Goal: Transaction & Acquisition: Purchase product/service

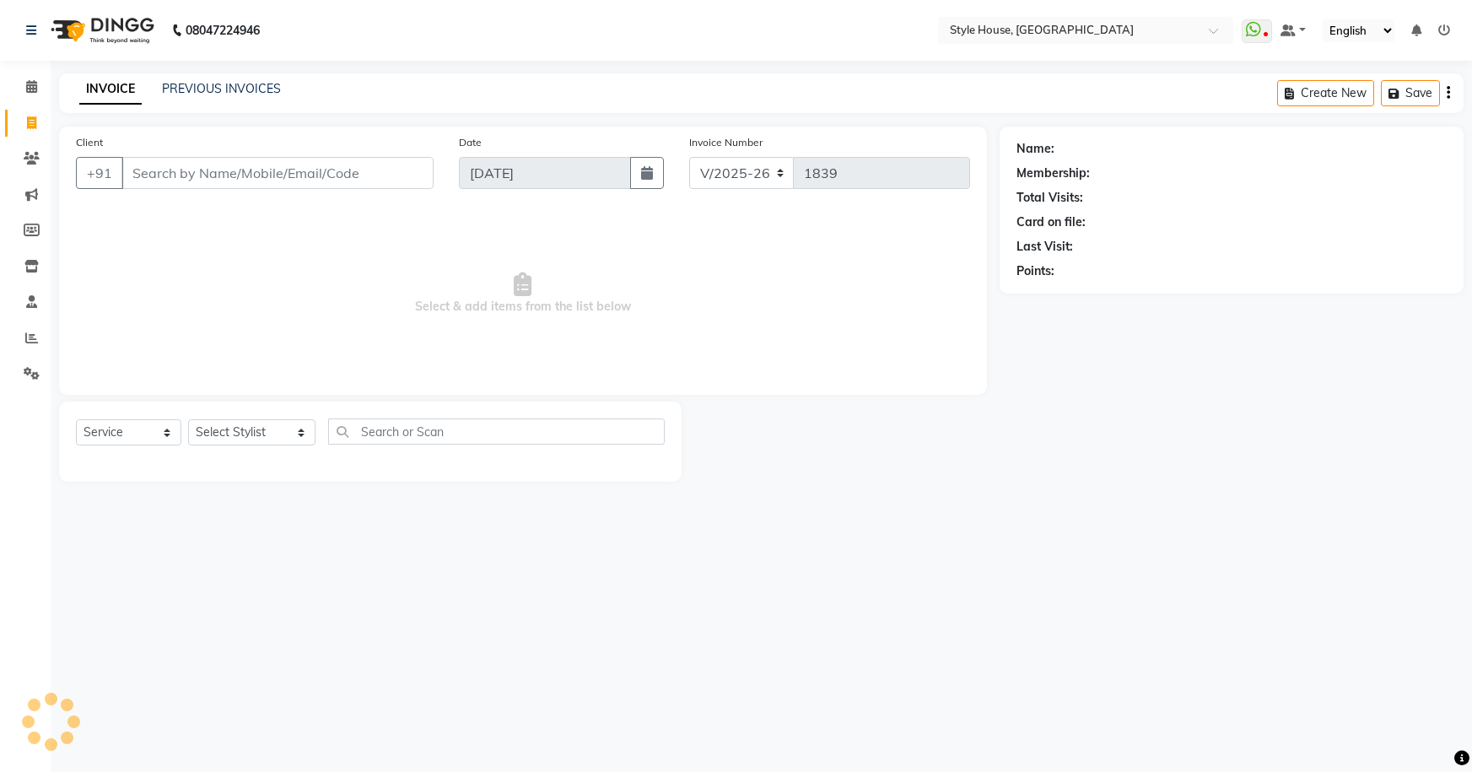
select select "4237"
select select "service"
type input "7894771114"
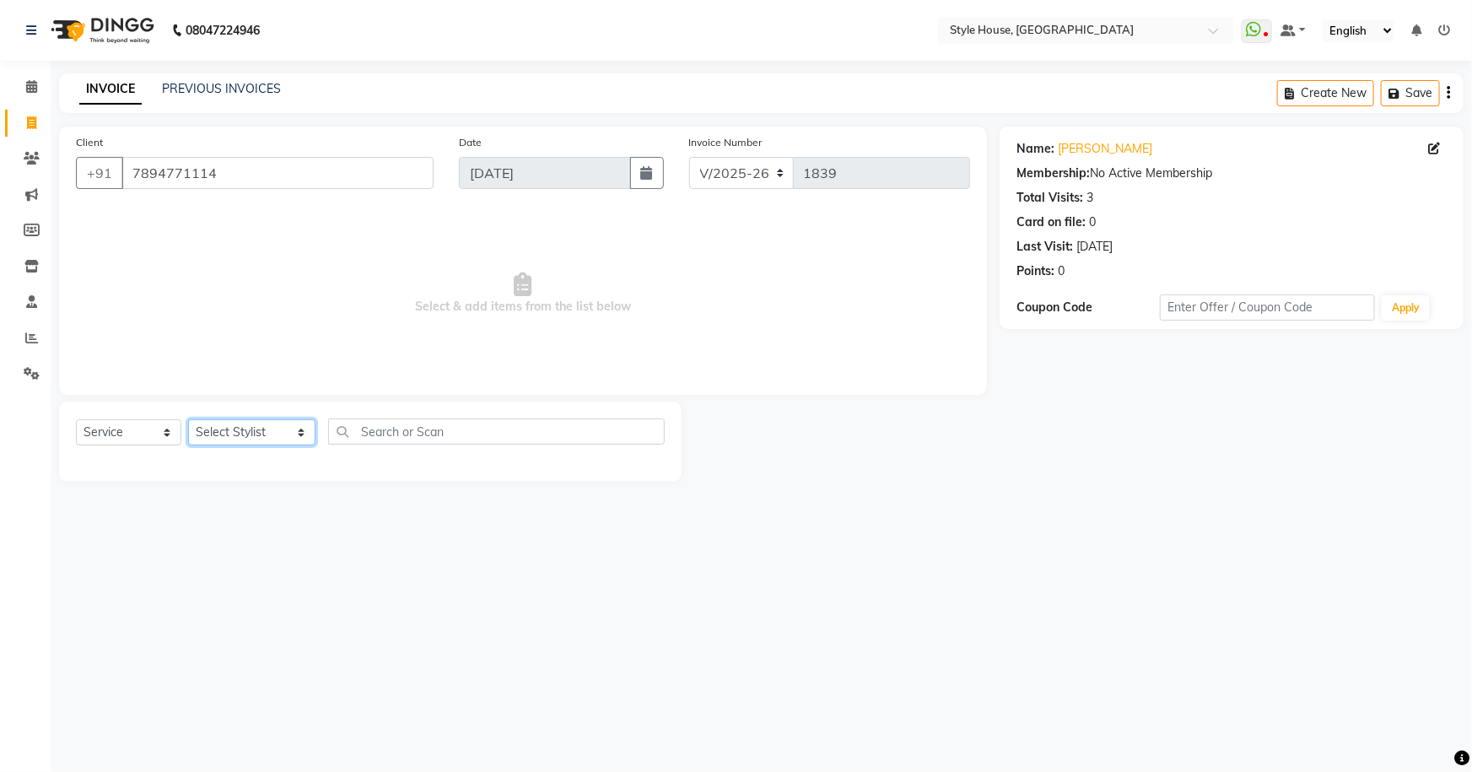
click at [257, 439] on select "Select Stylist [PERSON_NAME] [PERSON_NAME] [PERSON_NAME] [PERSON_NAME]([PERSON_…" at bounding box center [251, 432] width 127 height 26
select select "87529"
click at [188, 419] on select "Select Stylist [PERSON_NAME] [PERSON_NAME] [PERSON_NAME] [PERSON_NAME]([PERSON_…" at bounding box center [251, 432] width 127 height 26
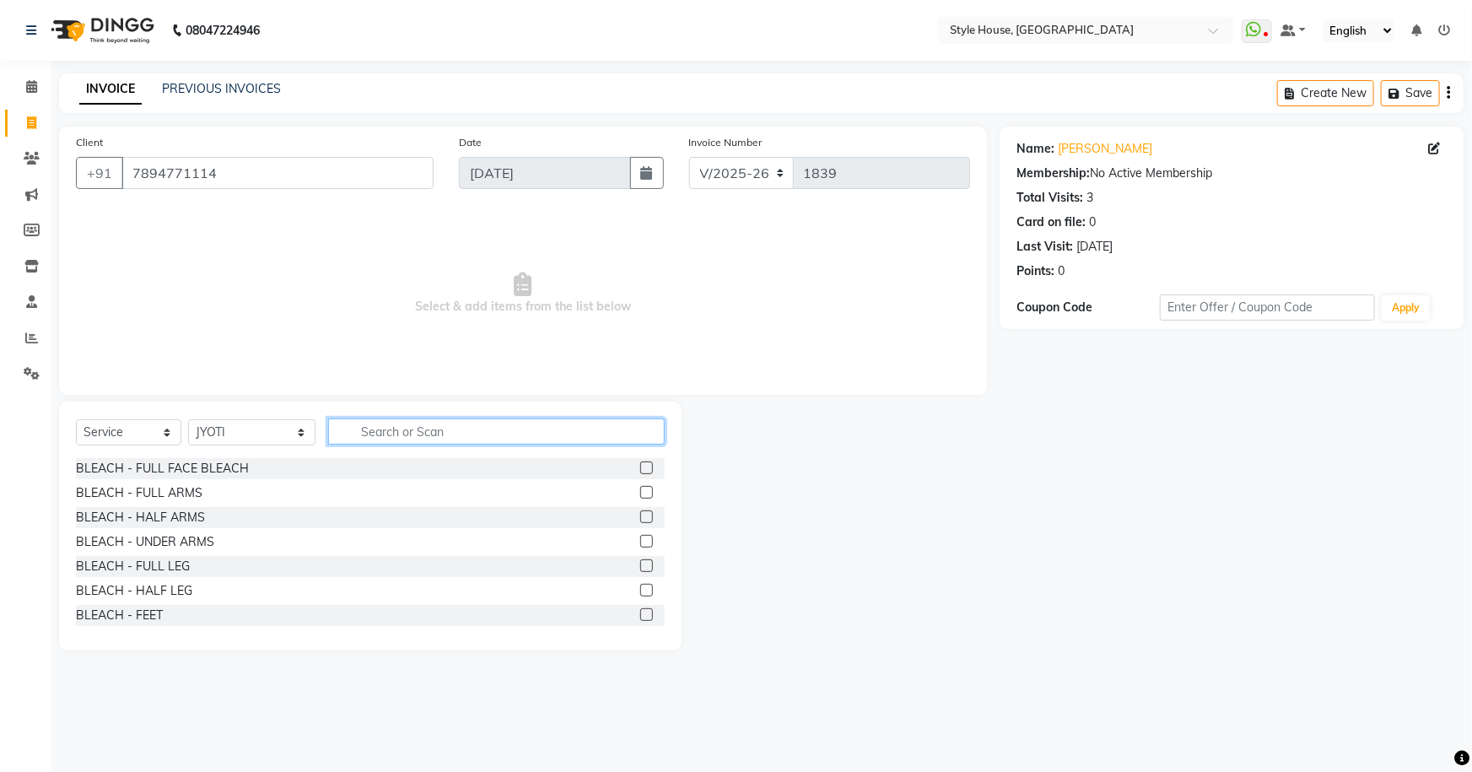
click at [390, 439] on input "text" at bounding box center [496, 431] width 337 height 26
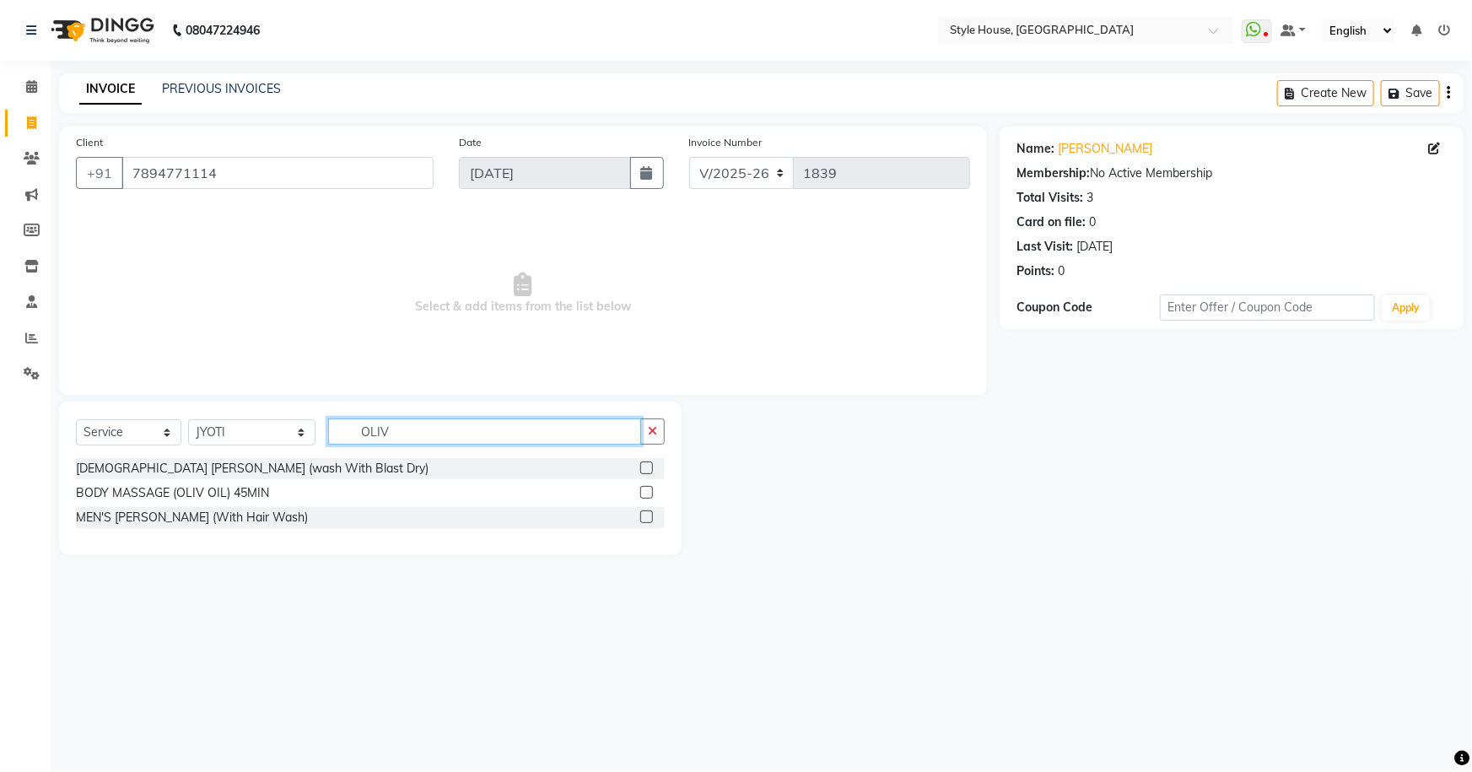
type input "OLIV"
click at [644, 492] on label at bounding box center [646, 492] width 13 height 13
click at [644, 492] on input "checkbox" at bounding box center [645, 492] width 11 height 11
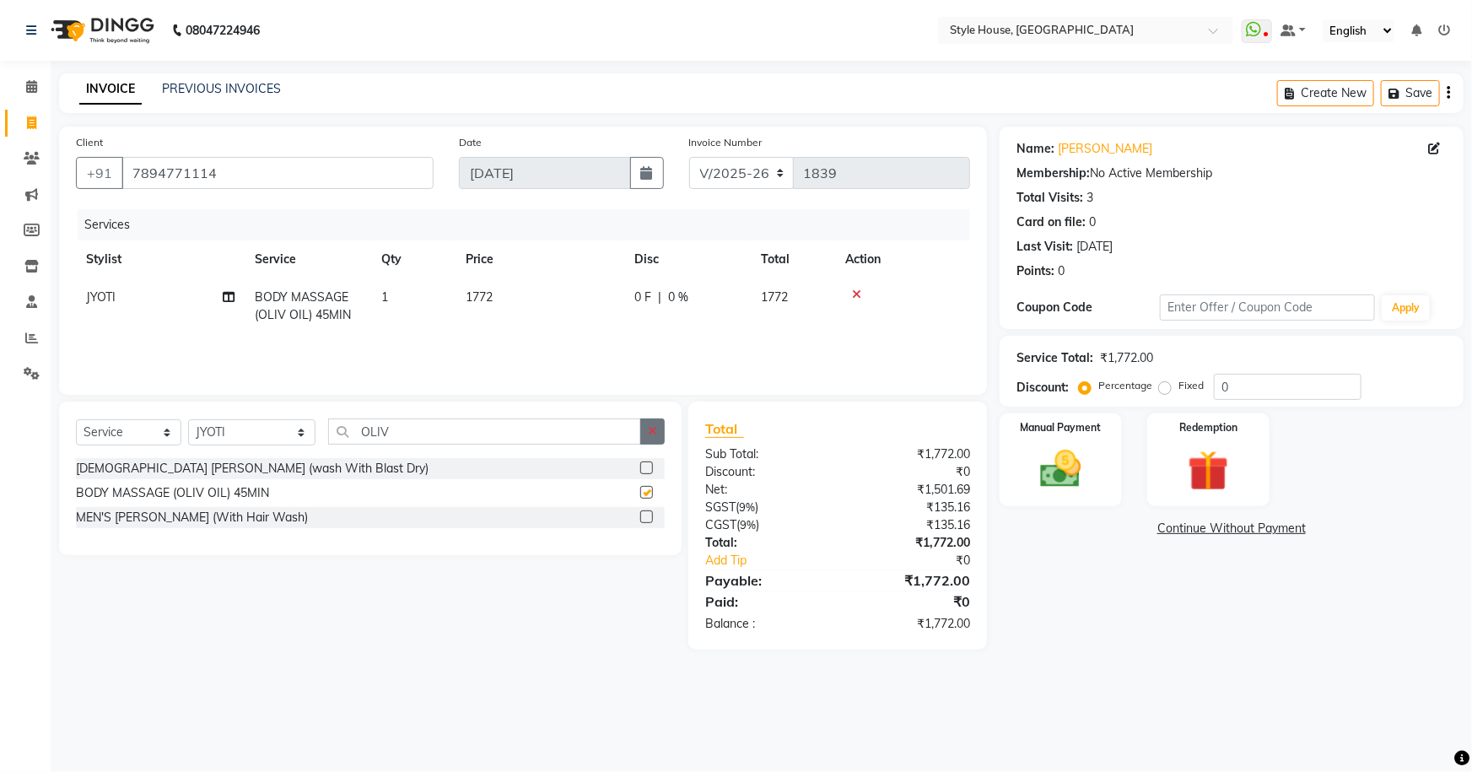
checkbox input "false"
click at [649, 428] on icon "button" at bounding box center [652, 431] width 9 height 12
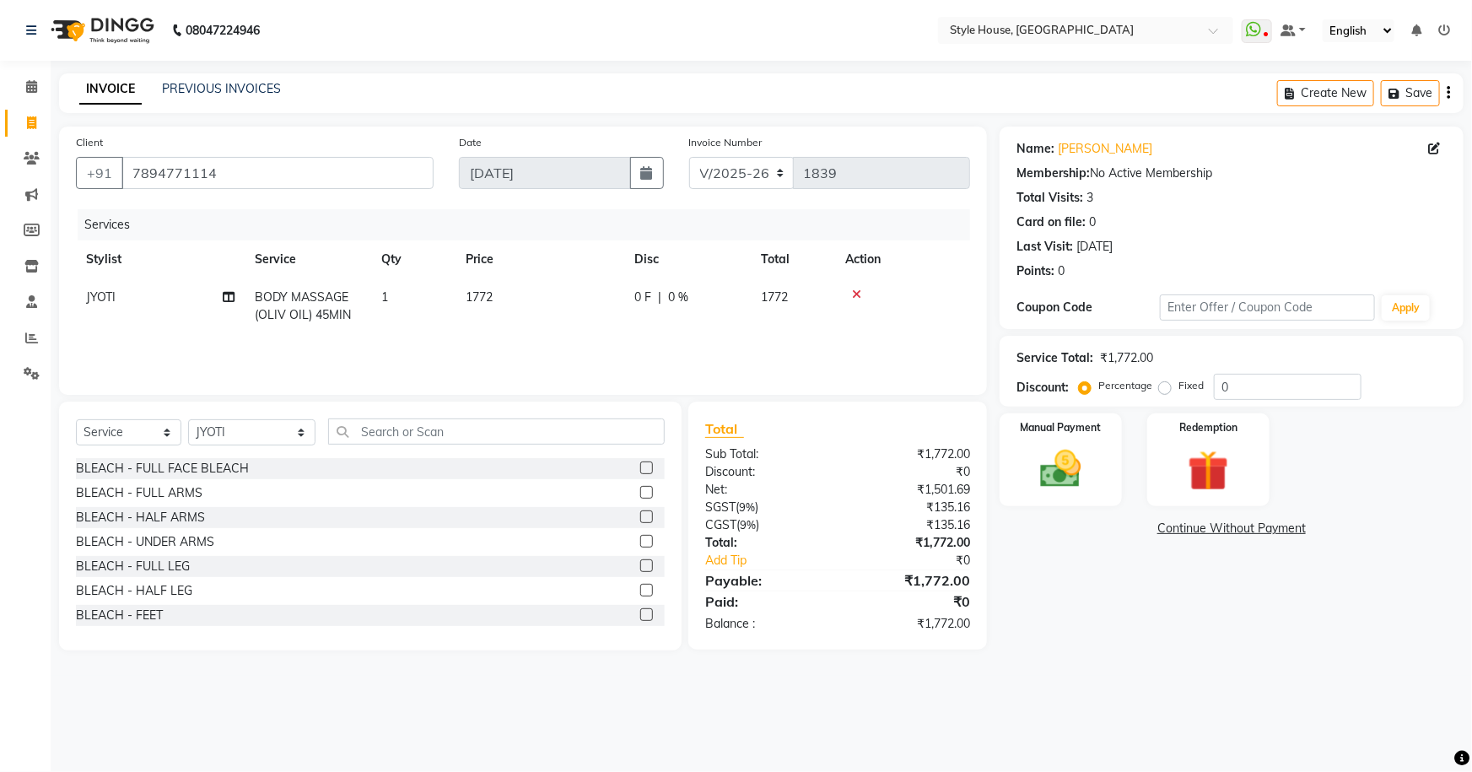
click at [560, 304] on td "1772" at bounding box center [539, 306] width 169 height 56
select select "87529"
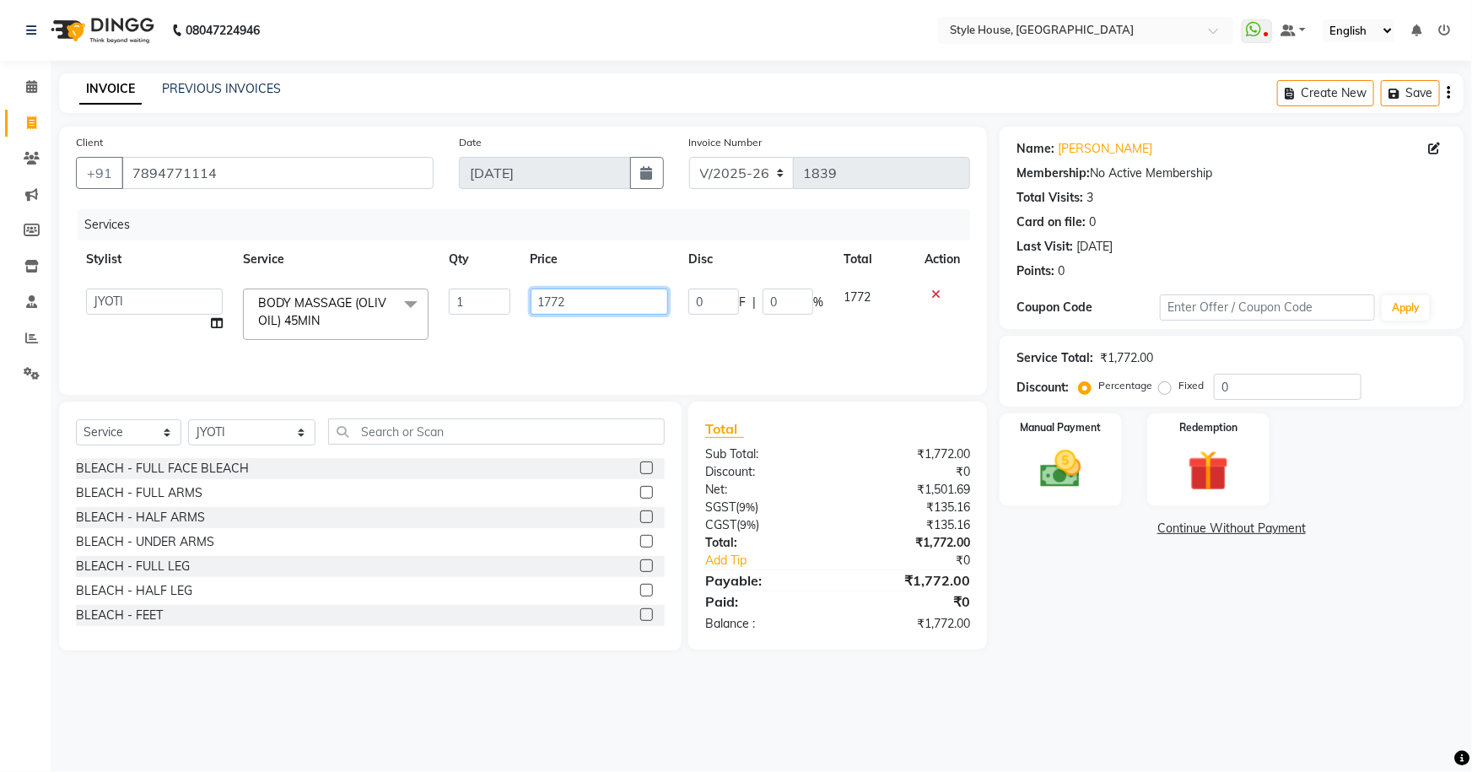
click at [586, 301] on input "1772" at bounding box center [600, 301] width 138 height 26
type input "1"
type input "2500"
click at [1164, 612] on div "Name: Sarat Chandra Behuria Membership: No Active Membership Total Visits: 3 Ca…" at bounding box center [1237, 389] width 477 height 524
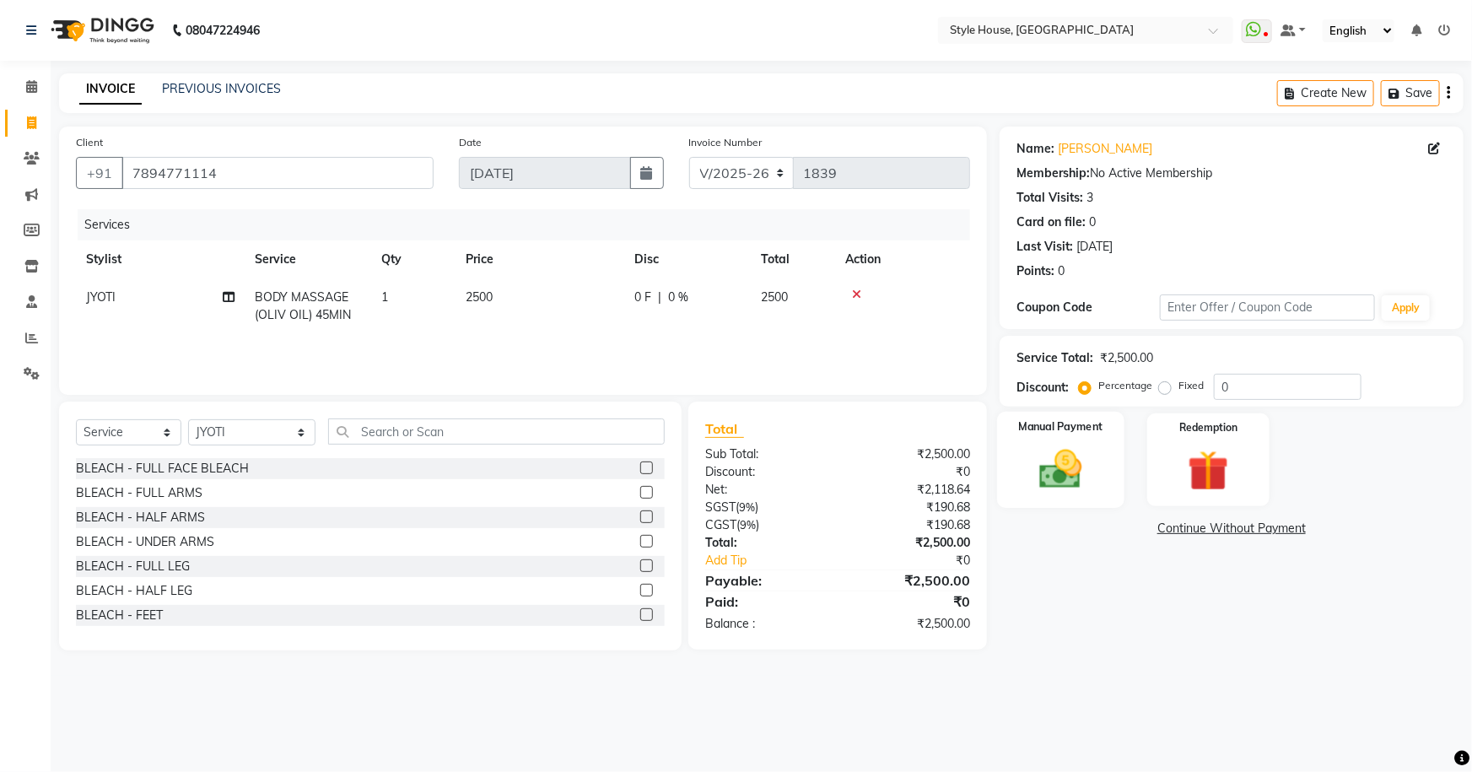
click at [1064, 464] on img at bounding box center [1060, 468] width 69 height 49
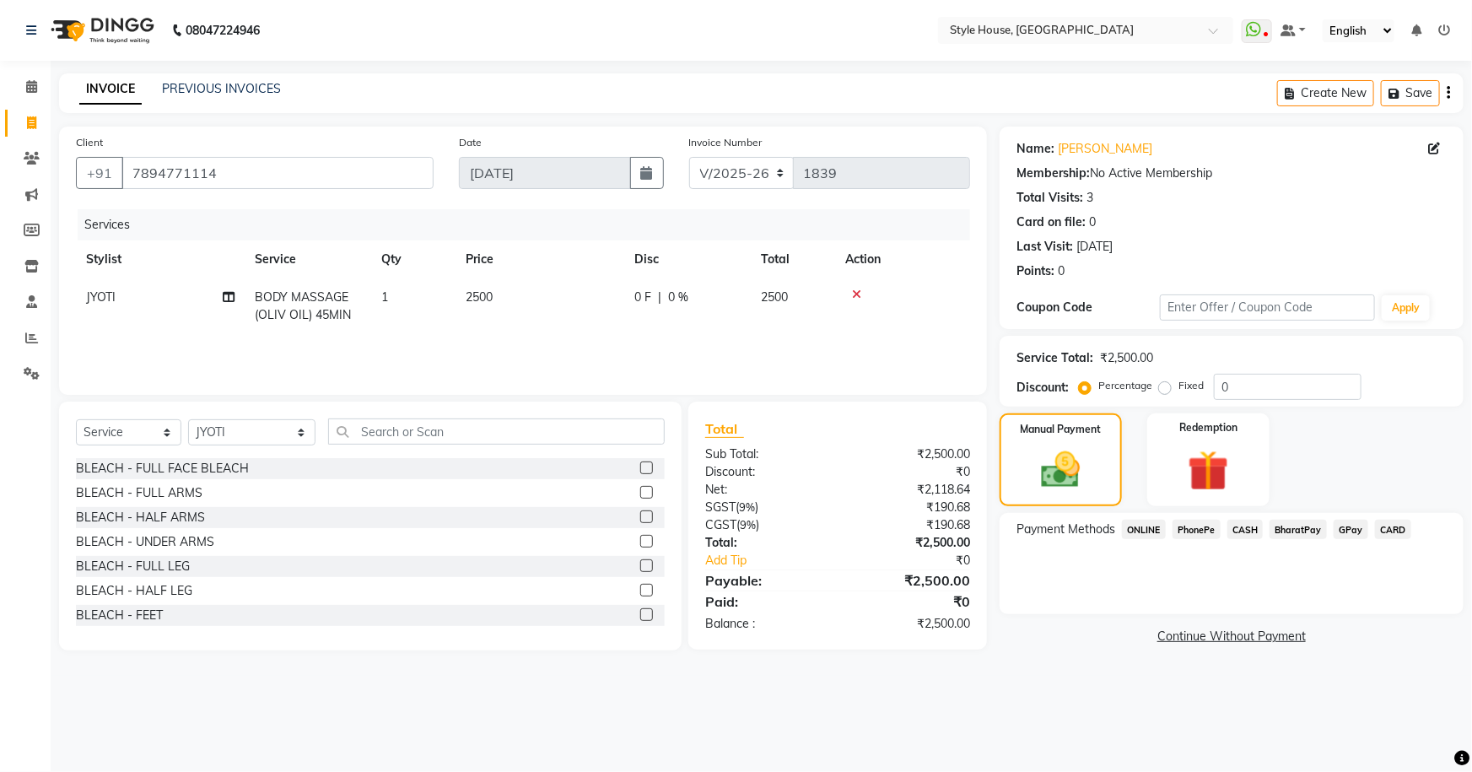
click at [1252, 529] on span "CASH" at bounding box center [1245, 529] width 36 height 19
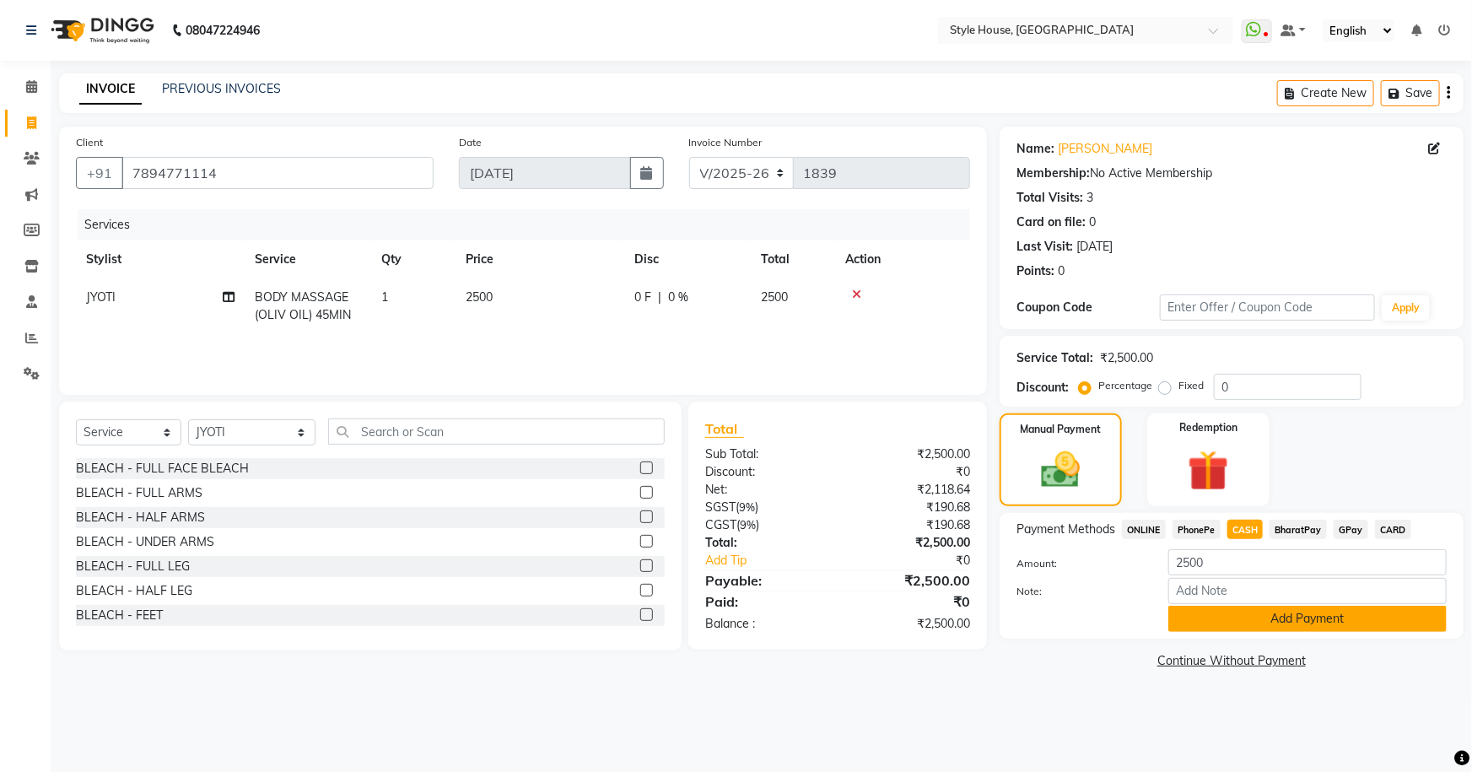
click at [1300, 621] on button "Add Payment" at bounding box center [1307, 619] width 278 height 26
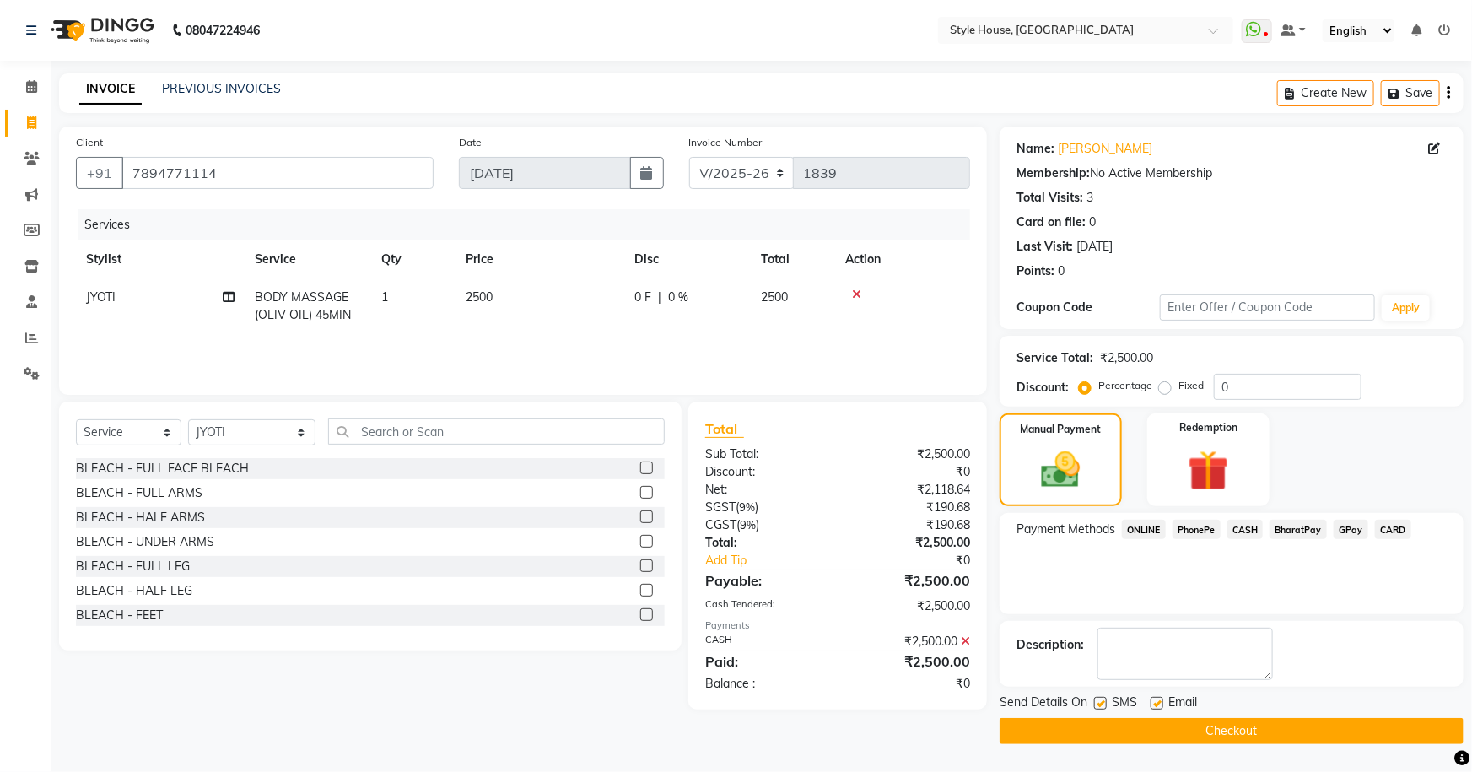
click at [1258, 725] on button "Checkout" at bounding box center [1231, 731] width 464 height 26
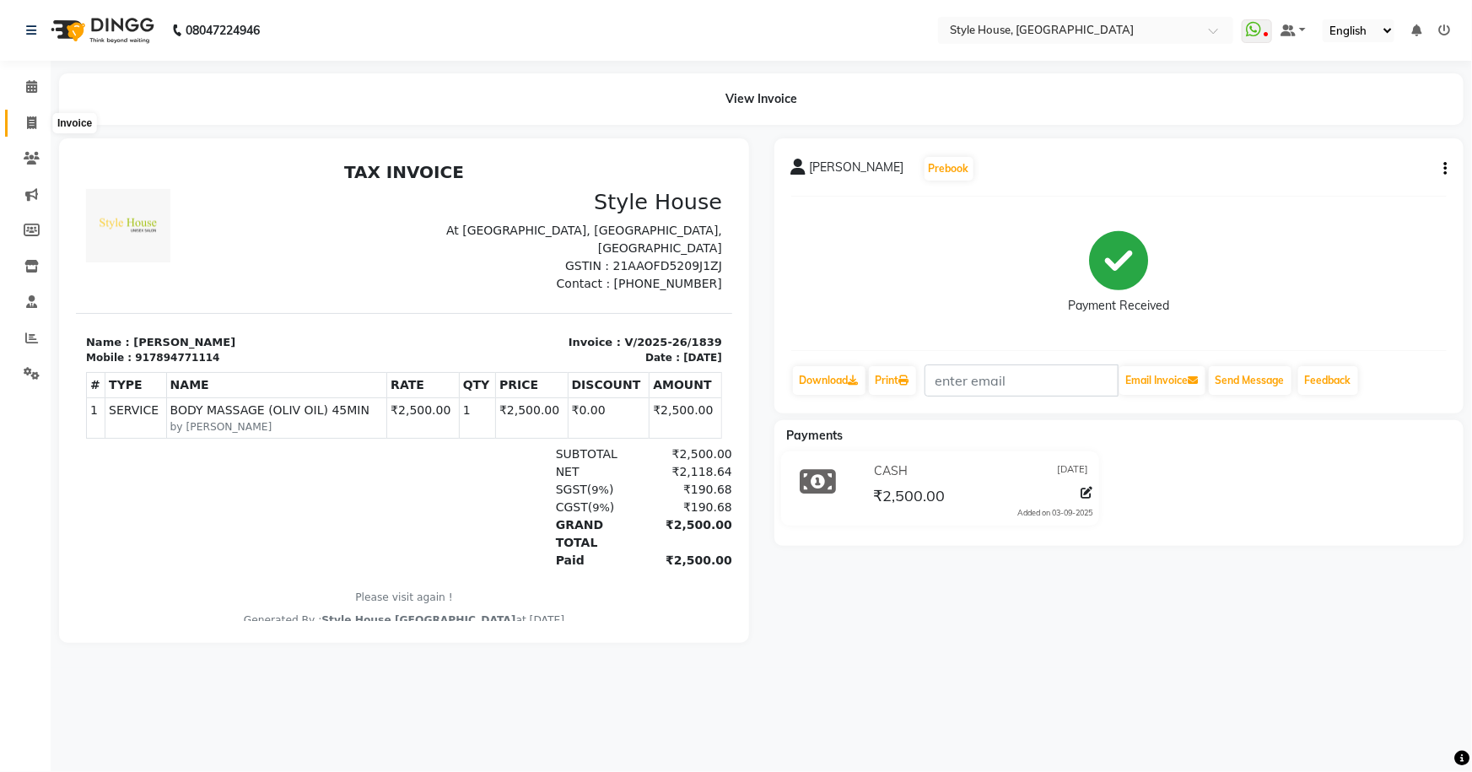
drag, startPoint x: 36, startPoint y: 123, endPoint x: 99, endPoint y: 110, distance: 63.7
click at [36, 123] on span at bounding box center [32, 123] width 30 height 19
select select "service"
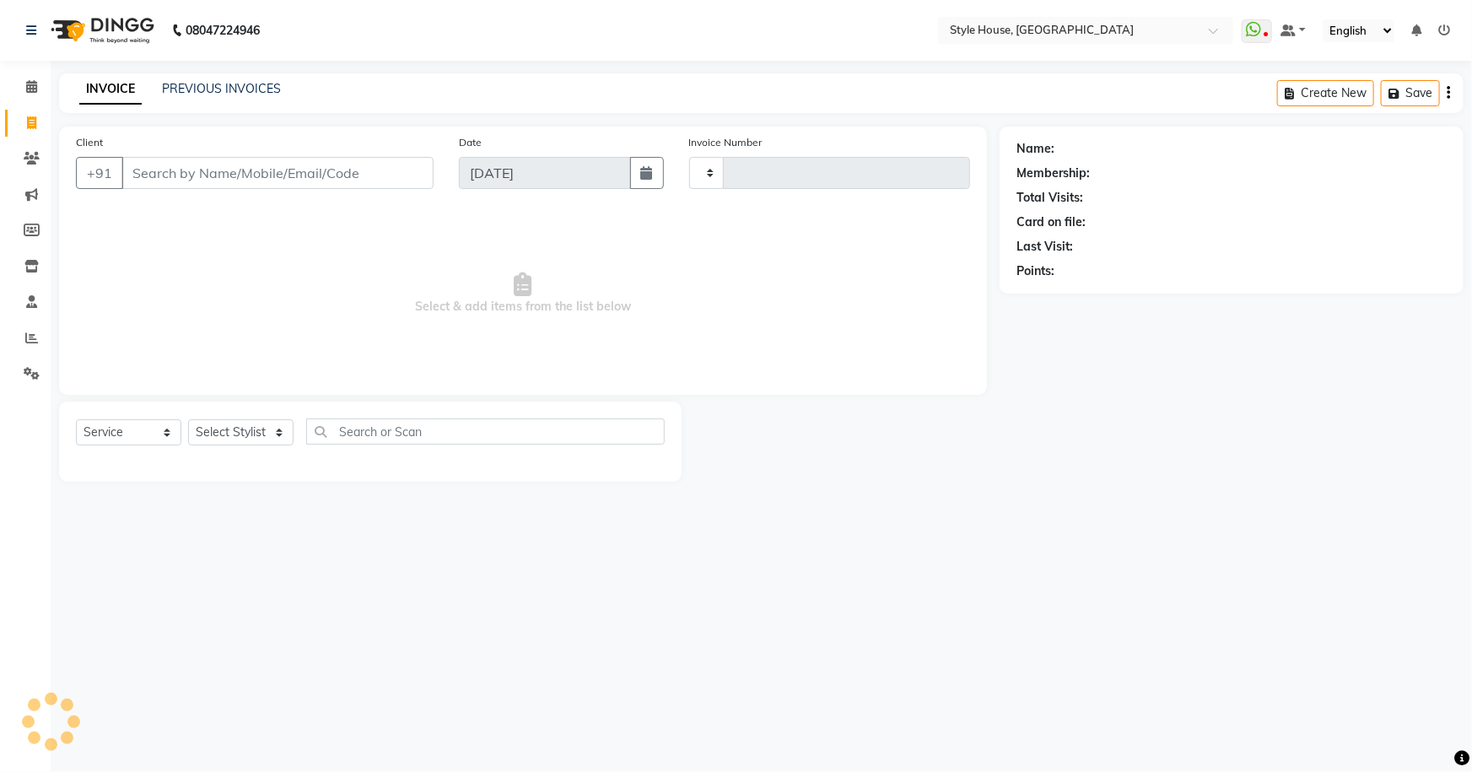
type input "1840"
select select "4237"
click at [336, 175] on input "Client" at bounding box center [277, 173] width 312 height 32
paste input "9937155538"
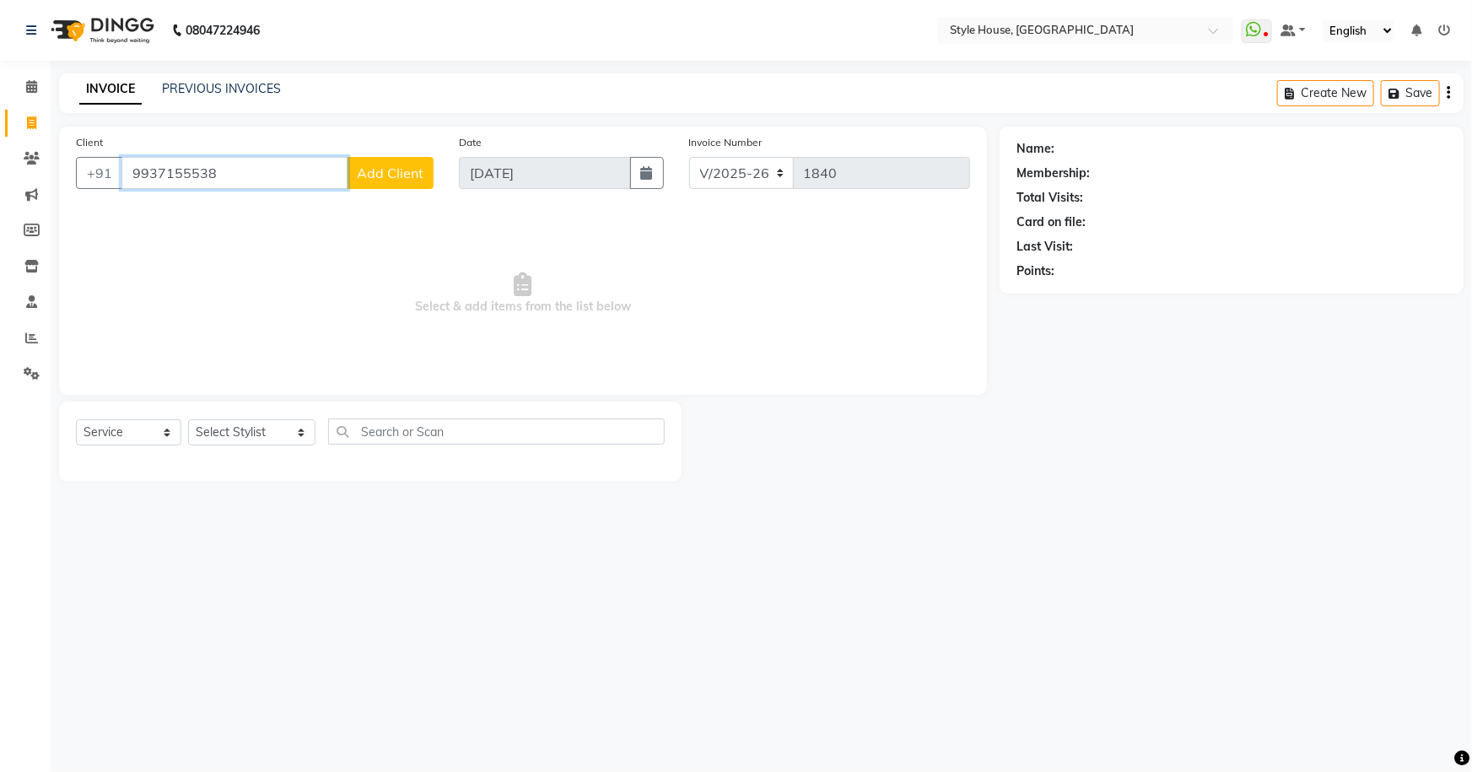
type input "9937155538"
click at [391, 175] on span "Add Client" at bounding box center [390, 172] width 67 height 17
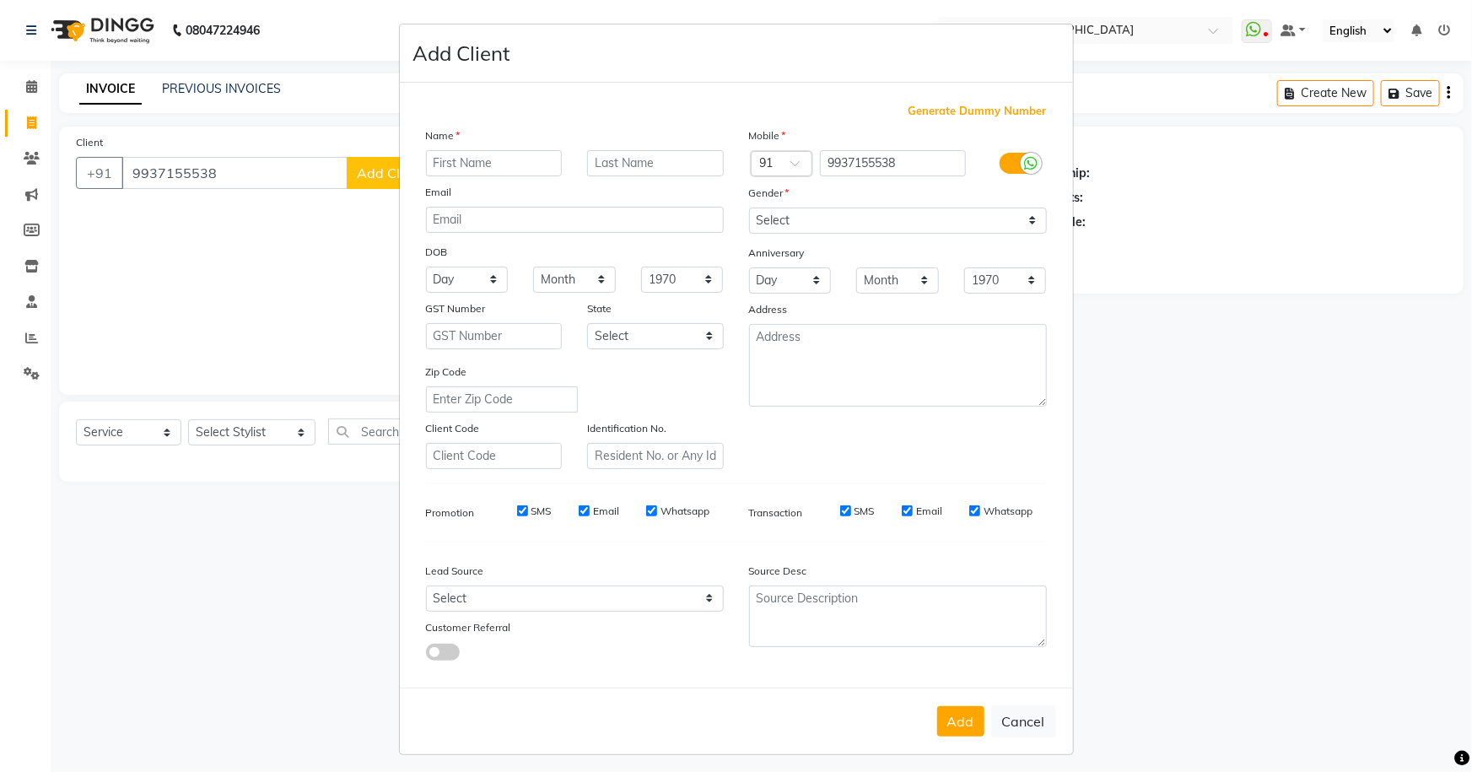
click at [481, 164] on input "text" at bounding box center [494, 163] width 137 height 26
type input "SANATAN"
drag, startPoint x: 834, startPoint y: 216, endPoint x: 829, endPoint y: 229, distance: 14.4
click at [834, 217] on select "Select Male Female Other Prefer Not To Say" at bounding box center [898, 220] width 298 height 26
select select "male"
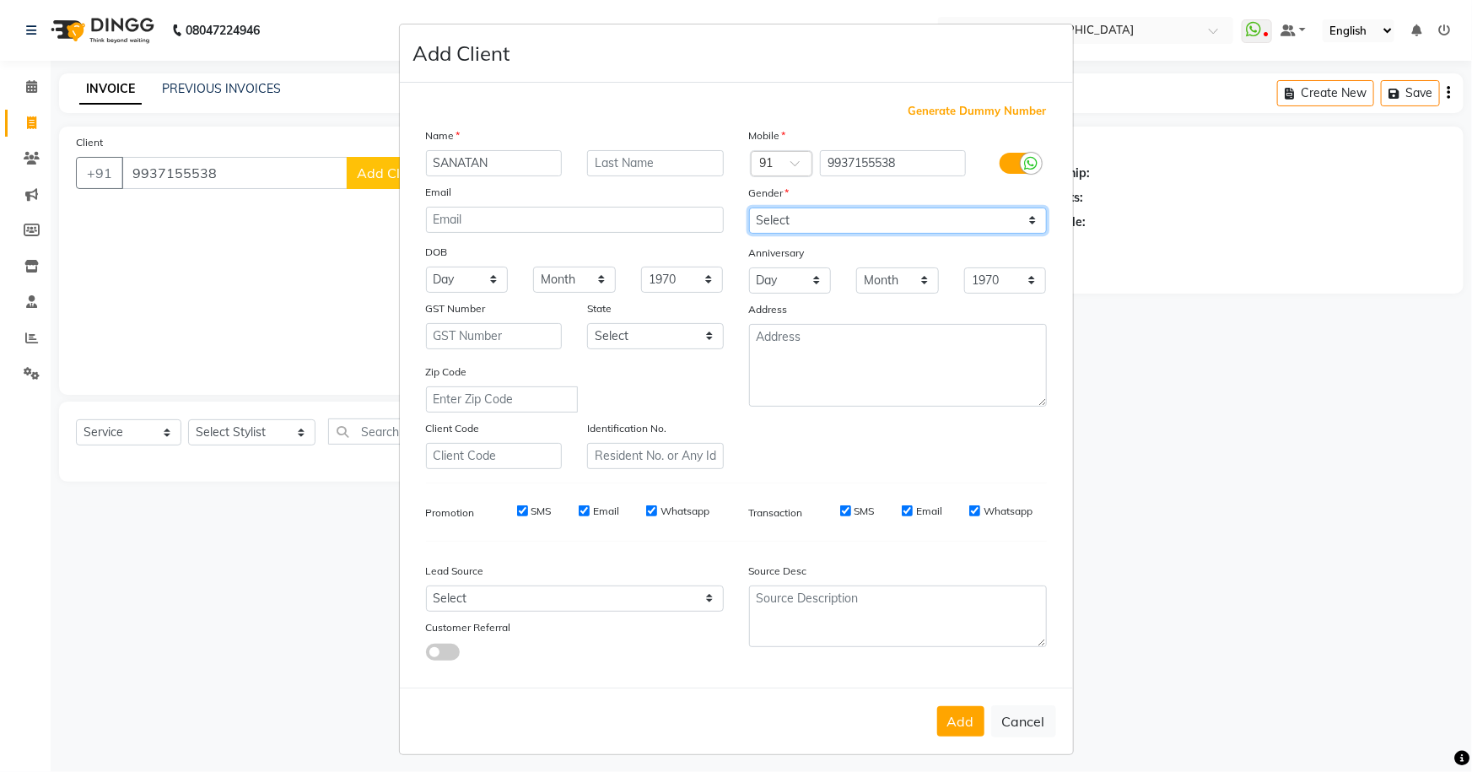
click at [749, 207] on select "Select Male Female Other Prefer Not To Say" at bounding box center [898, 220] width 298 height 26
click at [951, 719] on button "Add" at bounding box center [960, 721] width 47 height 30
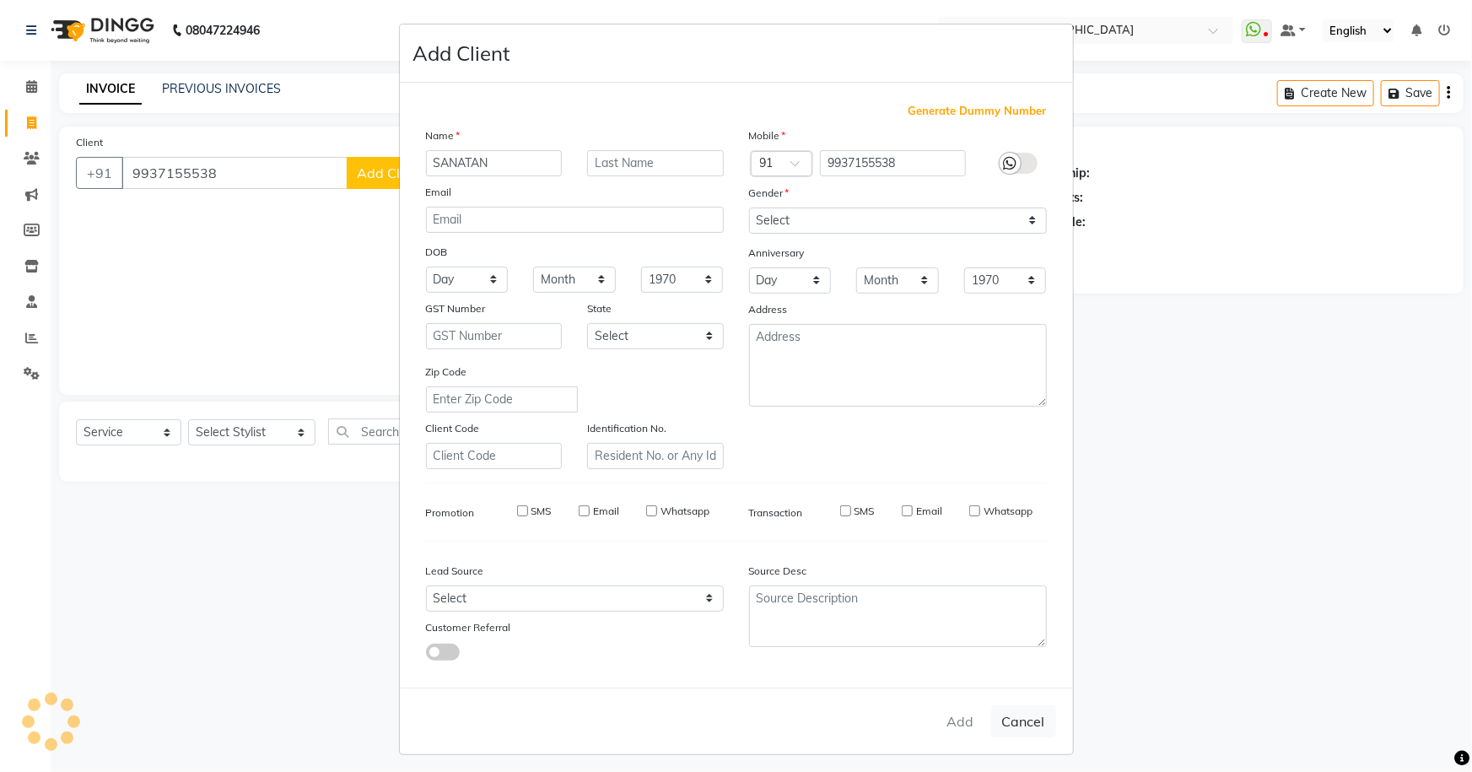
select select
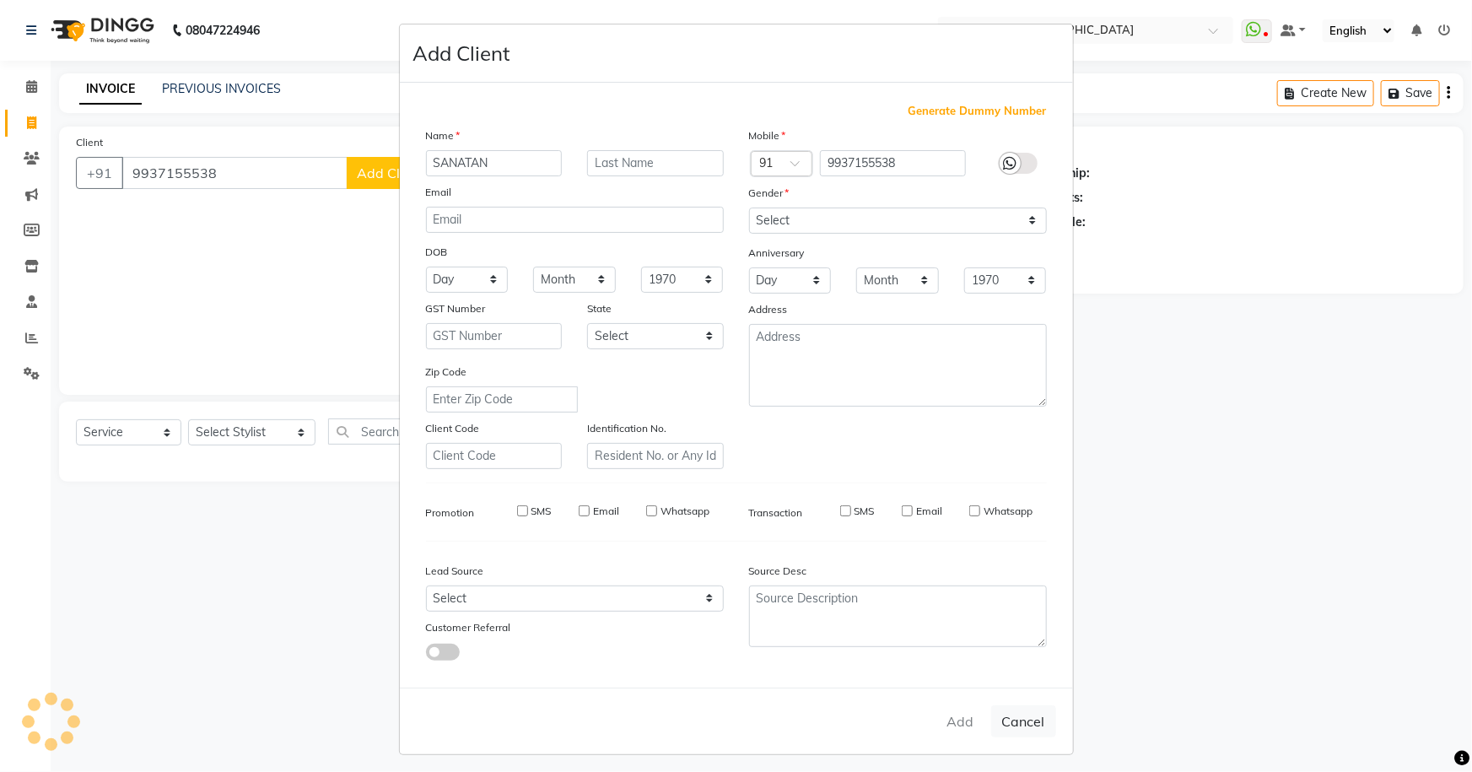
select select
checkbox input "false"
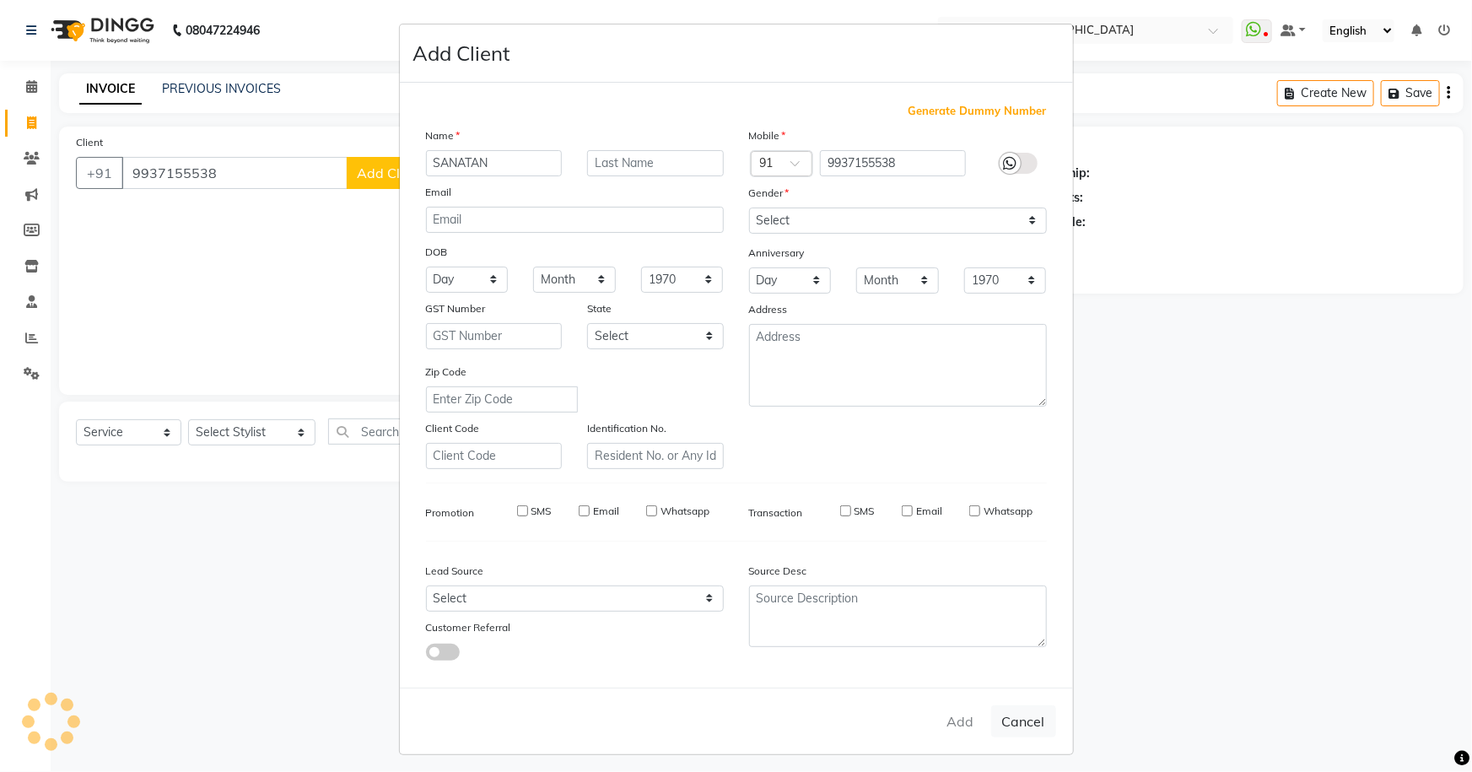
checkbox input "false"
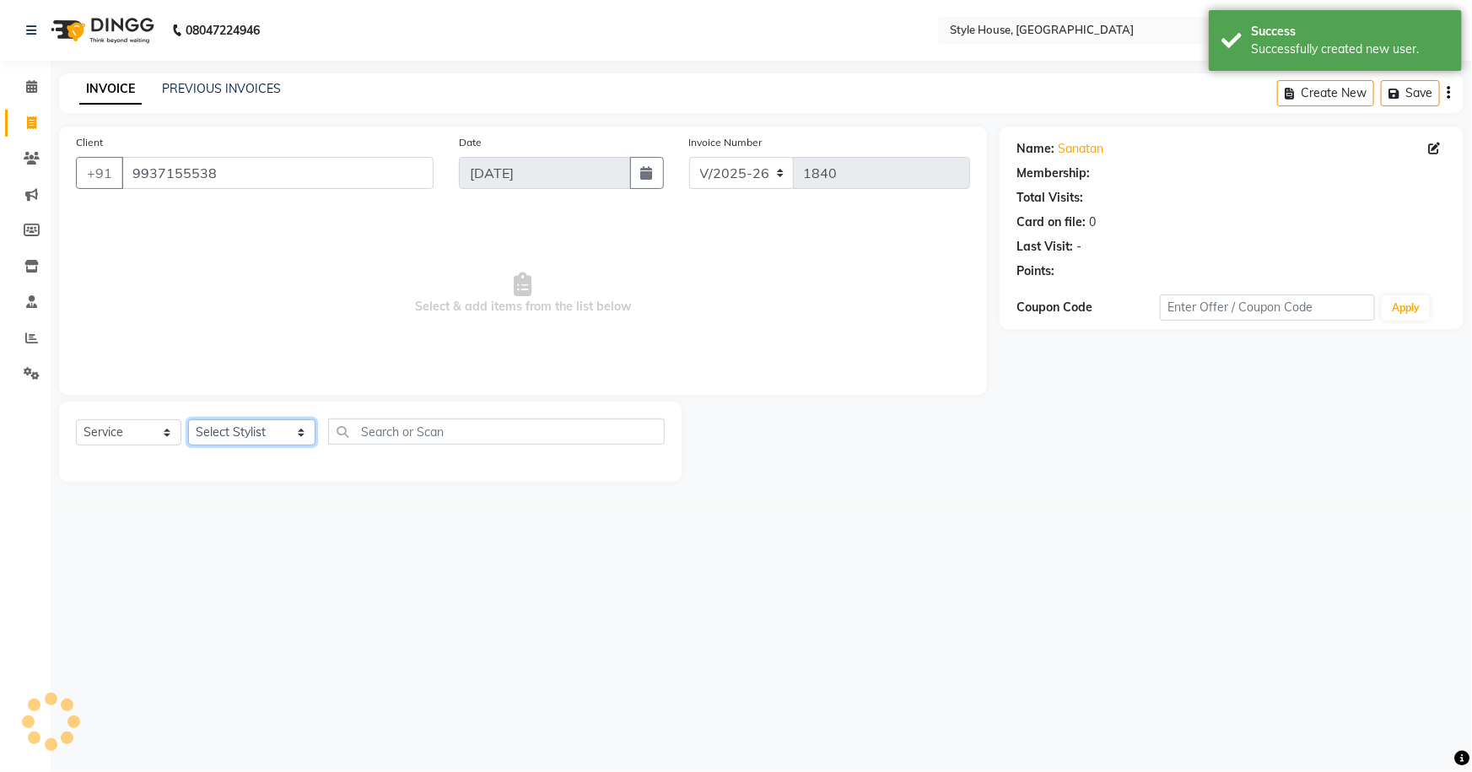
click at [235, 429] on select "Select Stylist [PERSON_NAME] [PERSON_NAME] [PERSON_NAME] [PERSON_NAME]([PERSON_…" at bounding box center [251, 432] width 127 height 26
select select "22368"
click at [188, 419] on select "Select Stylist [PERSON_NAME] [PERSON_NAME] [PERSON_NAME] [PERSON_NAME]([PERSON_…" at bounding box center [251, 432] width 127 height 26
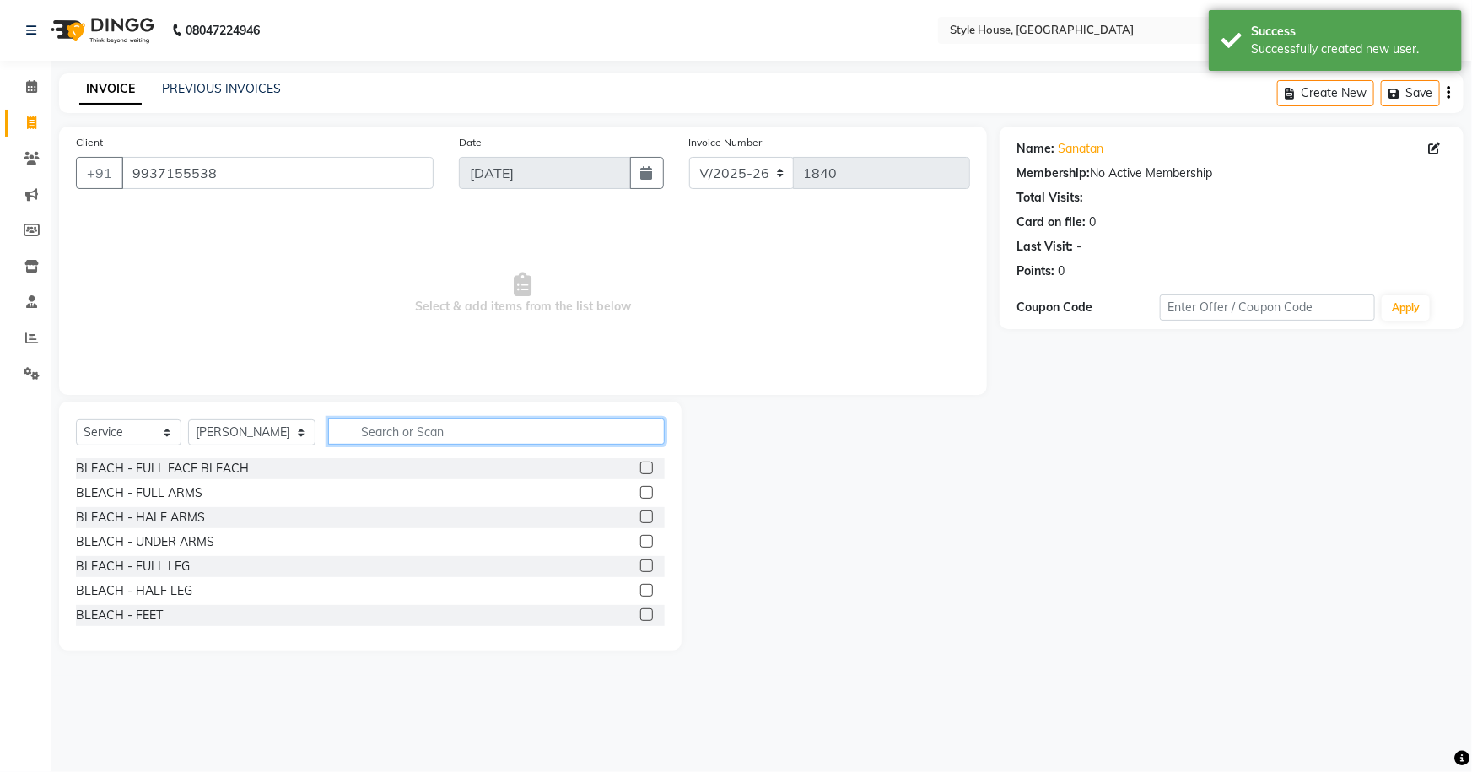
click at [368, 439] on input "text" at bounding box center [496, 431] width 337 height 26
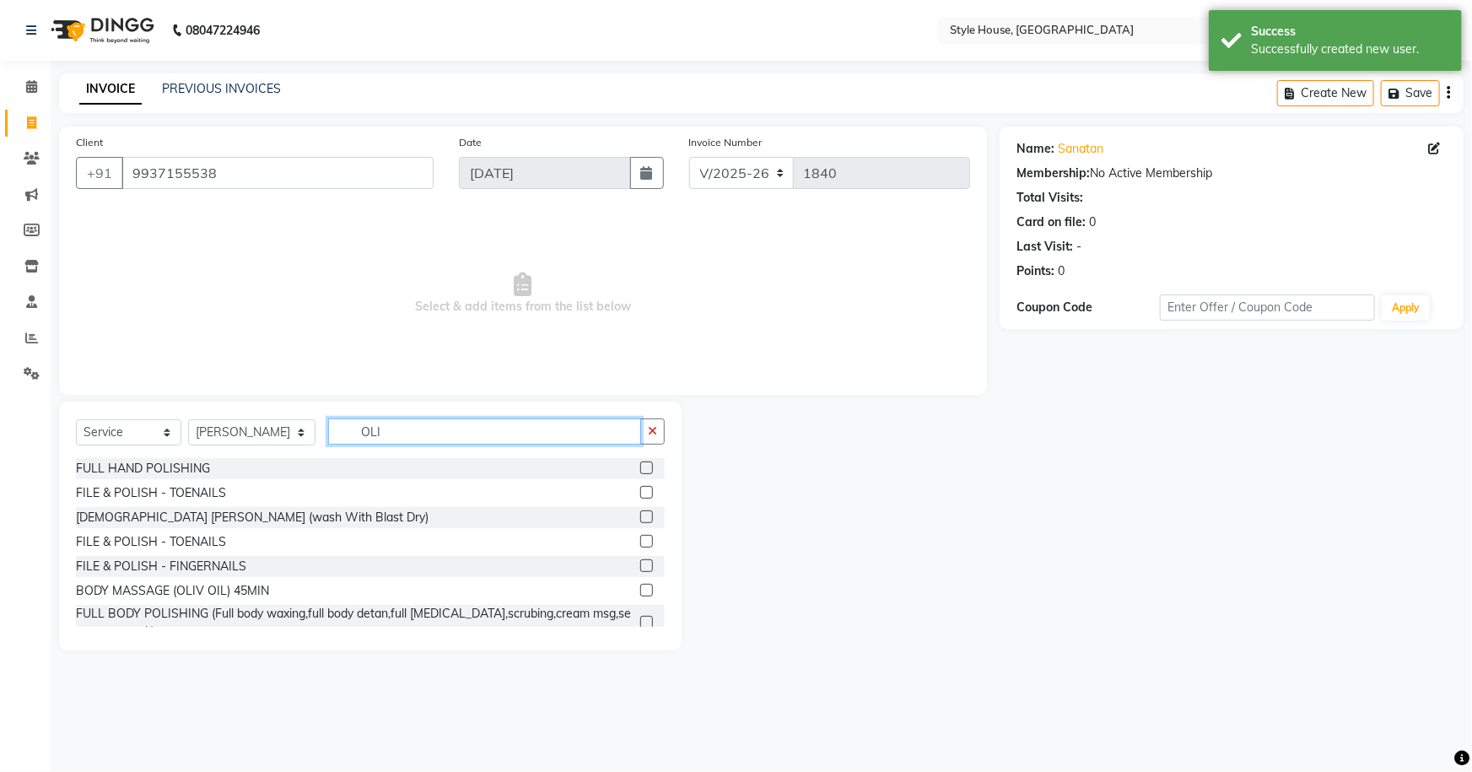
type input "OLI"
click at [640, 588] on label at bounding box center [646, 590] width 13 height 13
click at [640, 588] on input "checkbox" at bounding box center [645, 590] width 11 height 11
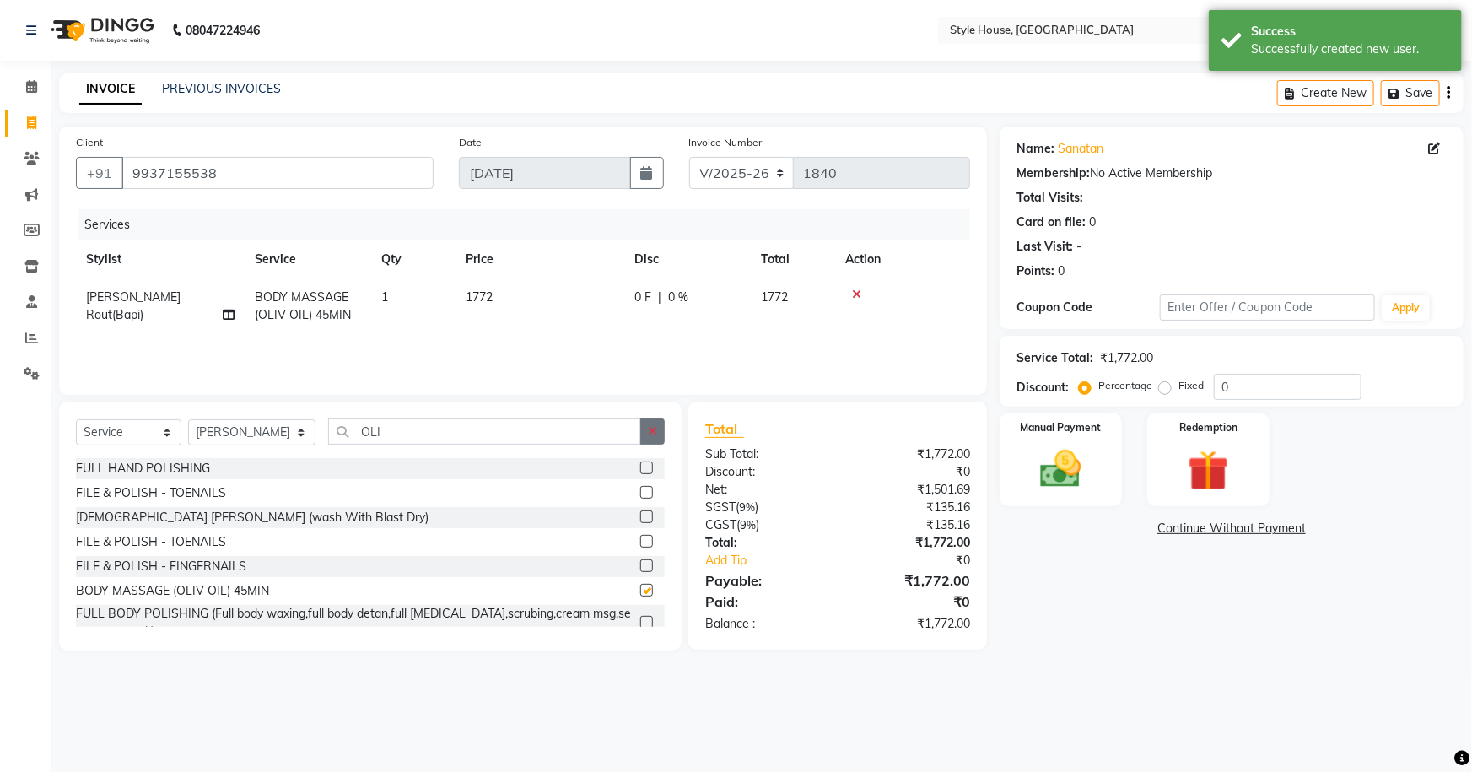
checkbox input "false"
click at [655, 434] on icon "button" at bounding box center [652, 431] width 9 height 12
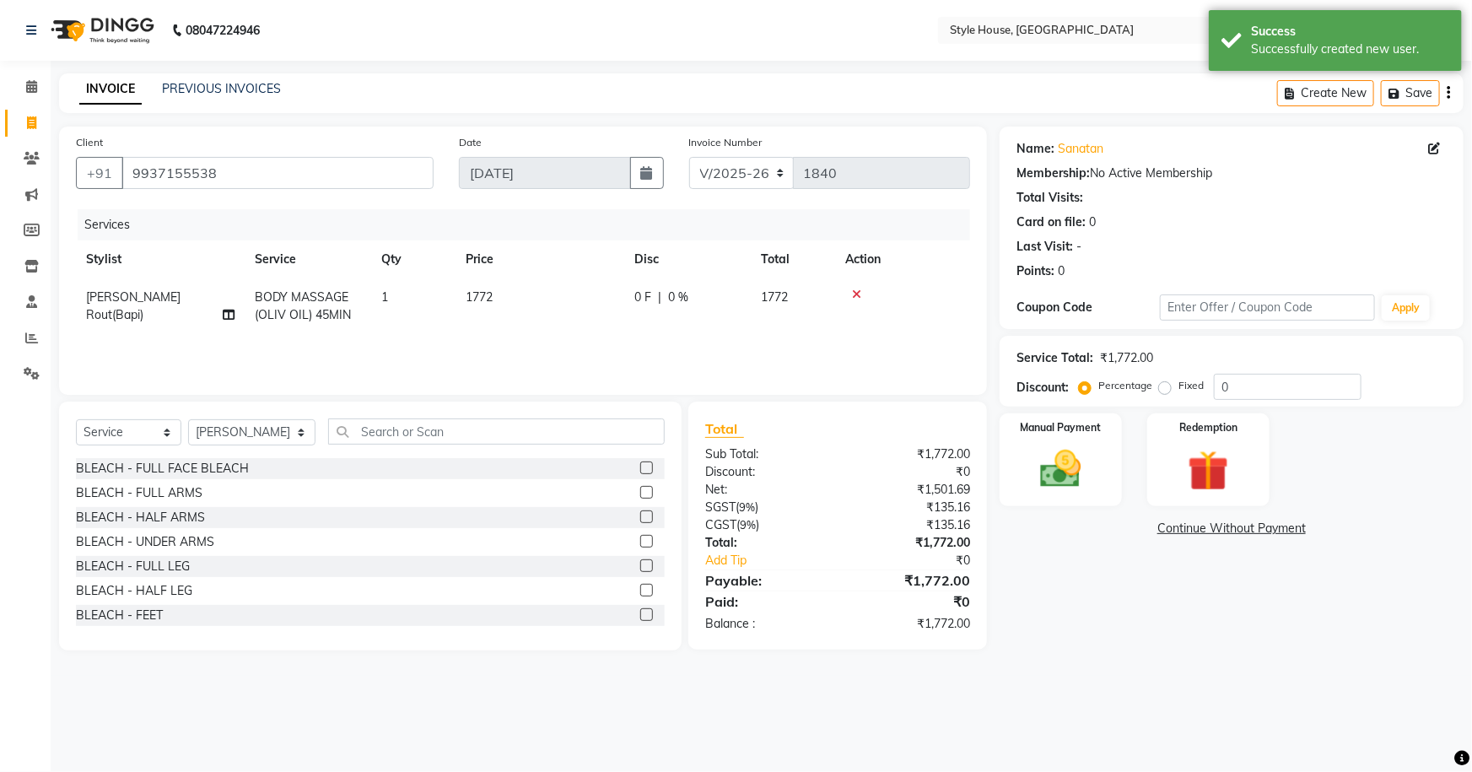
click at [604, 297] on td "1772" at bounding box center [539, 306] width 169 height 56
select select "22368"
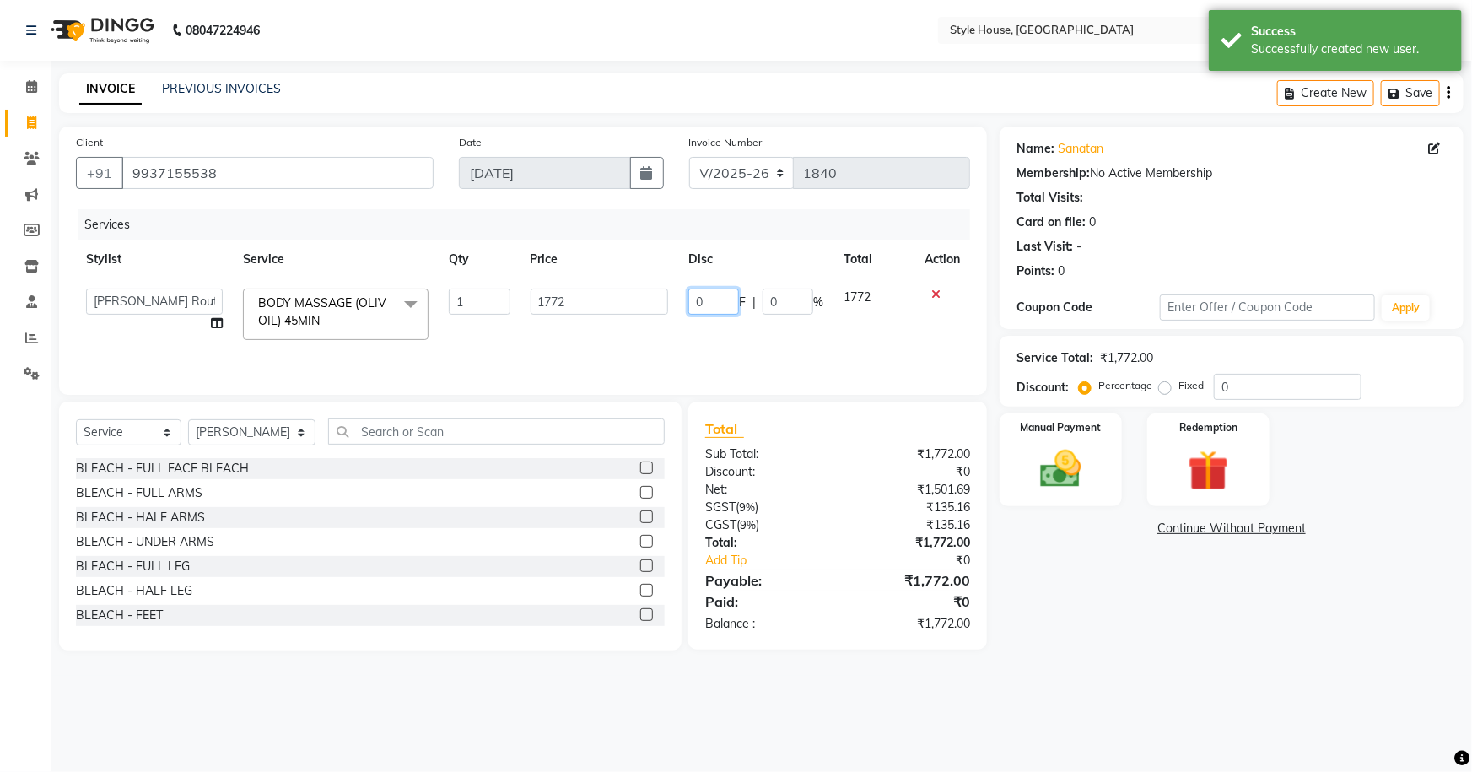
click at [709, 302] on input "0" at bounding box center [713, 301] width 51 height 26
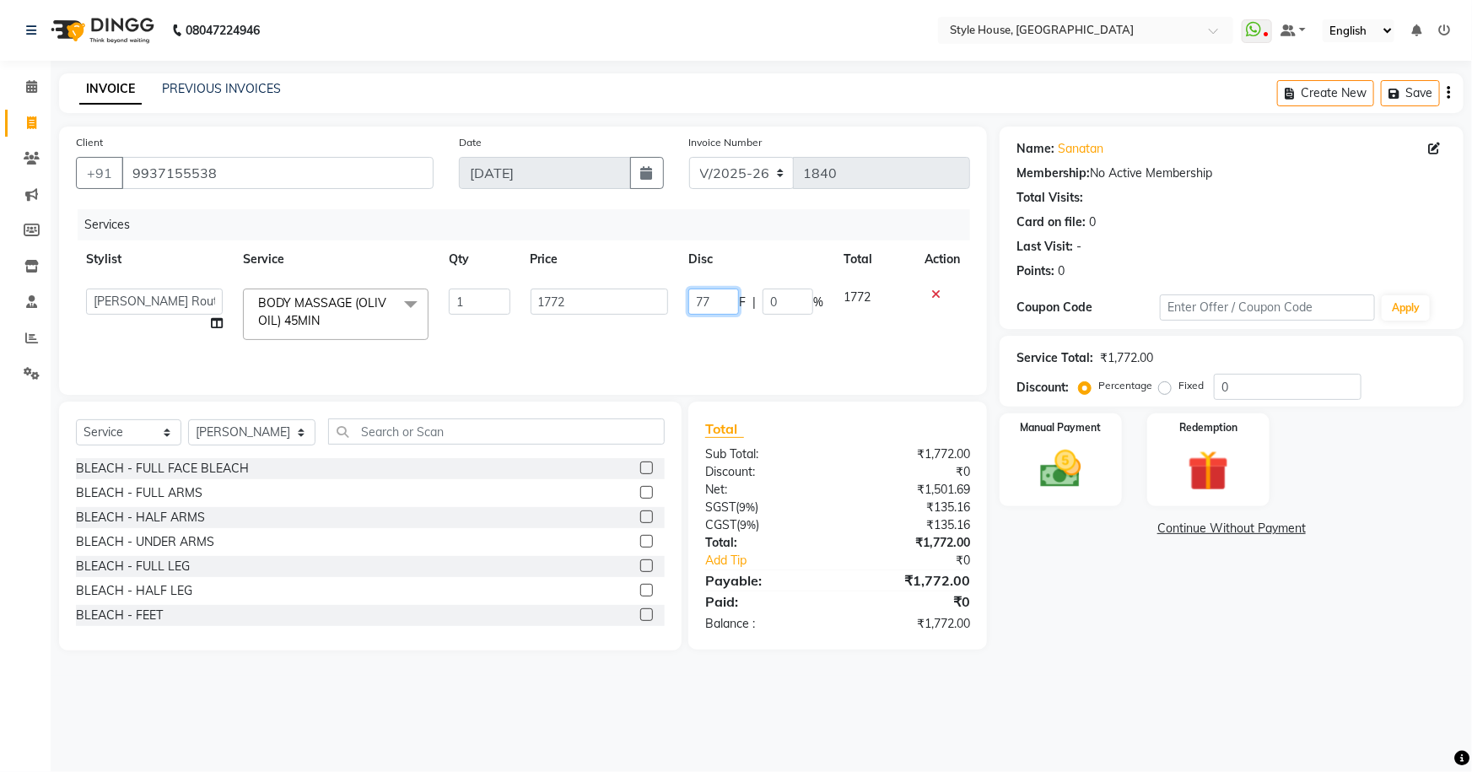
type input "772"
click at [1094, 599] on div "Name: Sanatan Membership: No Active Membership Total Visits: Card on file: 0 La…" at bounding box center [1237, 389] width 477 height 524
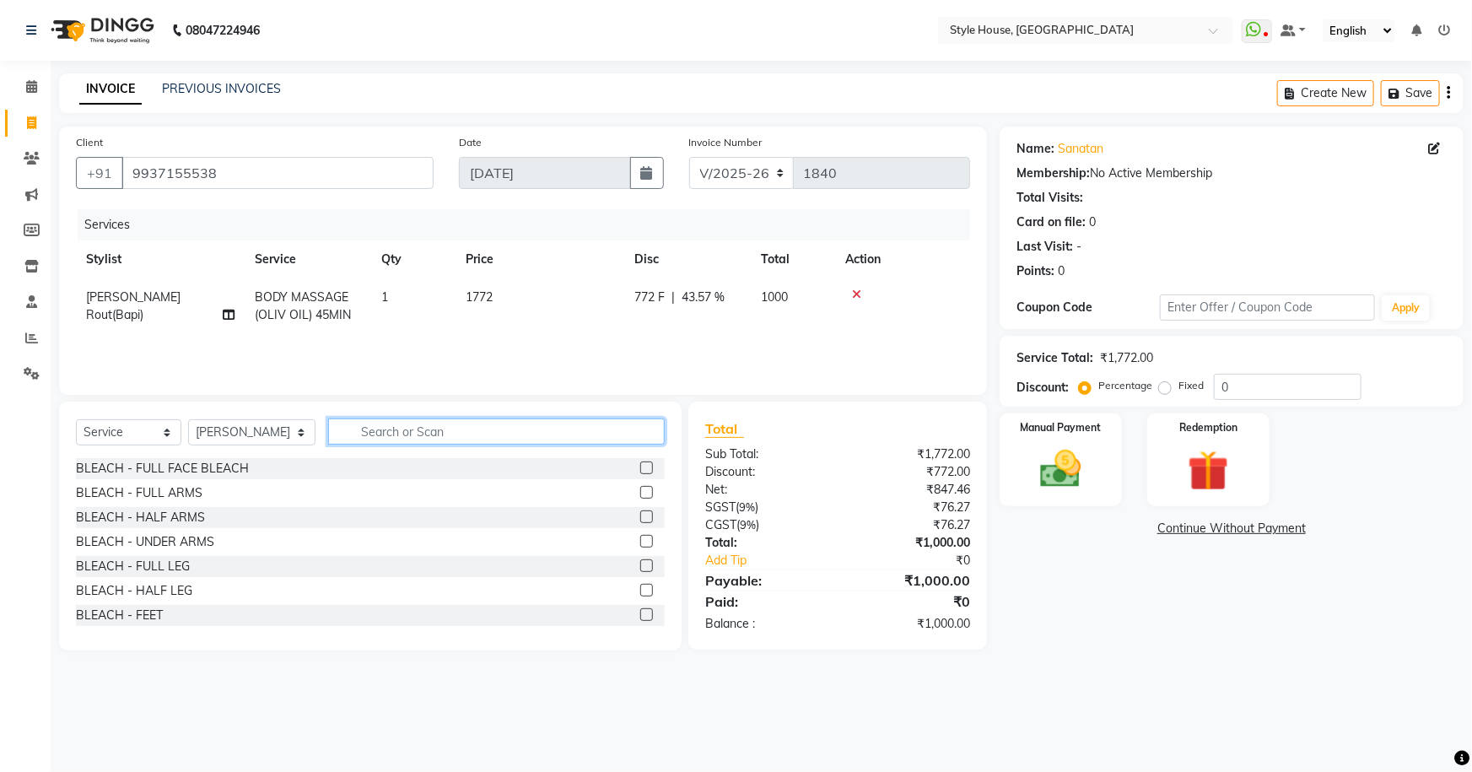
click at [366, 432] on input "text" at bounding box center [496, 431] width 337 height 26
click at [269, 435] on select "Select Stylist [PERSON_NAME] [PERSON_NAME] [PERSON_NAME] [PERSON_NAME]([PERSON_…" at bounding box center [251, 432] width 127 height 26
select select "49165"
click at [188, 419] on select "Select Stylist [PERSON_NAME] [PERSON_NAME] [PERSON_NAME] [PERSON_NAME]([PERSON_…" at bounding box center [251, 432] width 127 height 26
click at [388, 428] on input "text" at bounding box center [496, 431] width 337 height 26
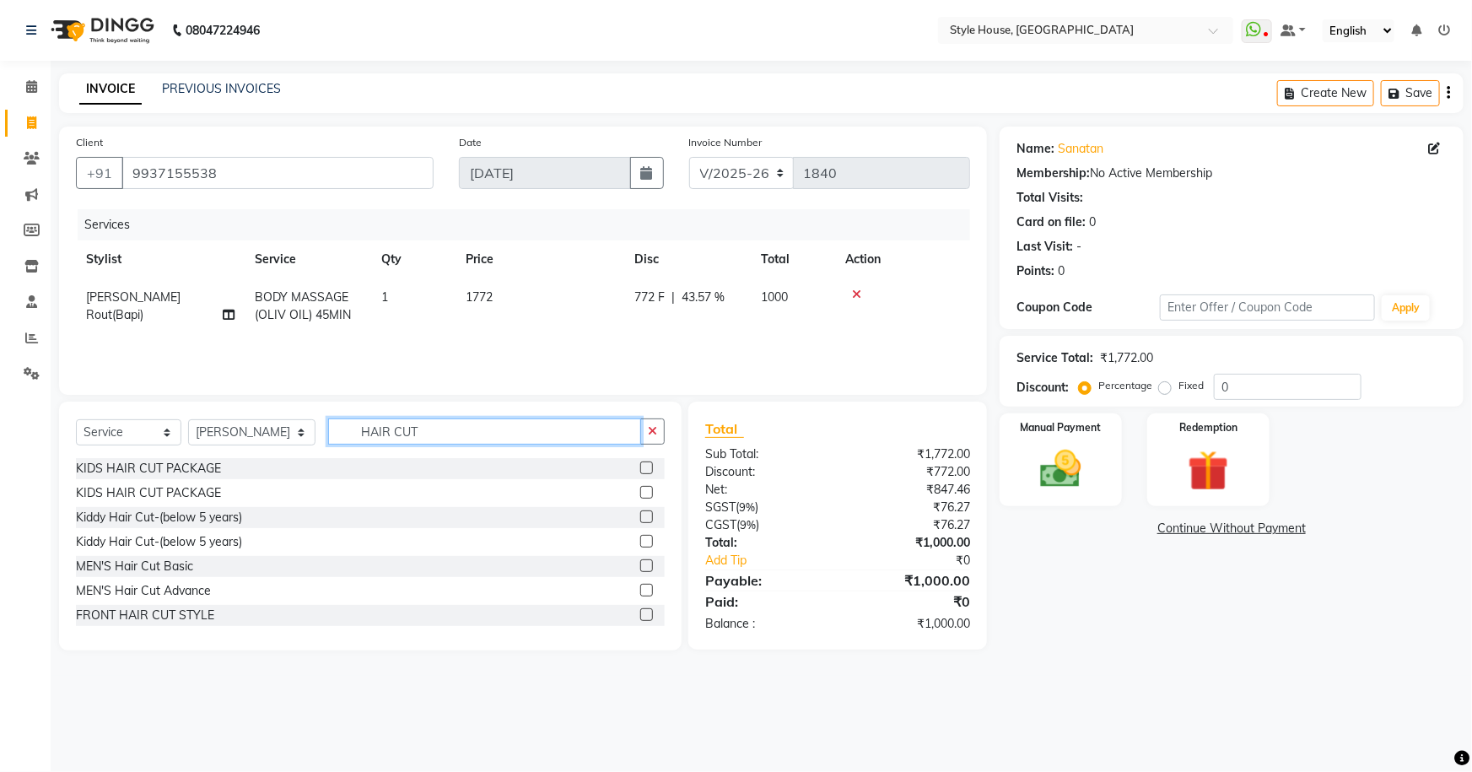
type input "HAIR CUT"
click at [640, 565] on label at bounding box center [646, 565] width 13 height 13
click at [640, 565] on input "checkbox" at bounding box center [645, 566] width 11 height 11
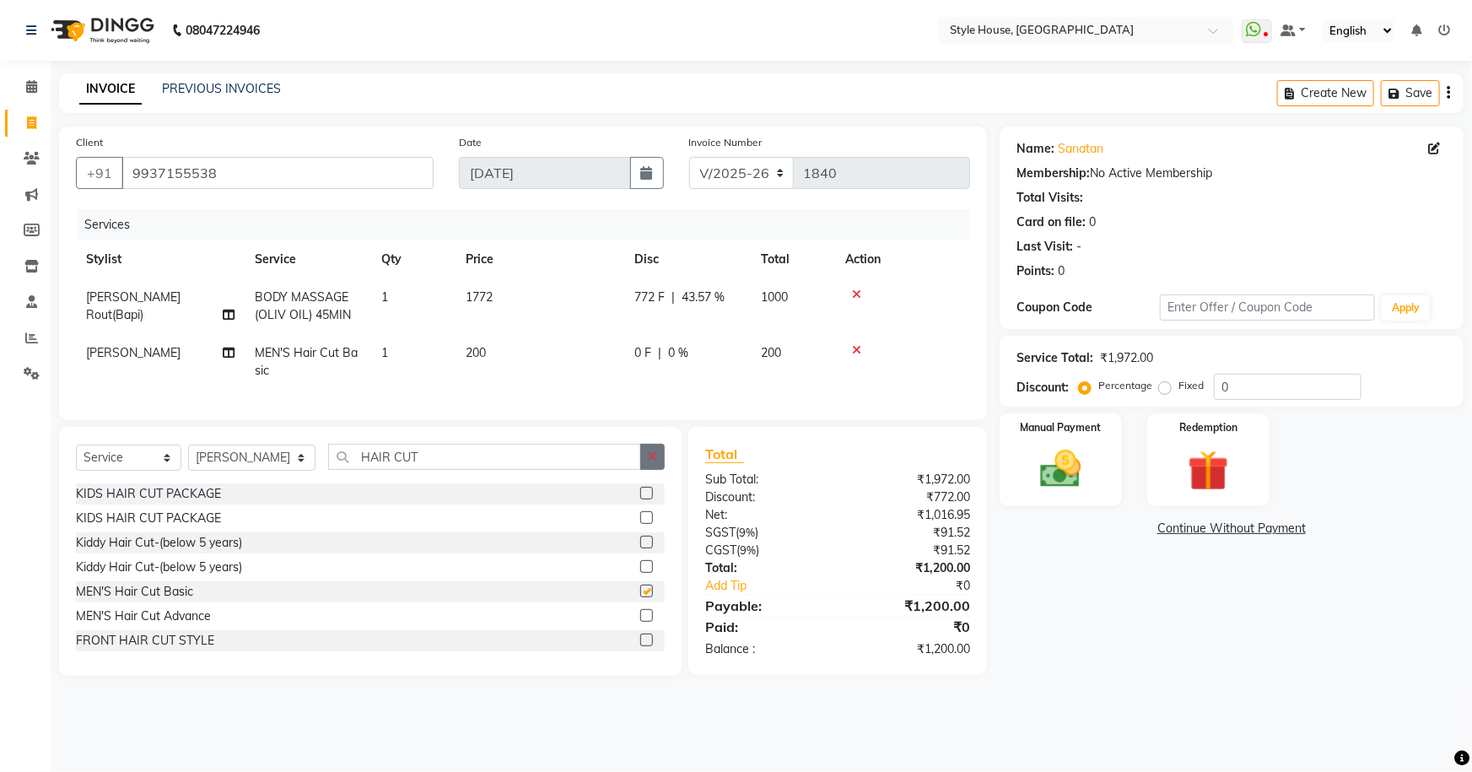
checkbox input "false"
click at [651, 462] on icon "button" at bounding box center [652, 456] width 9 height 12
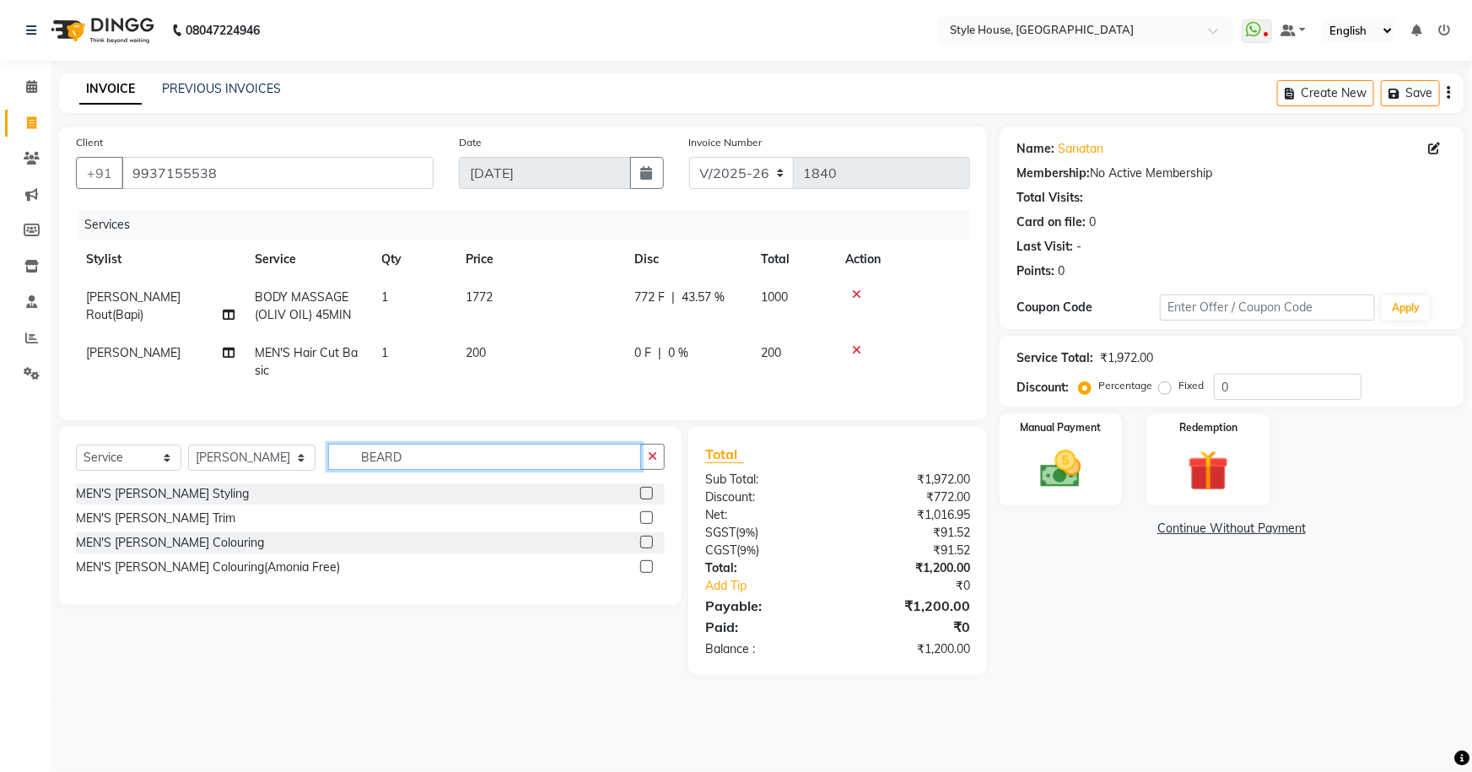
type input "BEARD"
click at [650, 524] on label at bounding box center [646, 517] width 13 height 13
click at [650, 524] on input "checkbox" at bounding box center [645, 518] width 11 height 11
checkbox input "true"
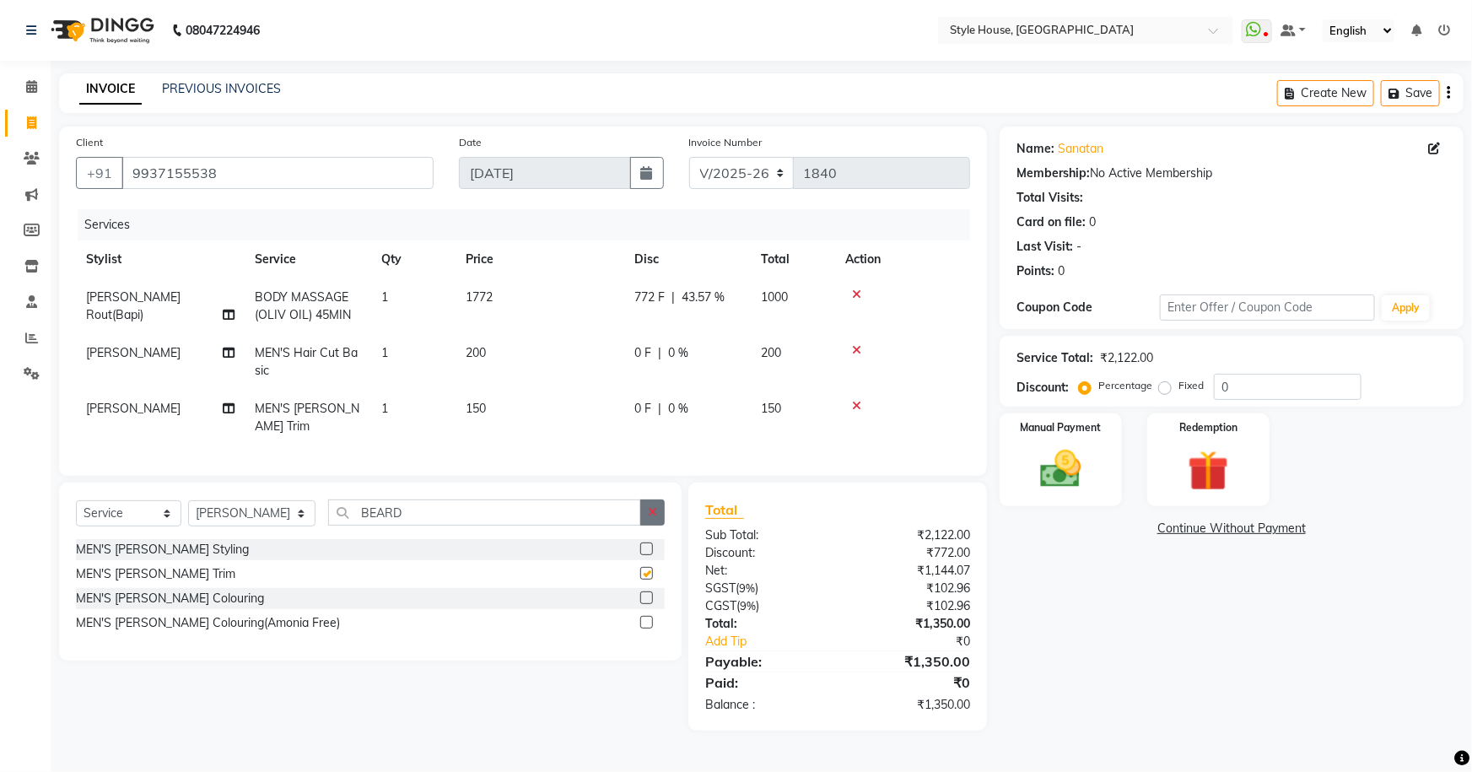
click at [653, 506] on icon "button" at bounding box center [652, 512] width 9 height 12
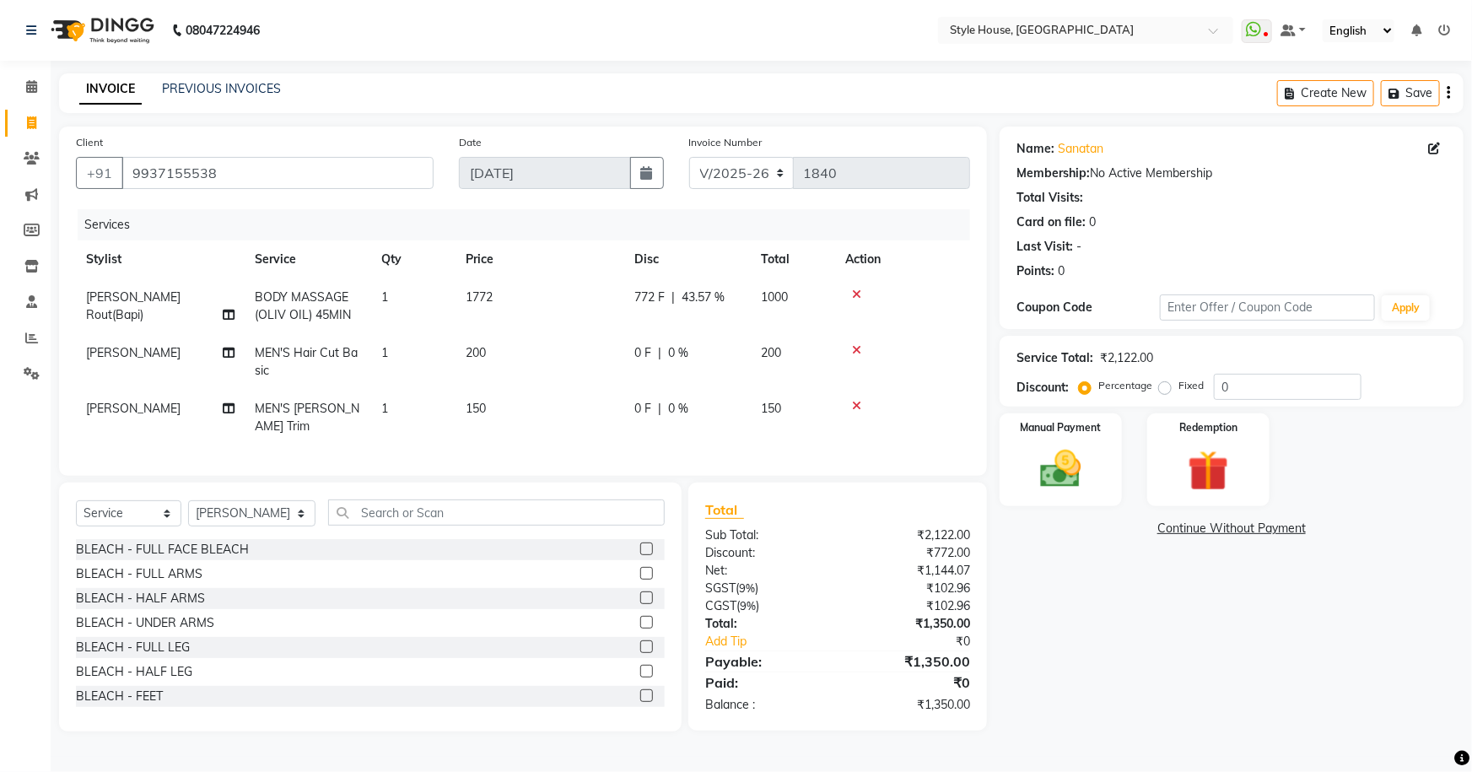
click at [857, 406] on icon at bounding box center [856, 406] width 9 height 12
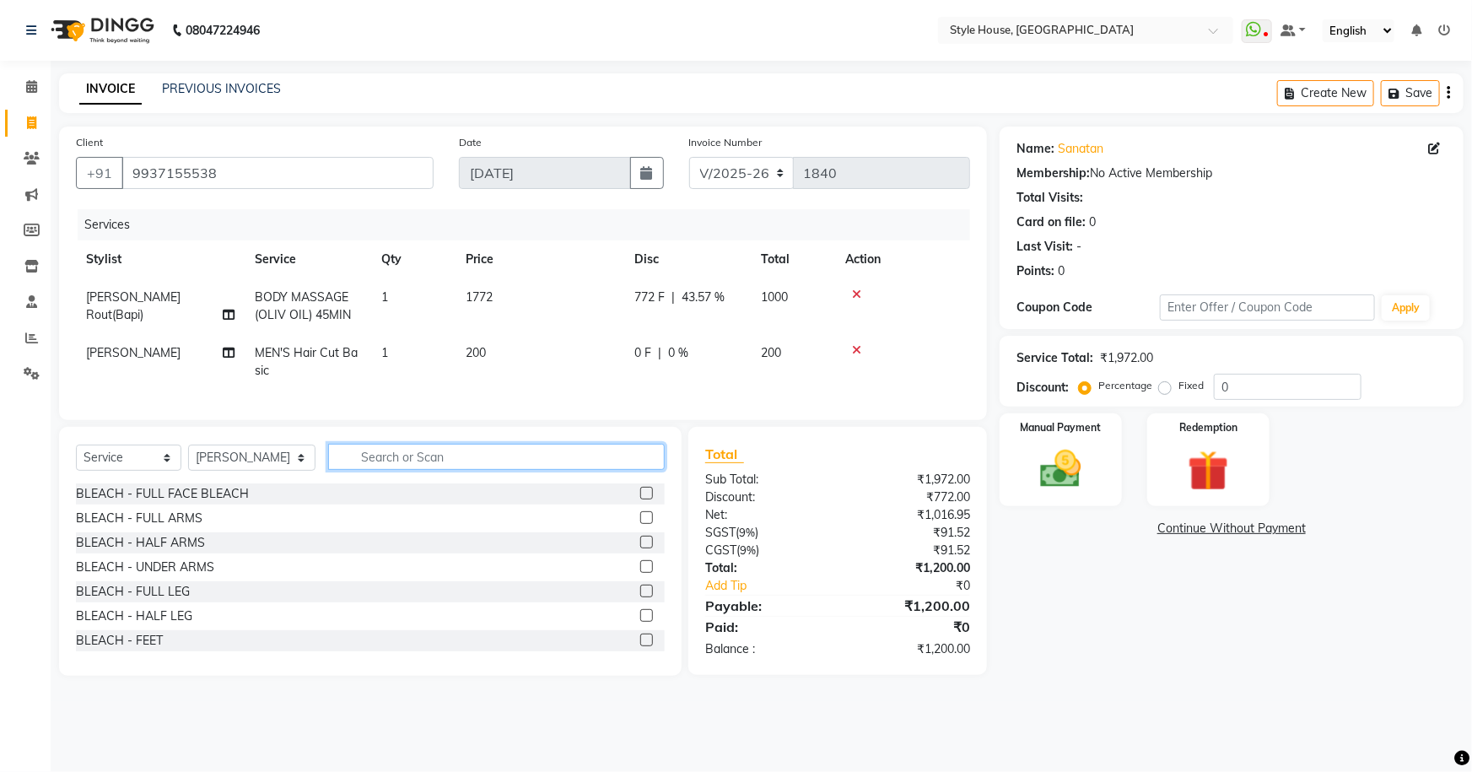
click at [362, 466] on input "text" at bounding box center [496, 457] width 337 height 26
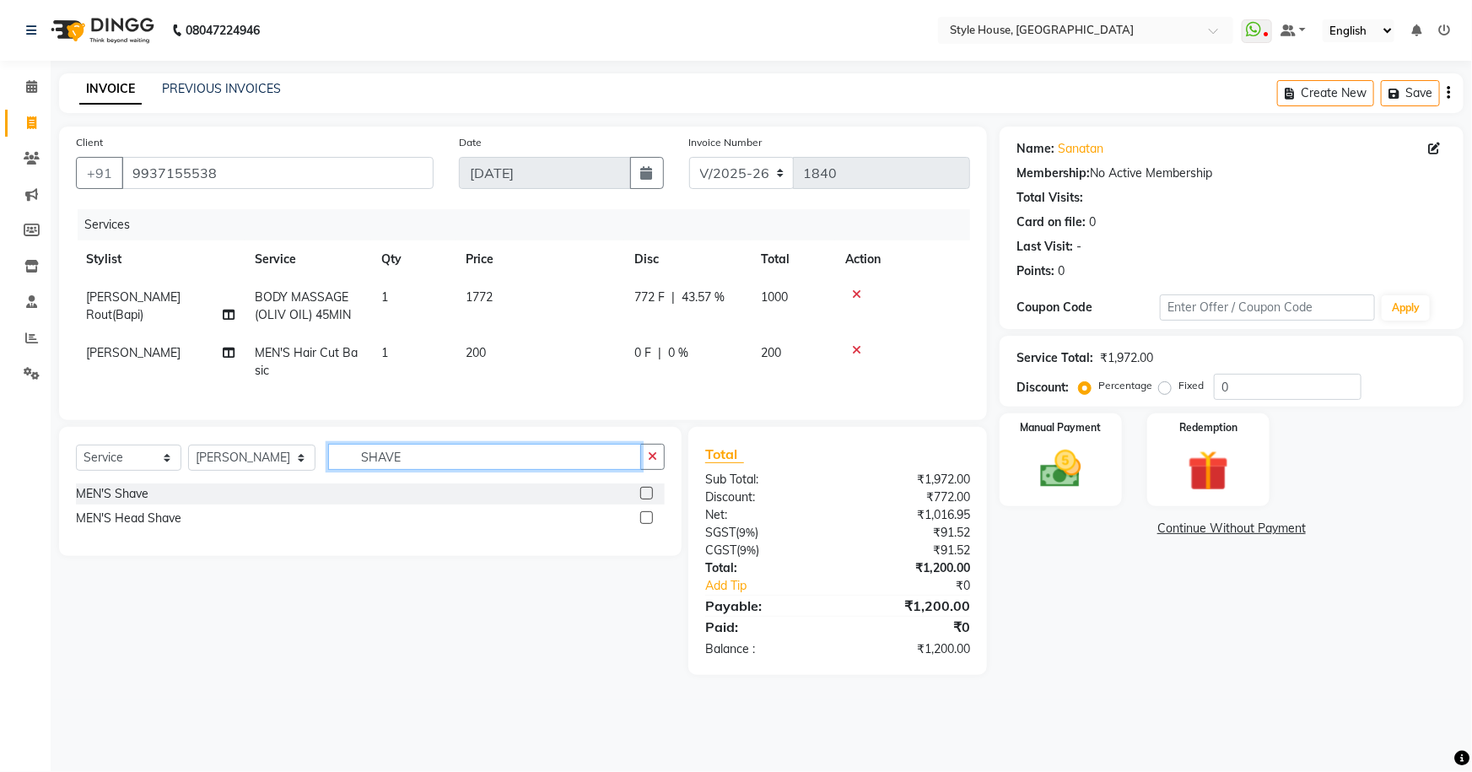
type input "SHAVE"
click at [643, 499] on label at bounding box center [646, 493] width 13 height 13
click at [643, 499] on input "checkbox" at bounding box center [645, 493] width 11 height 11
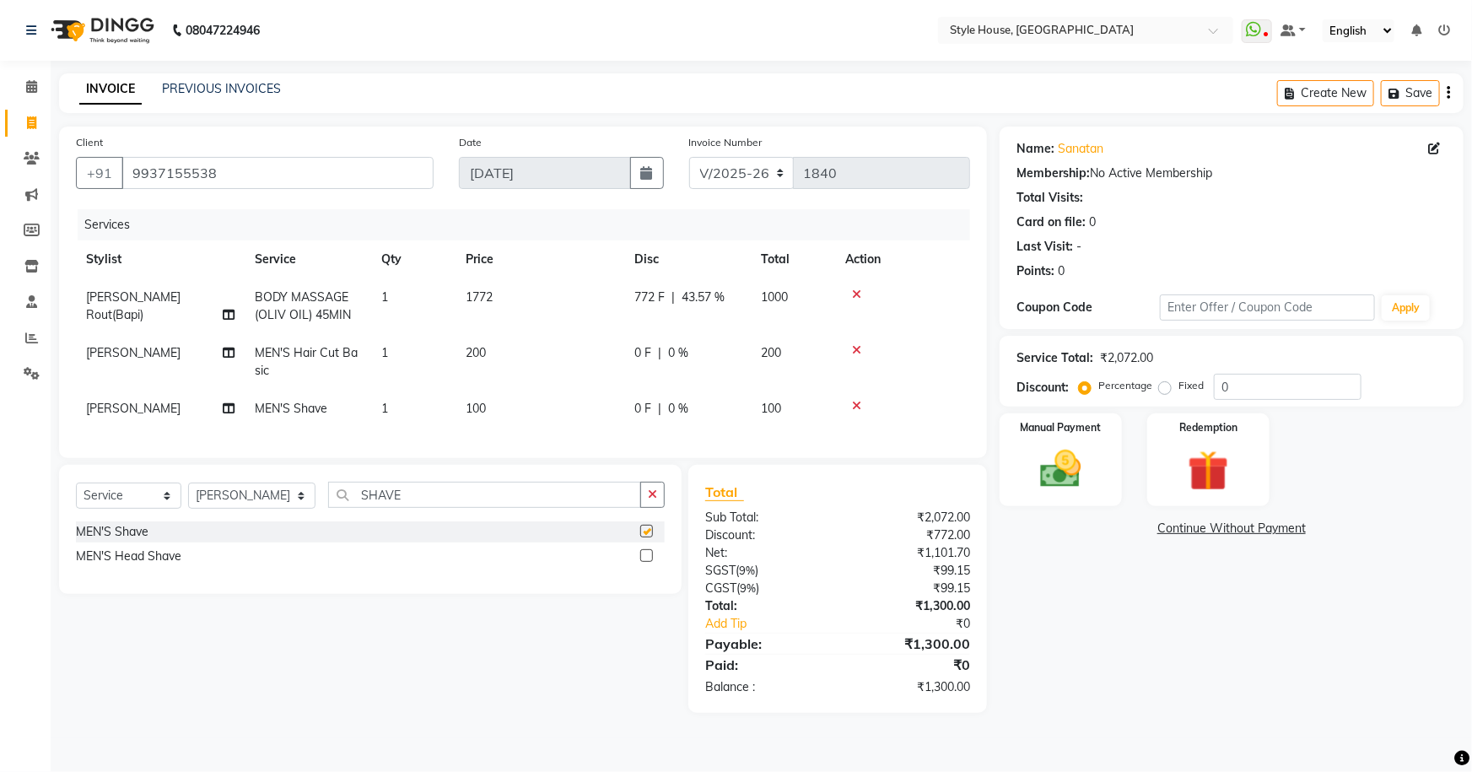
checkbox input "false"
click at [655, 500] on icon "button" at bounding box center [652, 494] width 9 height 12
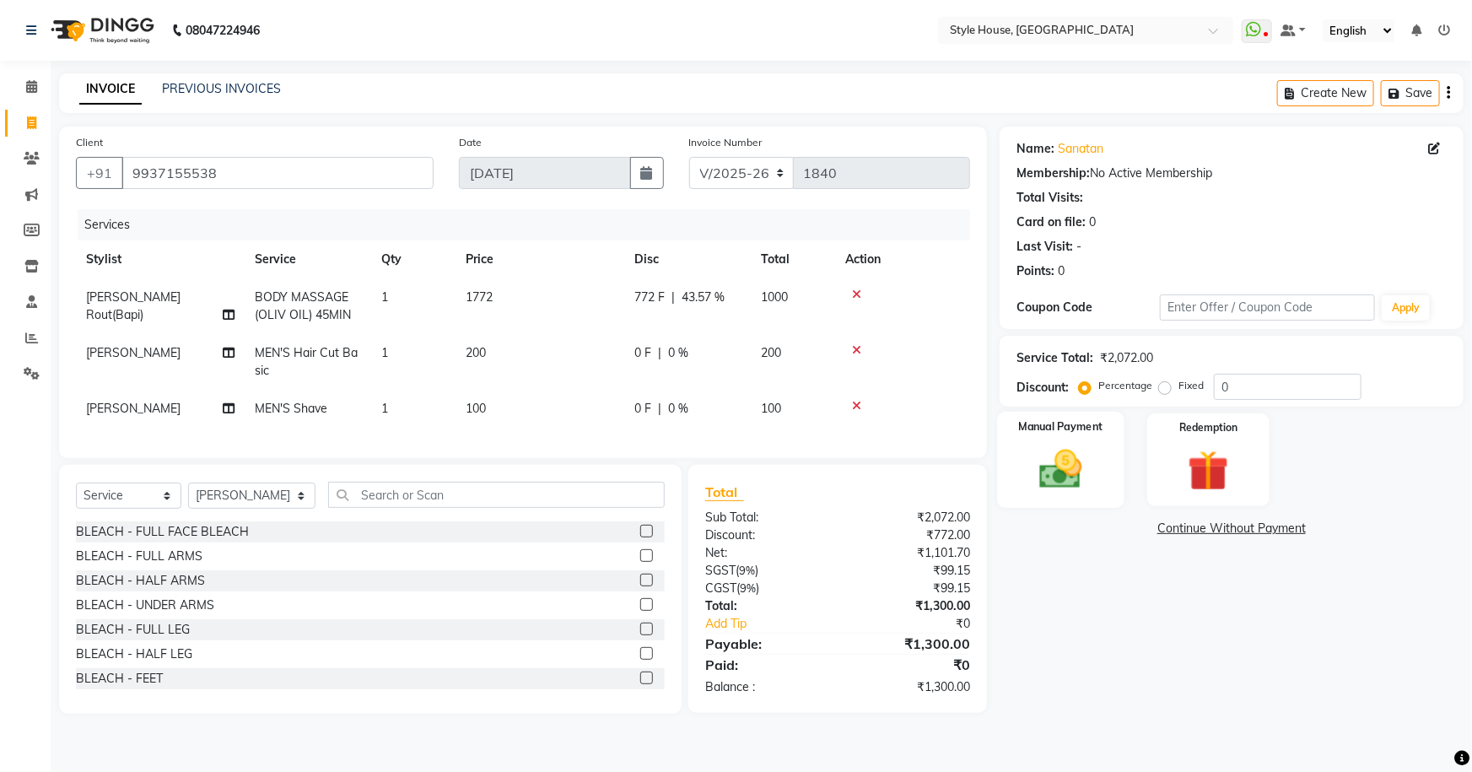
click at [1075, 472] on img at bounding box center [1060, 468] width 69 height 49
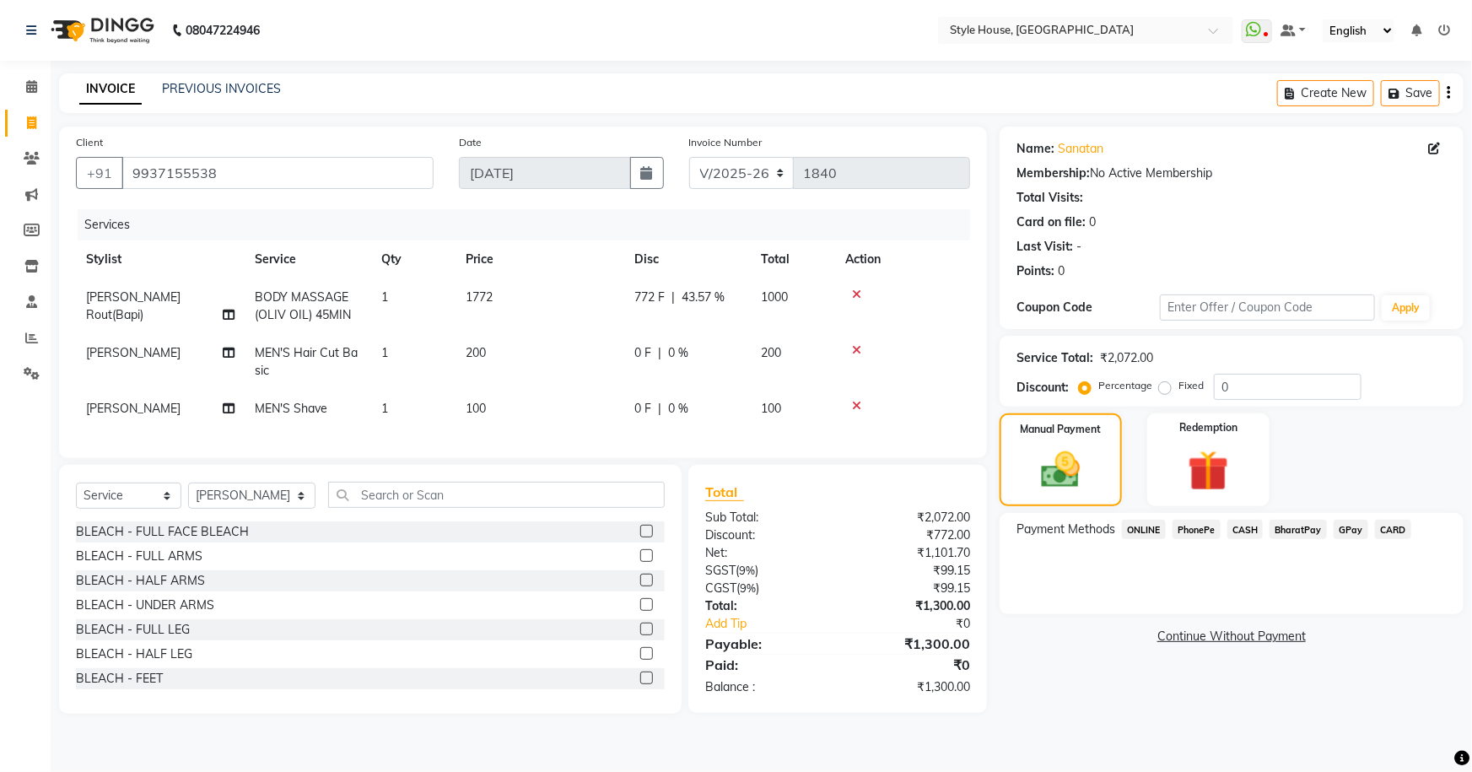
click at [1182, 531] on span "PhonePe" at bounding box center [1196, 529] width 48 height 19
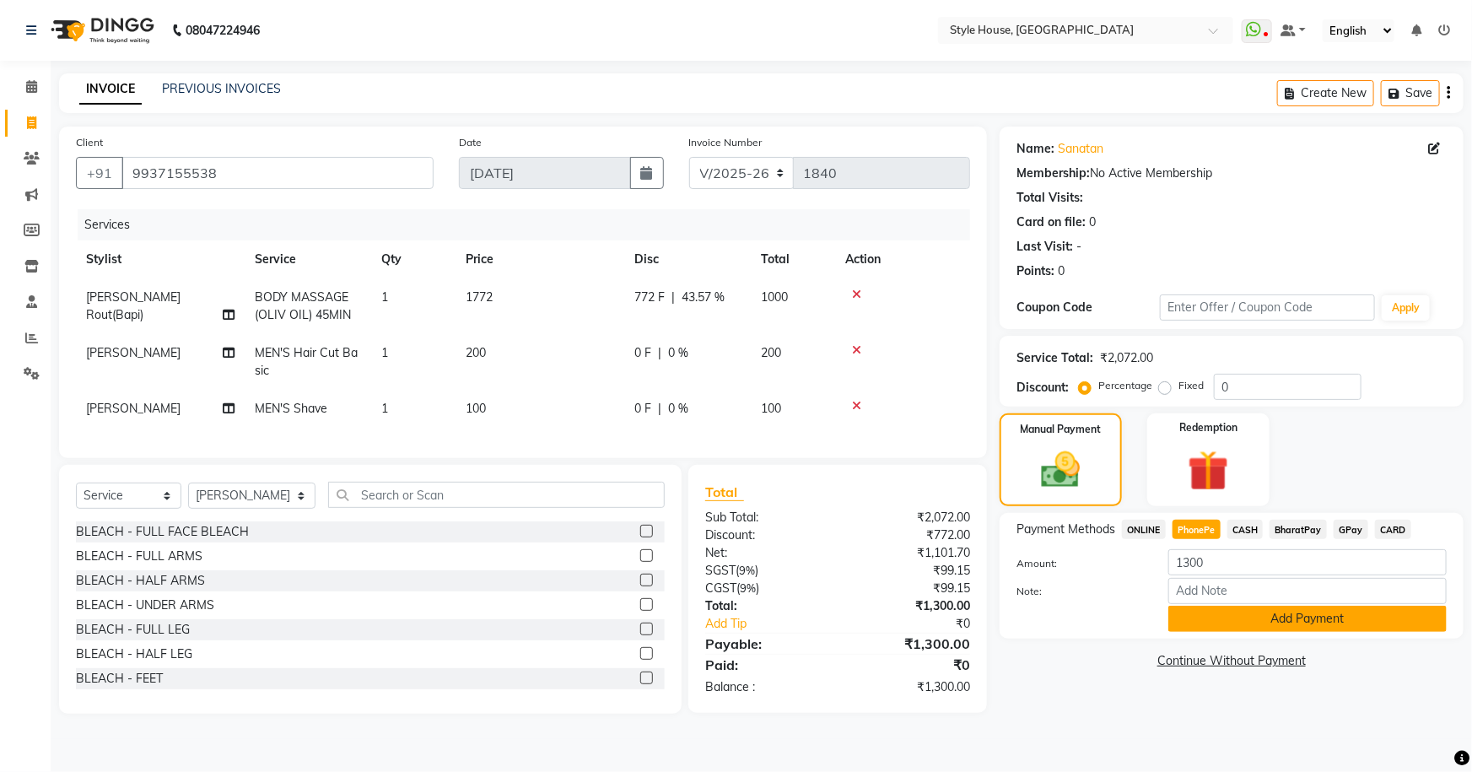
click at [1248, 615] on button "Add Payment" at bounding box center [1307, 619] width 278 height 26
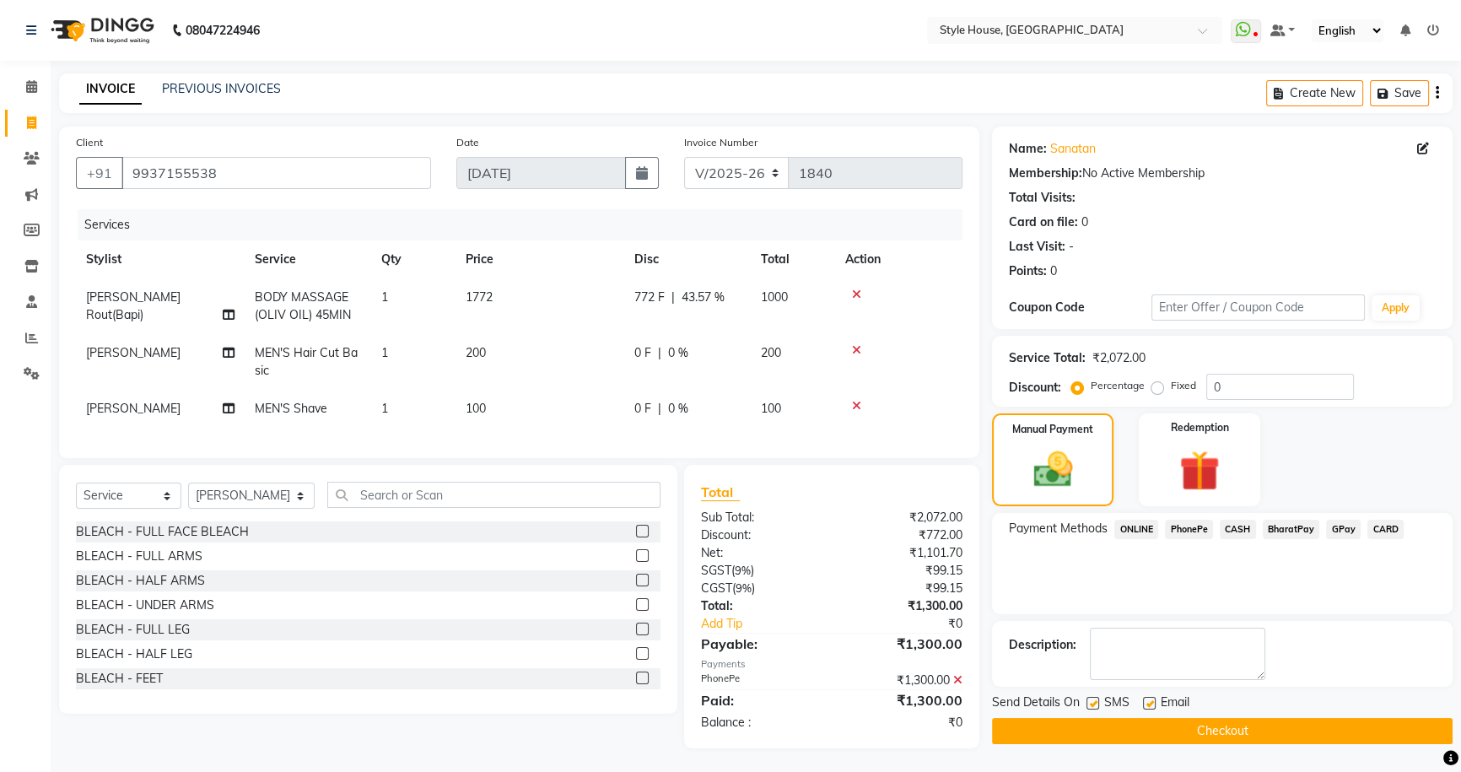
scroll to position [13, 0]
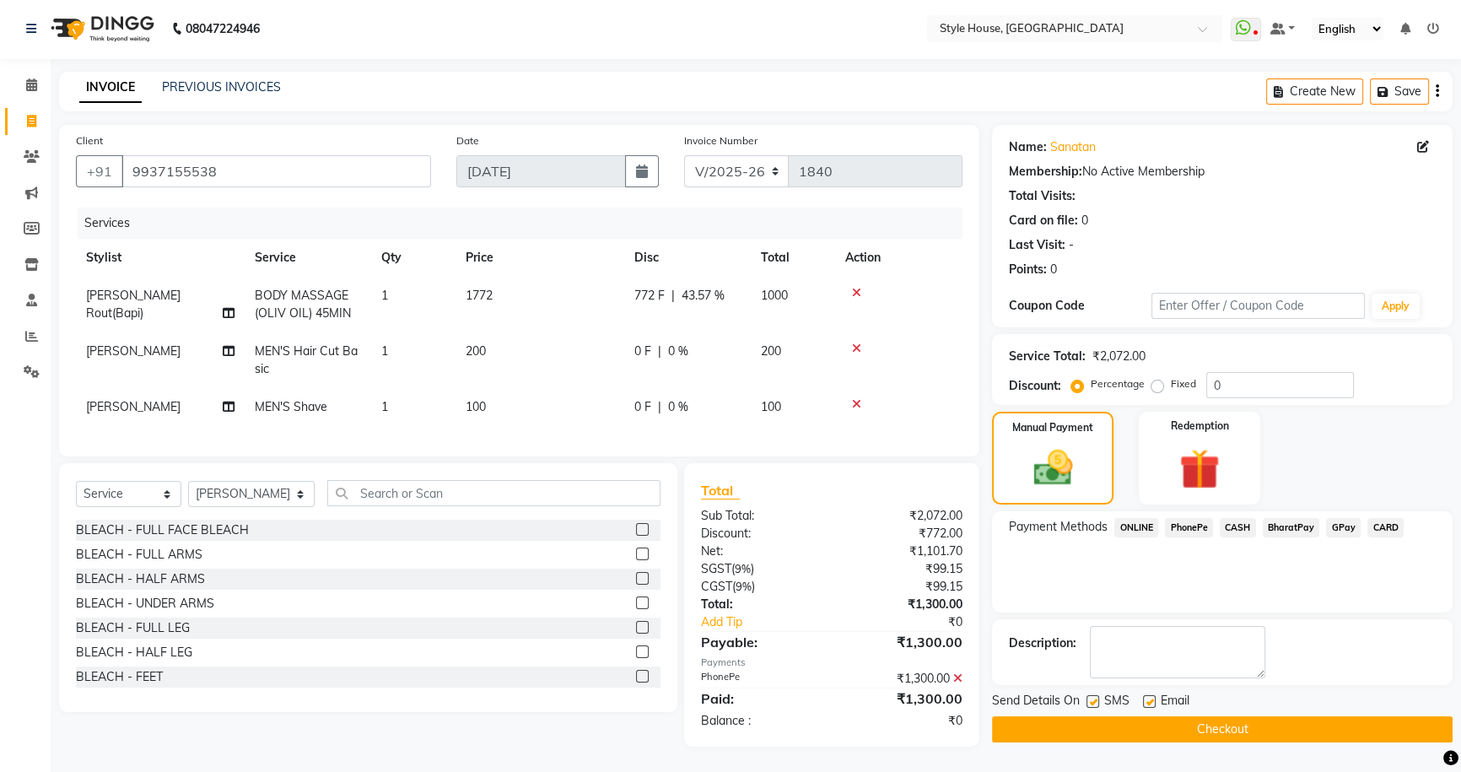
click at [1228, 716] on button "Checkout" at bounding box center [1222, 729] width 461 height 26
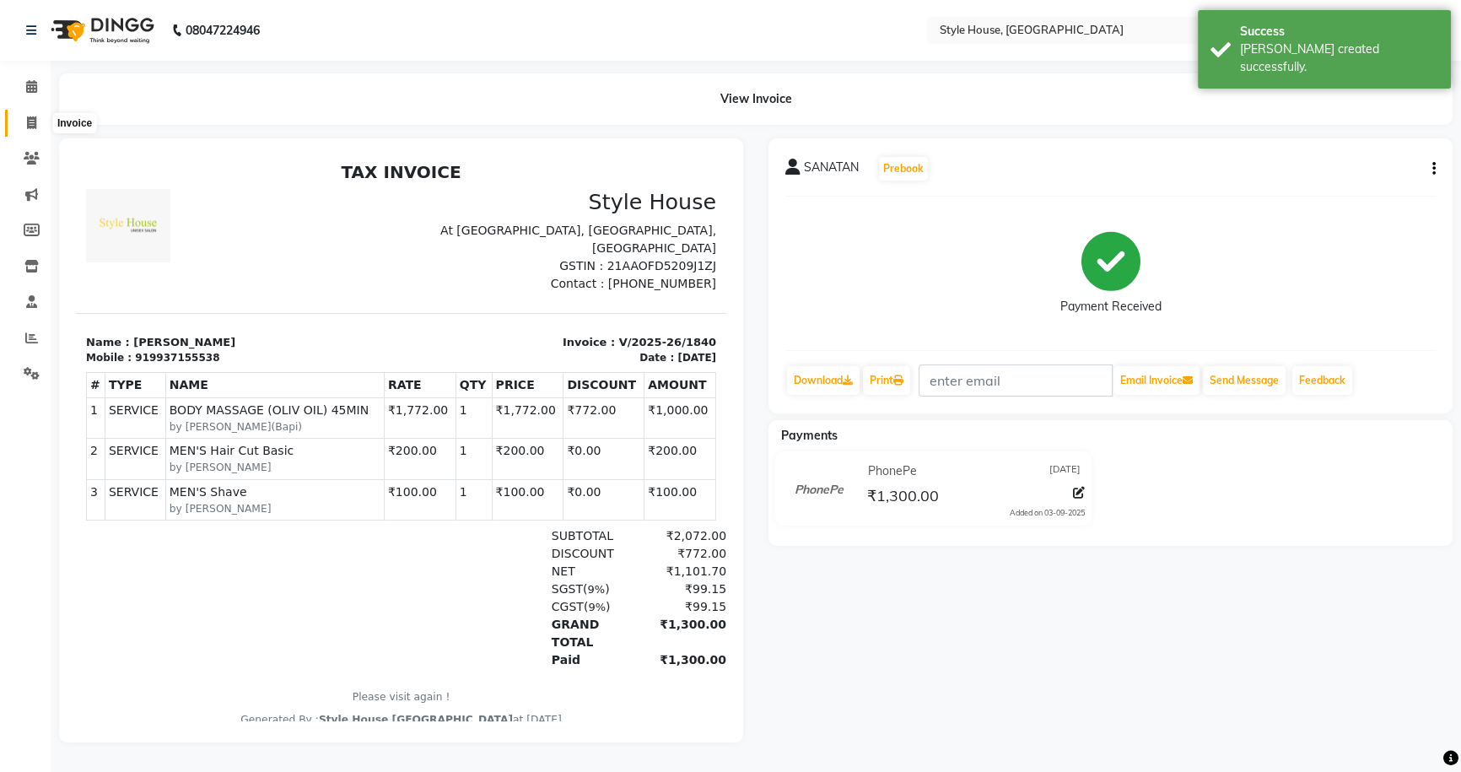
click at [30, 117] on icon at bounding box center [31, 122] width 9 height 13
select select "4237"
select select "service"
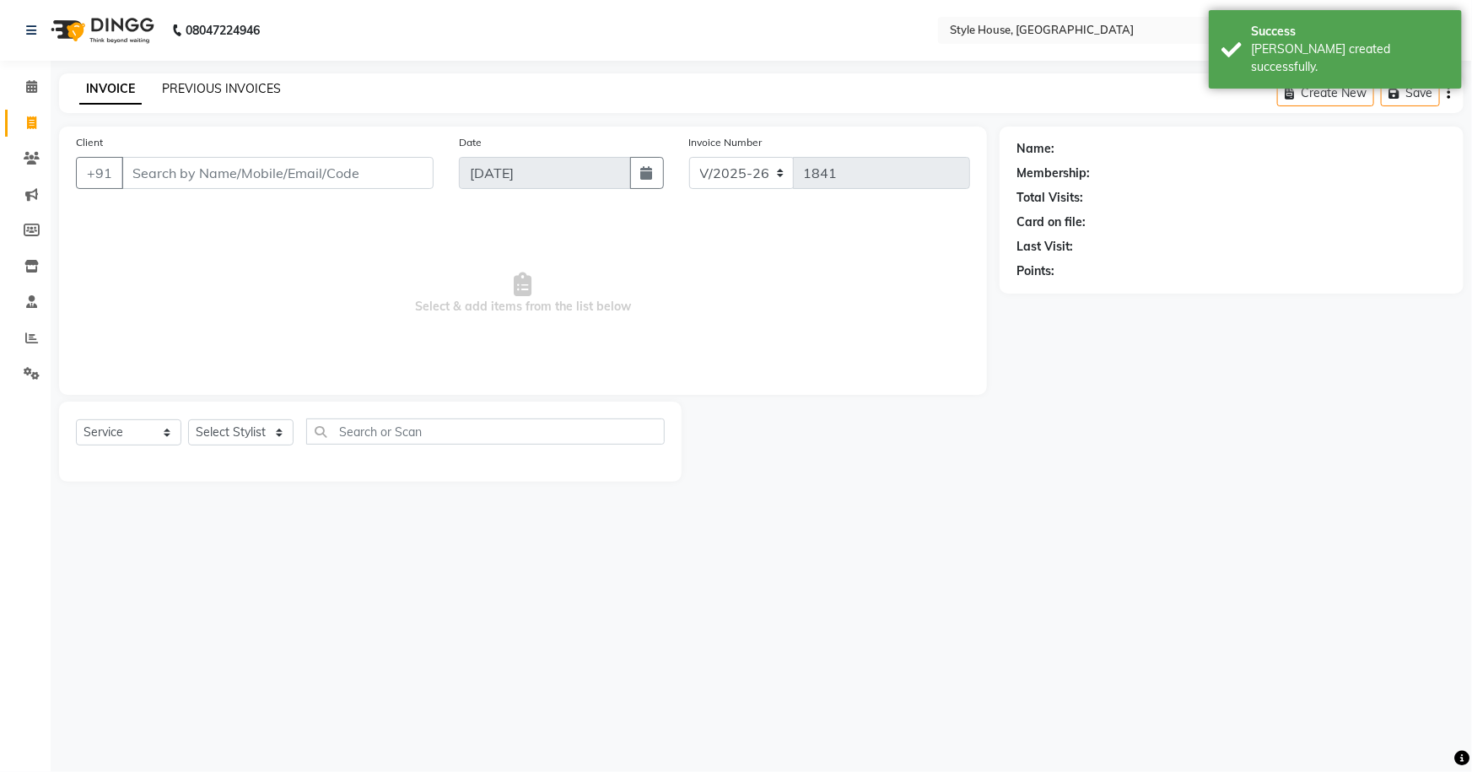
click at [216, 83] on link "PREVIOUS INVOICES" at bounding box center [221, 88] width 119 height 15
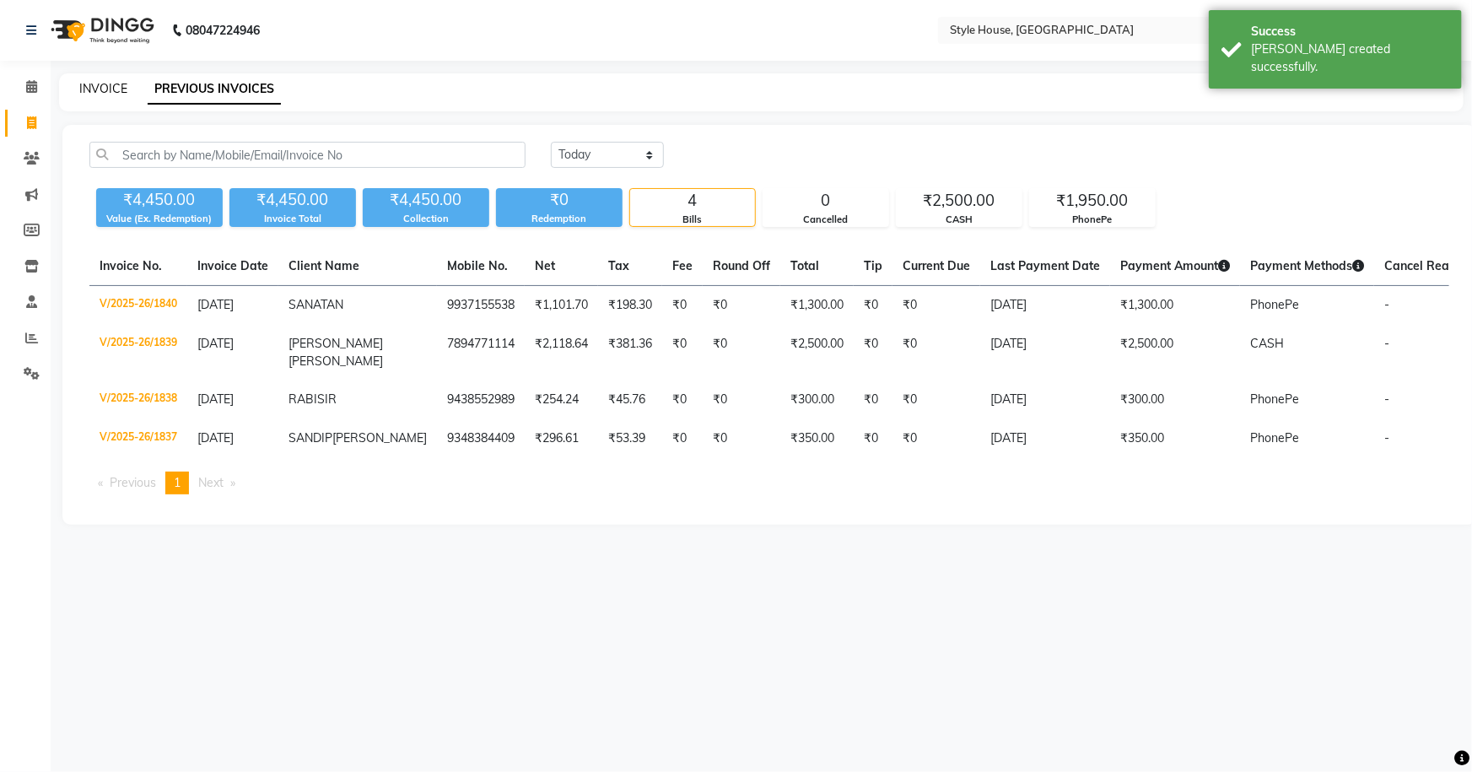
click at [102, 84] on link "INVOICE" at bounding box center [103, 88] width 48 height 15
select select "service"
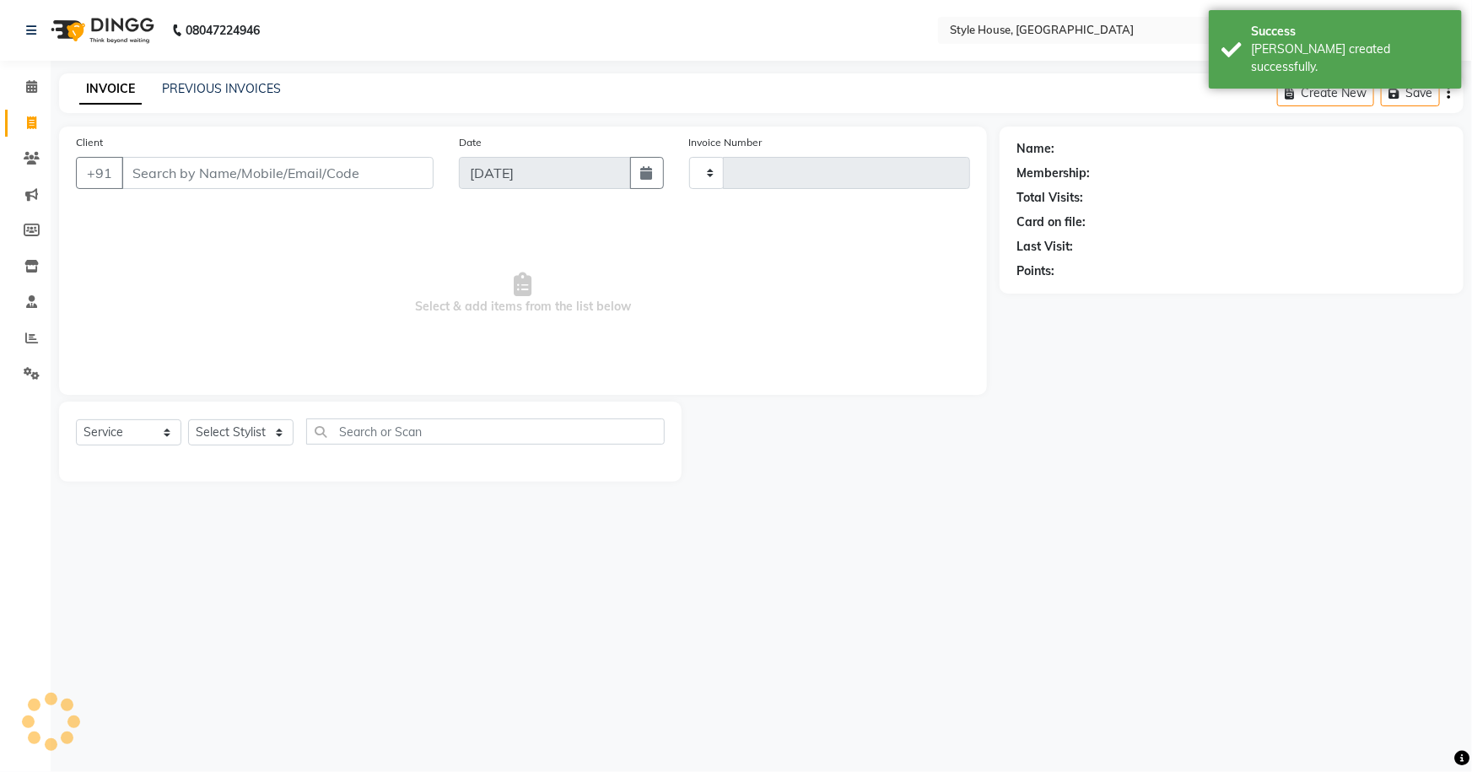
type input "1841"
select select "4237"
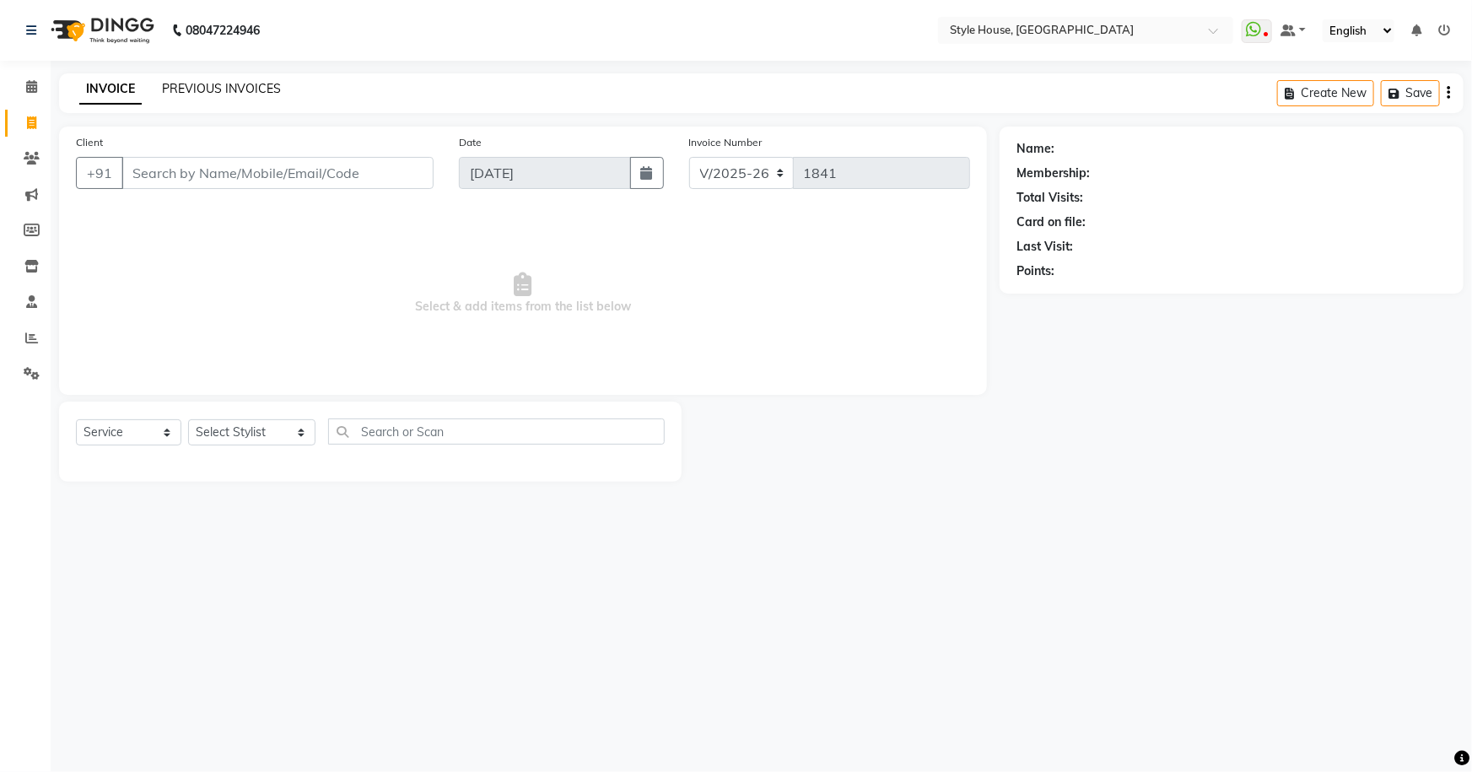
click at [188, 81] on link "PREVIOUS INVOICES" at bounding box center [221, 88] width 119 height 15
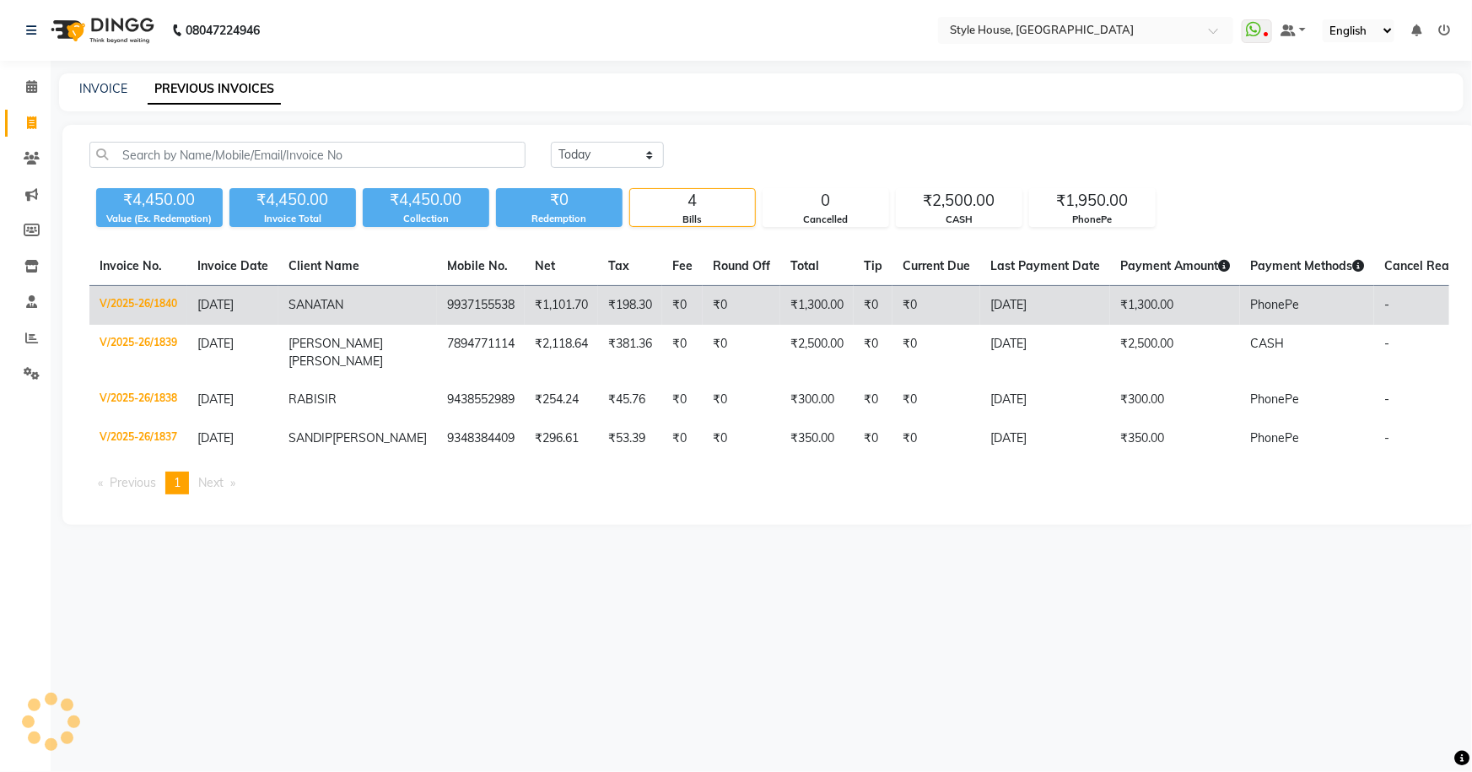
click at [204, 307] on span "[DATE]" at bounding box center [215, 304] width 36 height 15
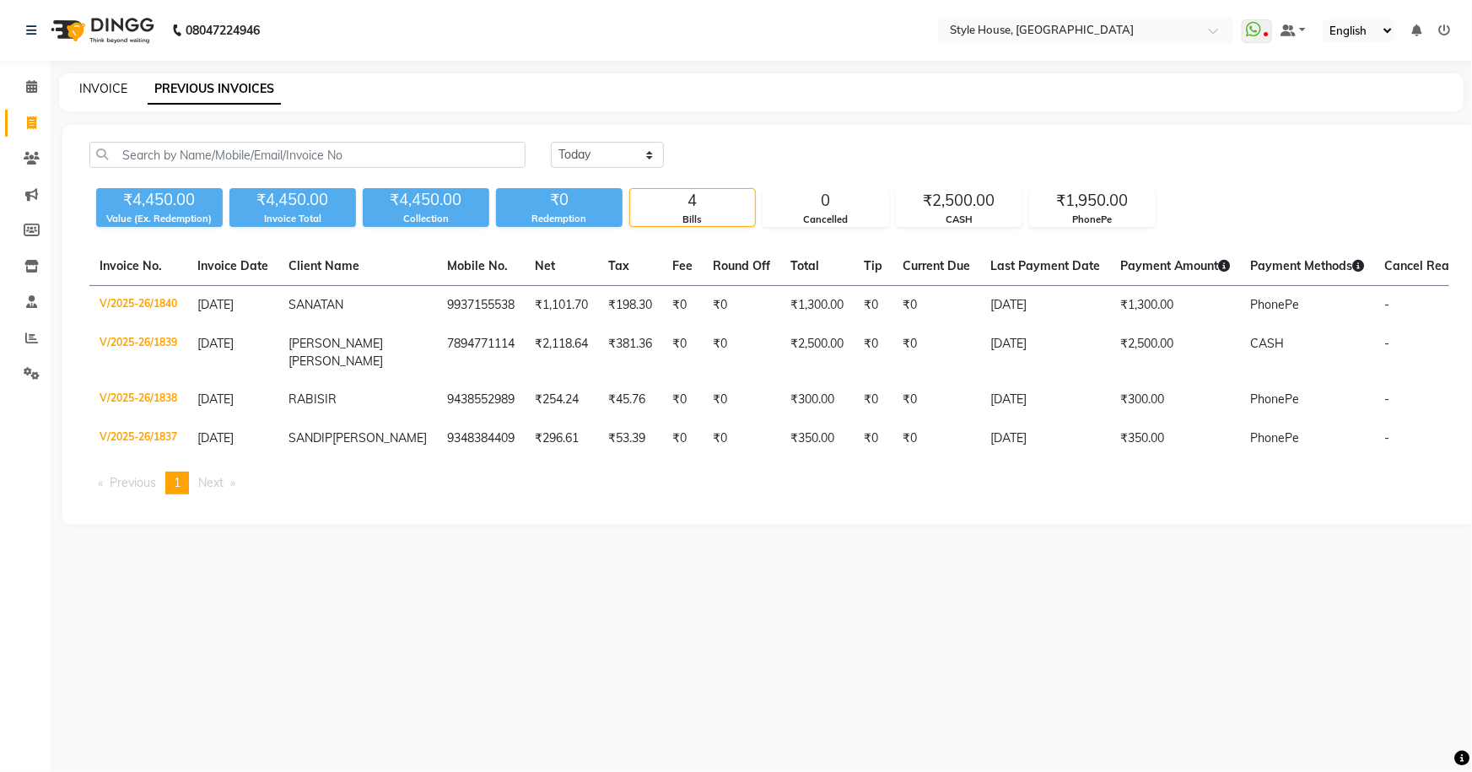
click at [107, 89] on link "INVOICE" at bounding box center [103, 88] width 48 height 15
select select "service"
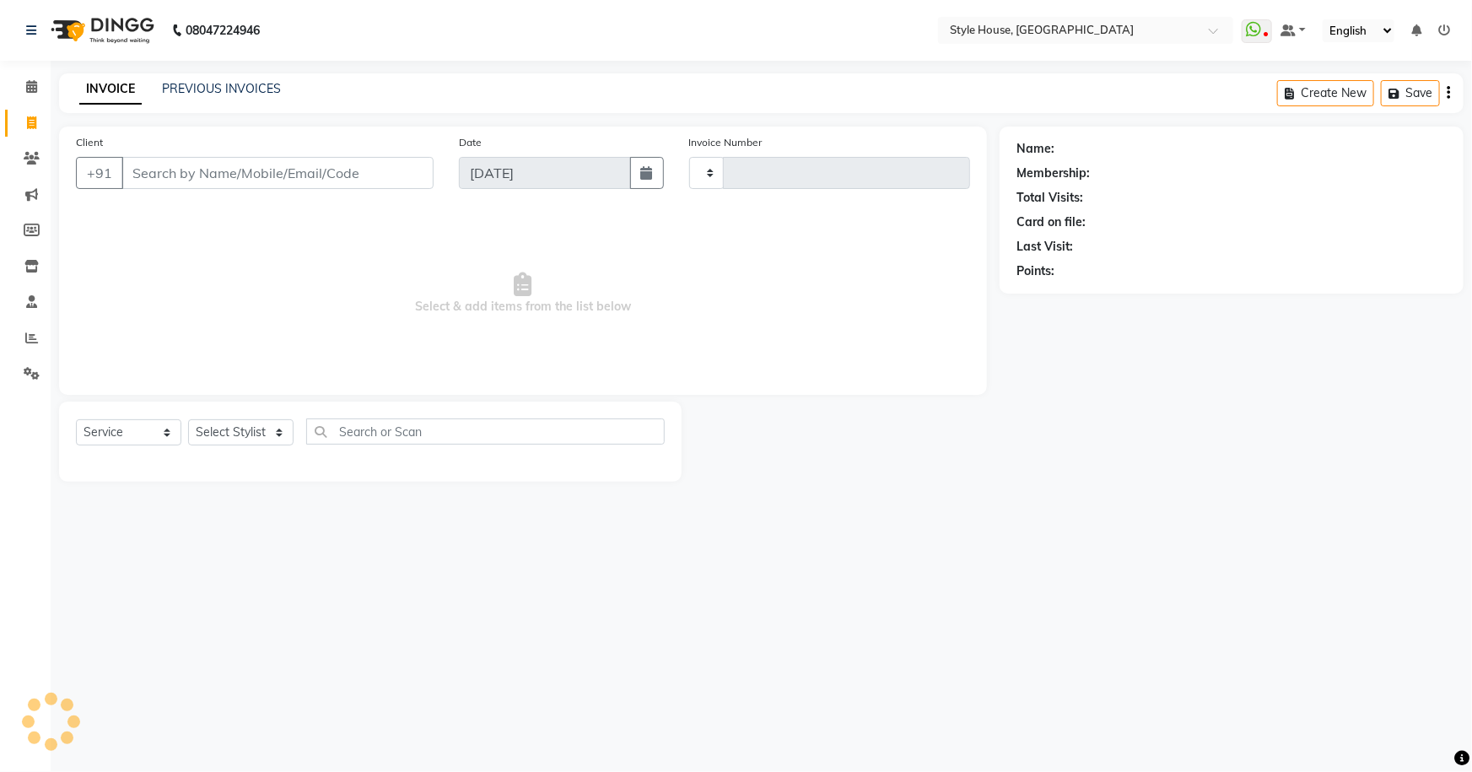
type input "1841"
select select "4237"
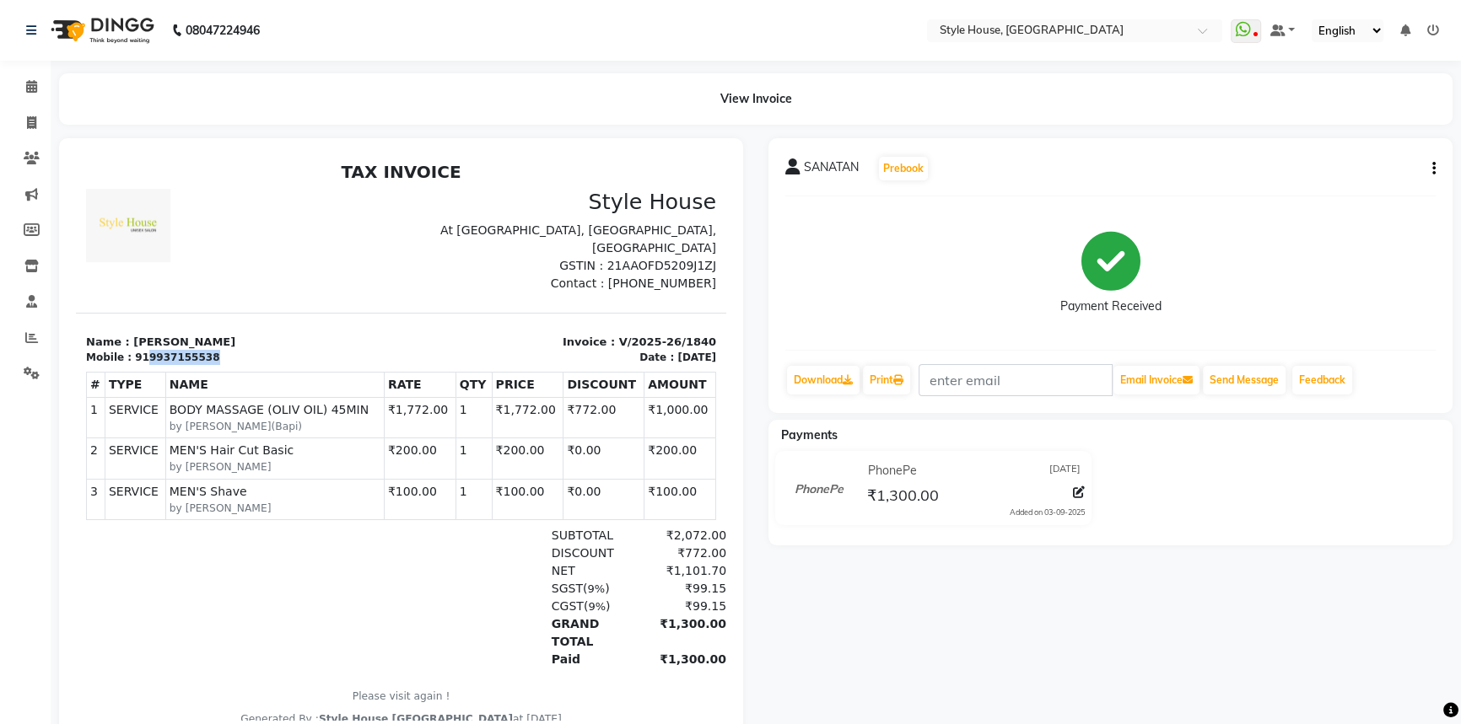
drag, startPoint x: 141, startPoint y: 358, endPoint x: 208, endPoint y: 360, distance: 67.5
click at [208, 360] on div "Mobile : 919937155538" at bounding box center [238, 357] width 305 height 15
copy div "9937155538"
click at [862, 574] on div "SANATAN Prebook Payment Received Download Print Email Invoice Send Message Feed…" at bounding box center [1110, 440] width 709 height 604
click at [40, 121] on span at bounding box center [32, 123] width 30 height 19
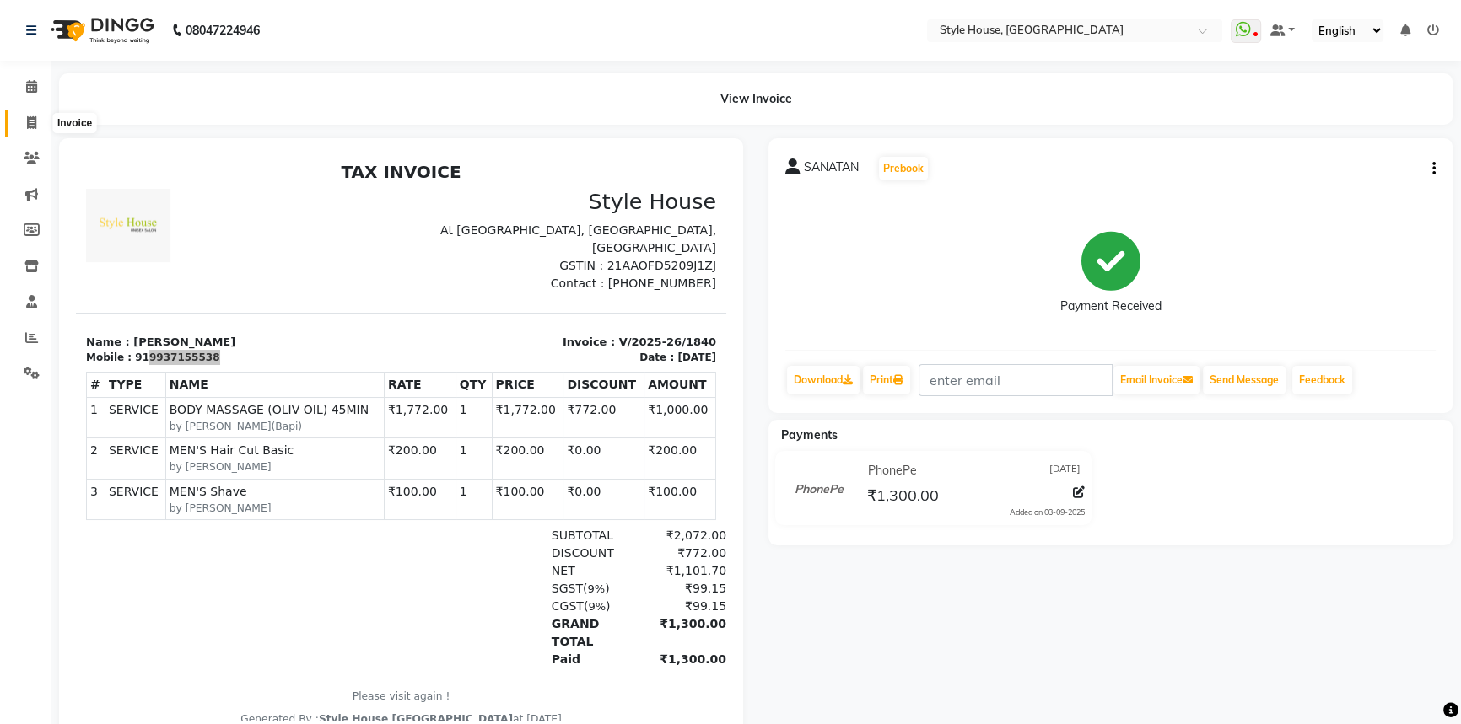
select select "service"
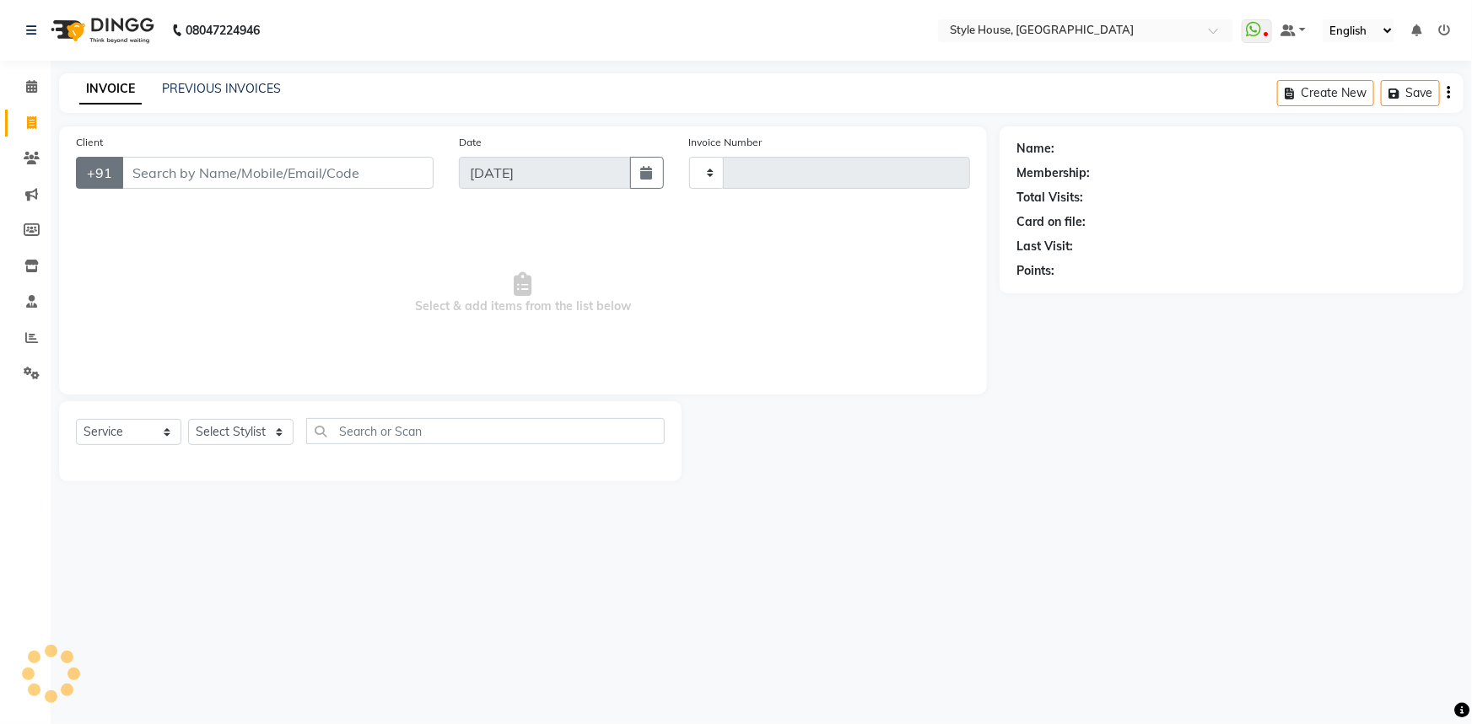
type input "1841"
select select "4237"
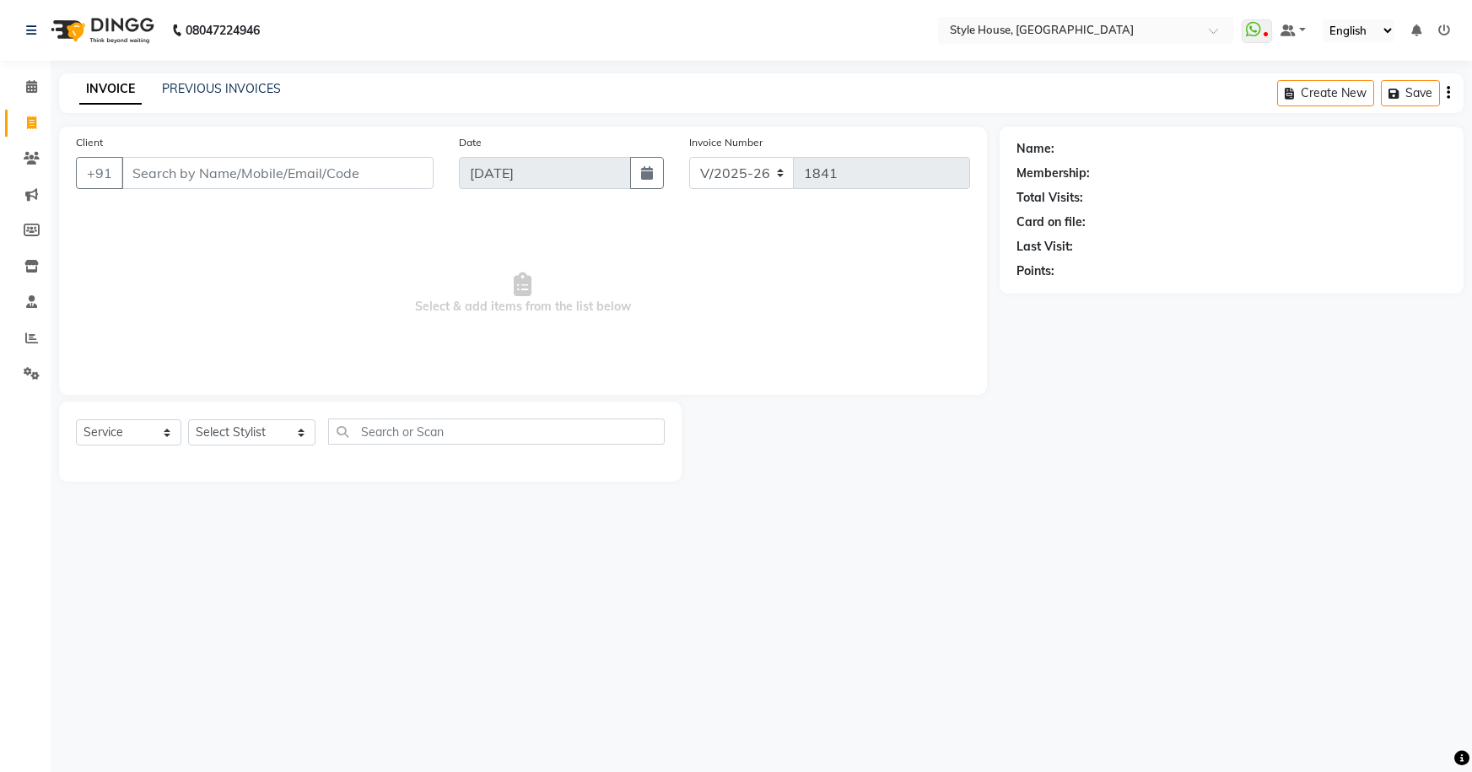
select select "4237"
select select "service"
click at [284, 179] on input "Client" at bounding box center [277, 173] width 312 height 32
type input "9937199995"
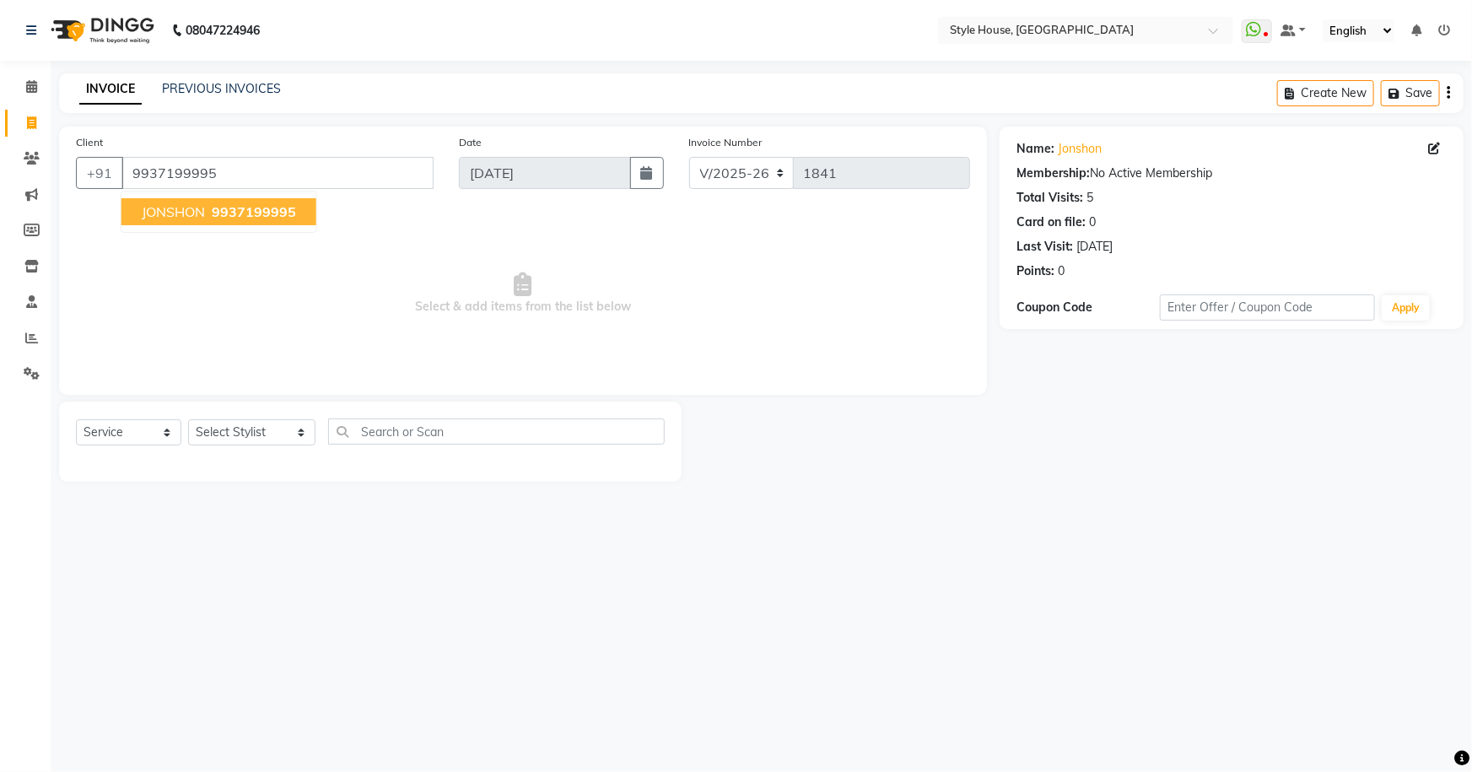
click at [277, 218] on span "9937199995" at bounding box center [254, 211] width 84 height 17
click at [277, 433] on select "Select Stylist [PERSON_NAME] [PERSON_NAME] [PERSON_NAME] [PERSON_NAME]([PERSON_…" at bounding box center [251, 432] width 127 height 26
select select "49165"
click at [188, 419] on select "Select Stylist [PERSON_NAME] [PERSON_NAME] [PERSON_NAME] [PERSON_NAME]([PERSON_…" at bounding box center [251, 432] width 127 height 26
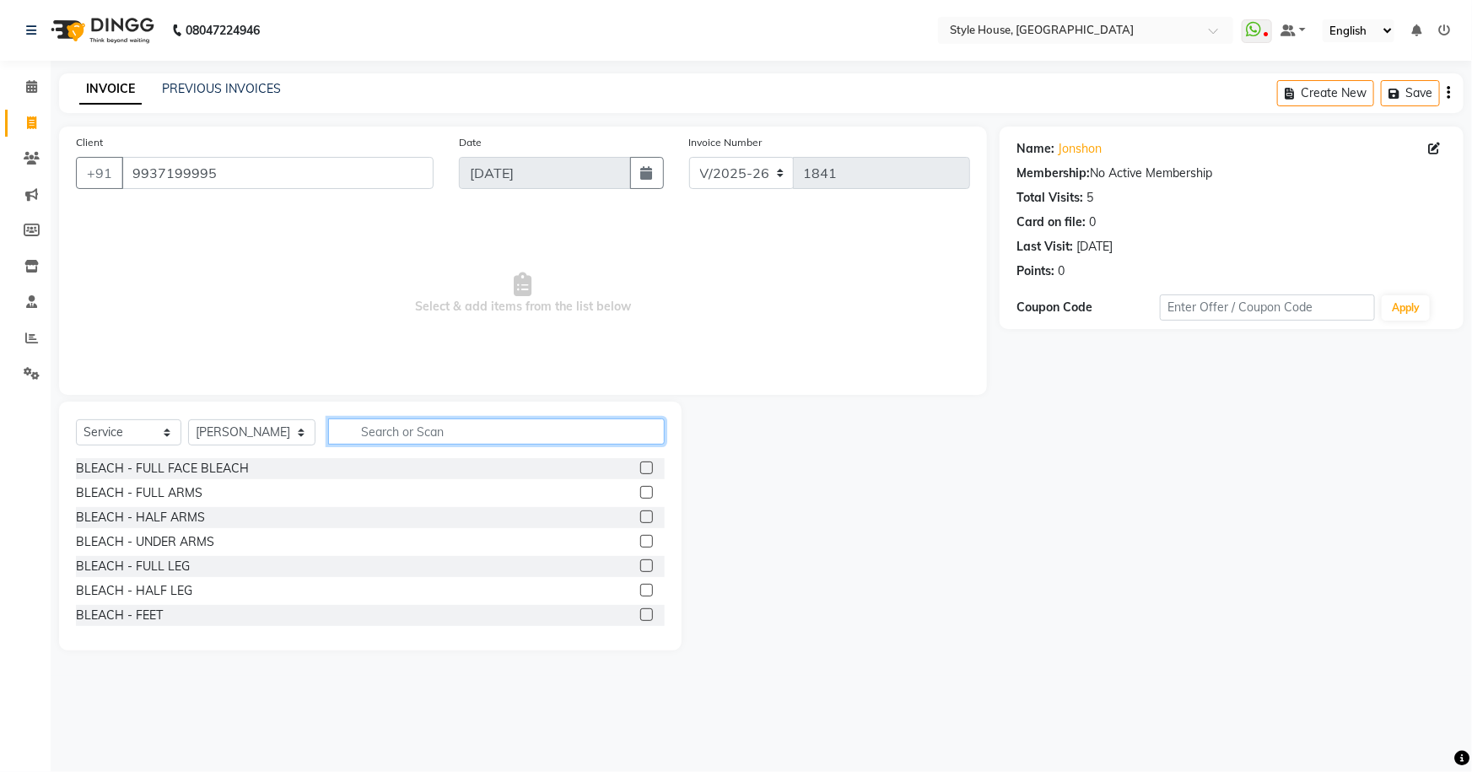
click at [379, 429] on input "text" at bounding box center [496, 431] width 337 height 26
type input "HAIR CUT"
click at [150, 568] on div "MEN'S Hair Cut Basic" at bounding box center [134, 566] width 117 height 18
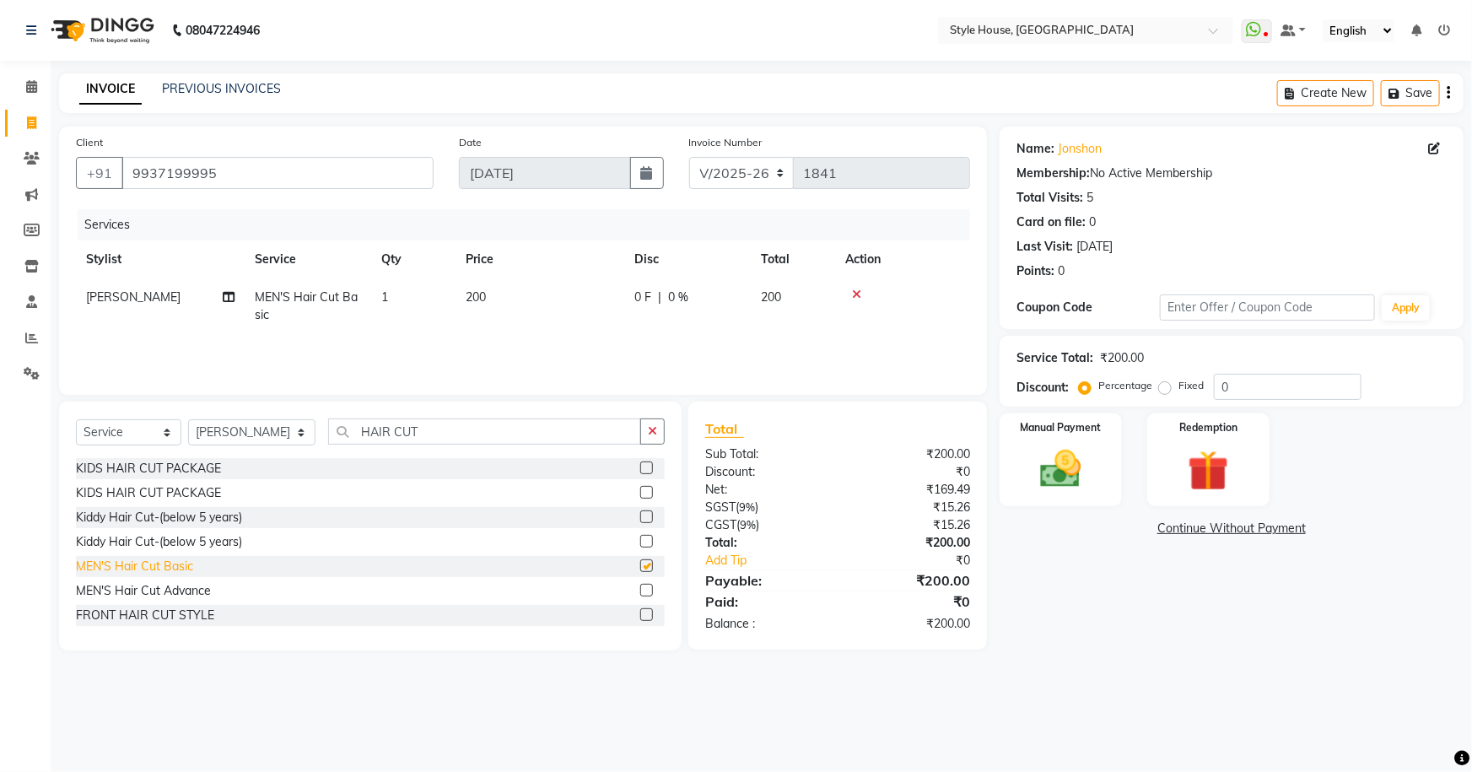
checkbox input "false"
click at [279, 432] on select "Select Stylist [PERSON_NAME] [PERSON_NAME] [PERSON_NAME] [PERSON_NAME]([PERSON_…" at bounding box center [251, 432] width 127 height 26
click at [188, 419] on select "Select Stylist [PERSON_NAME] [PERSON_NAME] [PERSON_NAME] [PERSON_NAME]([PERSON_…" at bounding box center [251, 432] width 127 height 26
click at [649, 434] on icon "button" at bounding box center [652, 431] width 9 height 12
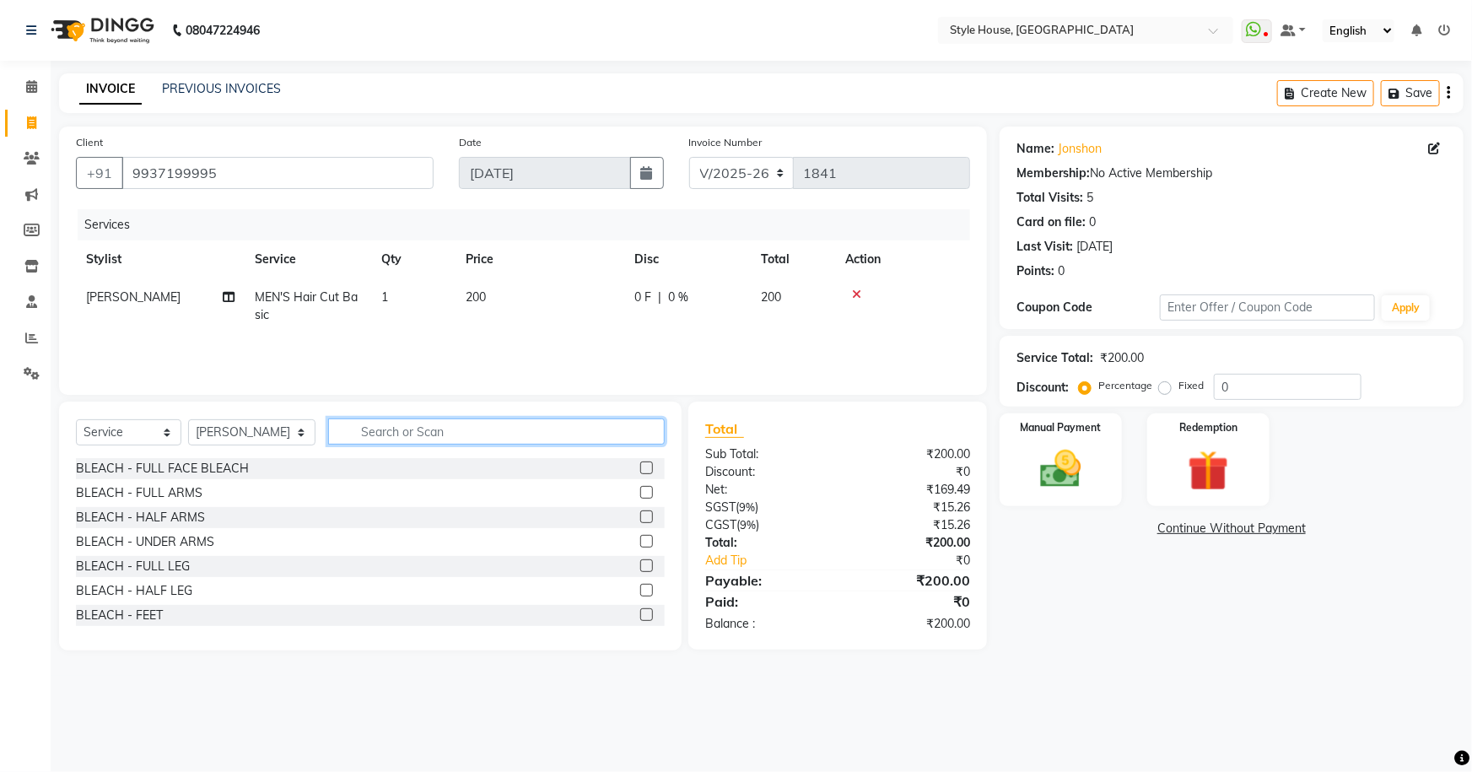
click at [463, 436] on input "text" at bounding box center [496, 431] width 337 height 26
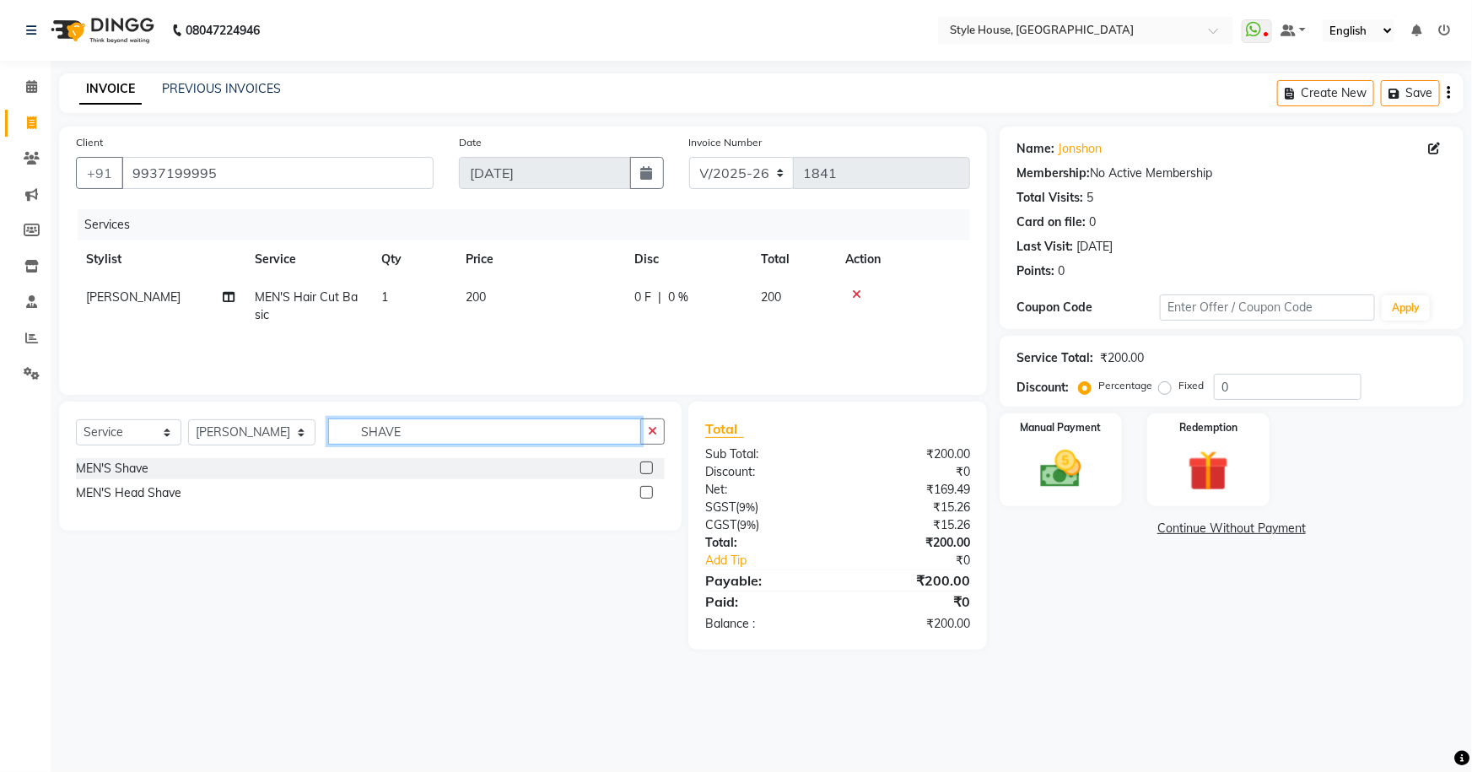
type input "SHAVE"
click at [226, 470] on div "MEN'S Shave" at bounding box center [370, 468] width 589 height 21
click at [644, 469] on label at bounding box center [646, 467] width 13 height 13
click at [644, 469] on input "checkbox" at bounding box center [645, 468] width 11 height 11
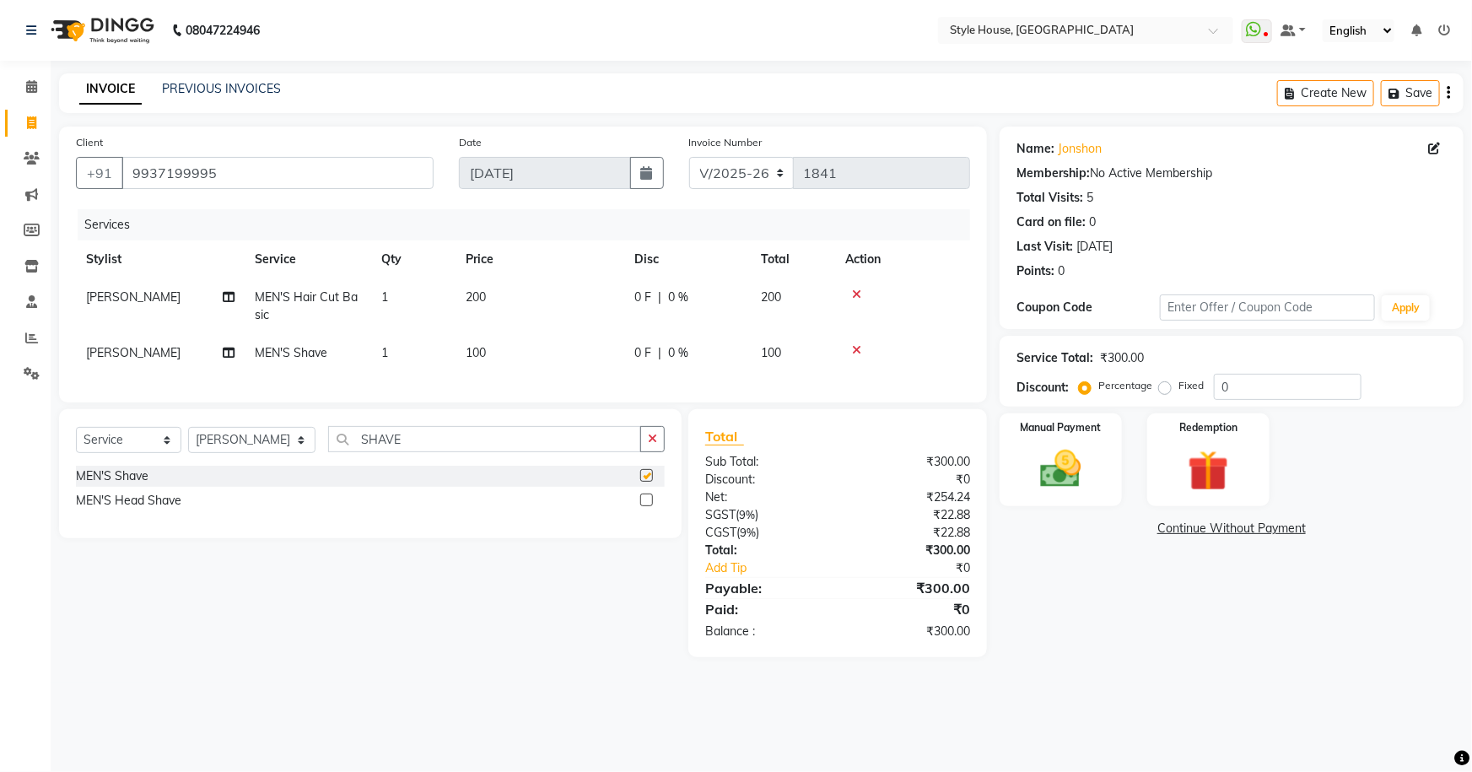
checkbox input "false"
click at [134, 450] on select "Select Service Product Membership Package Voucher Prepaid Gift Card" at bounding box center [128, 440] width 105 height 26
click at [76, 439] on select "Select Service Product Membership Package Voucher Prepaid Gift Card" at bounding box center [128, 440] width 105 height 26
click at [647, 482] on label at bounding box center [646, 475] width 13 height 13
click at [647, 482] on input "checkbox" at bounding box center [645, 476] width 11 height 11
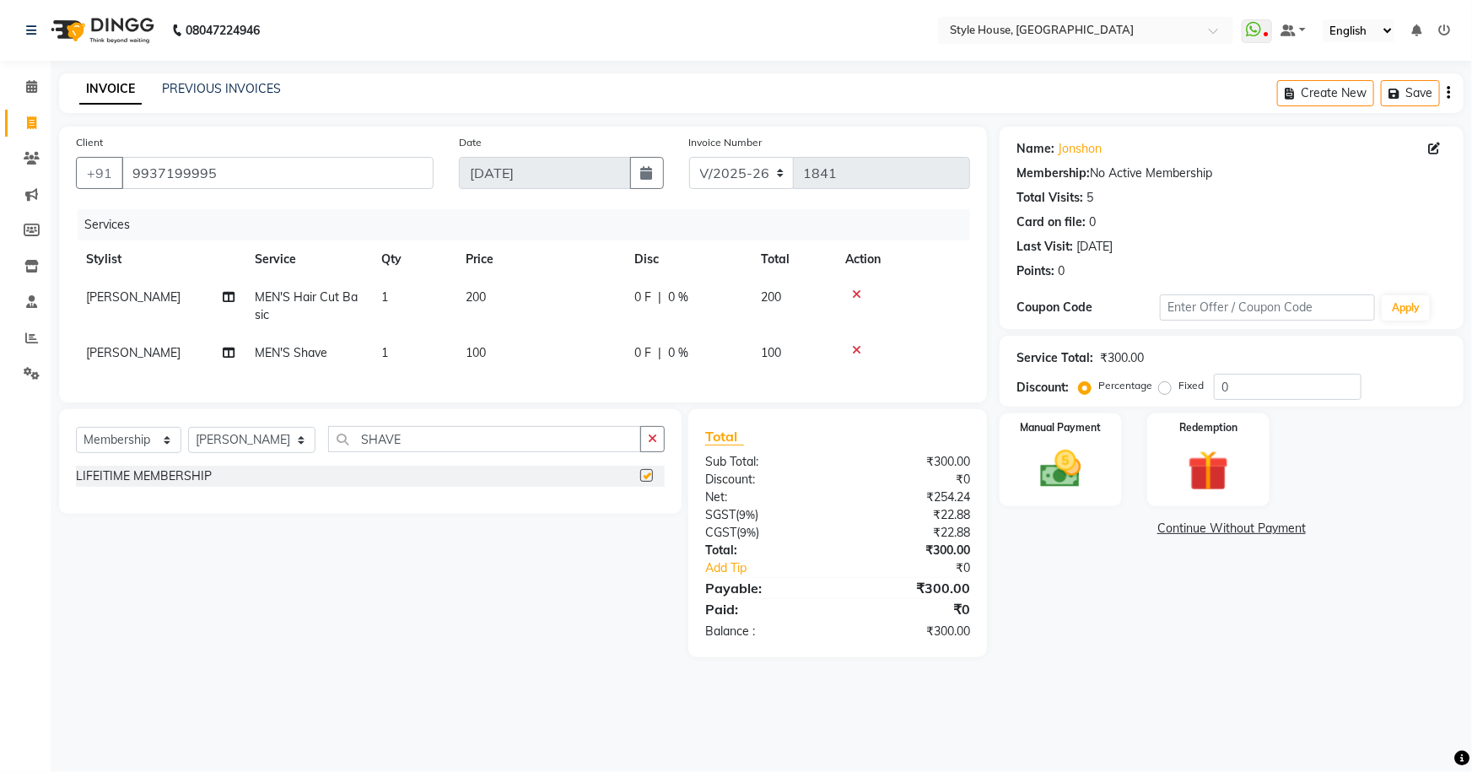
select select "select"
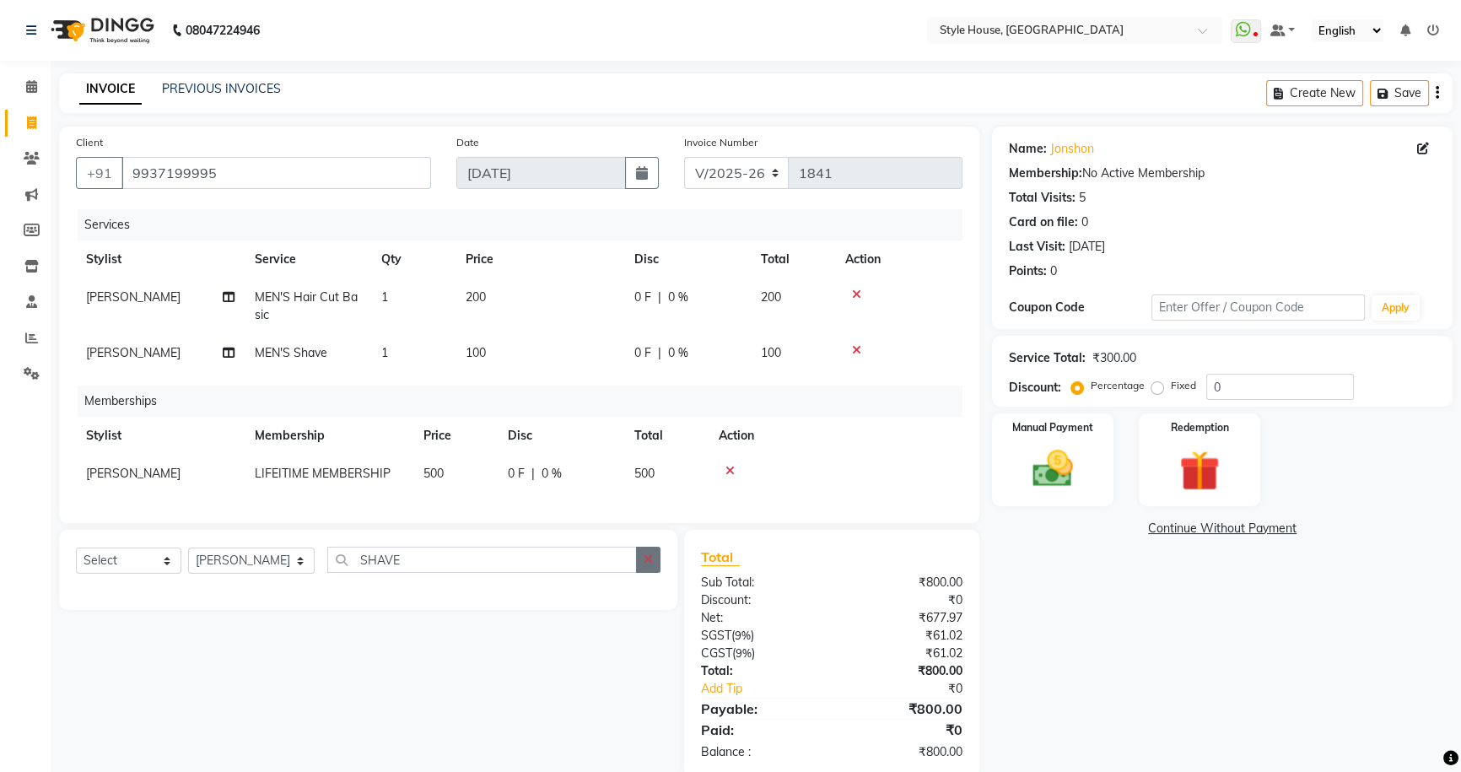
click at [649, 565] on icon "button" at bounding box center [648, 559] width 9 height 12
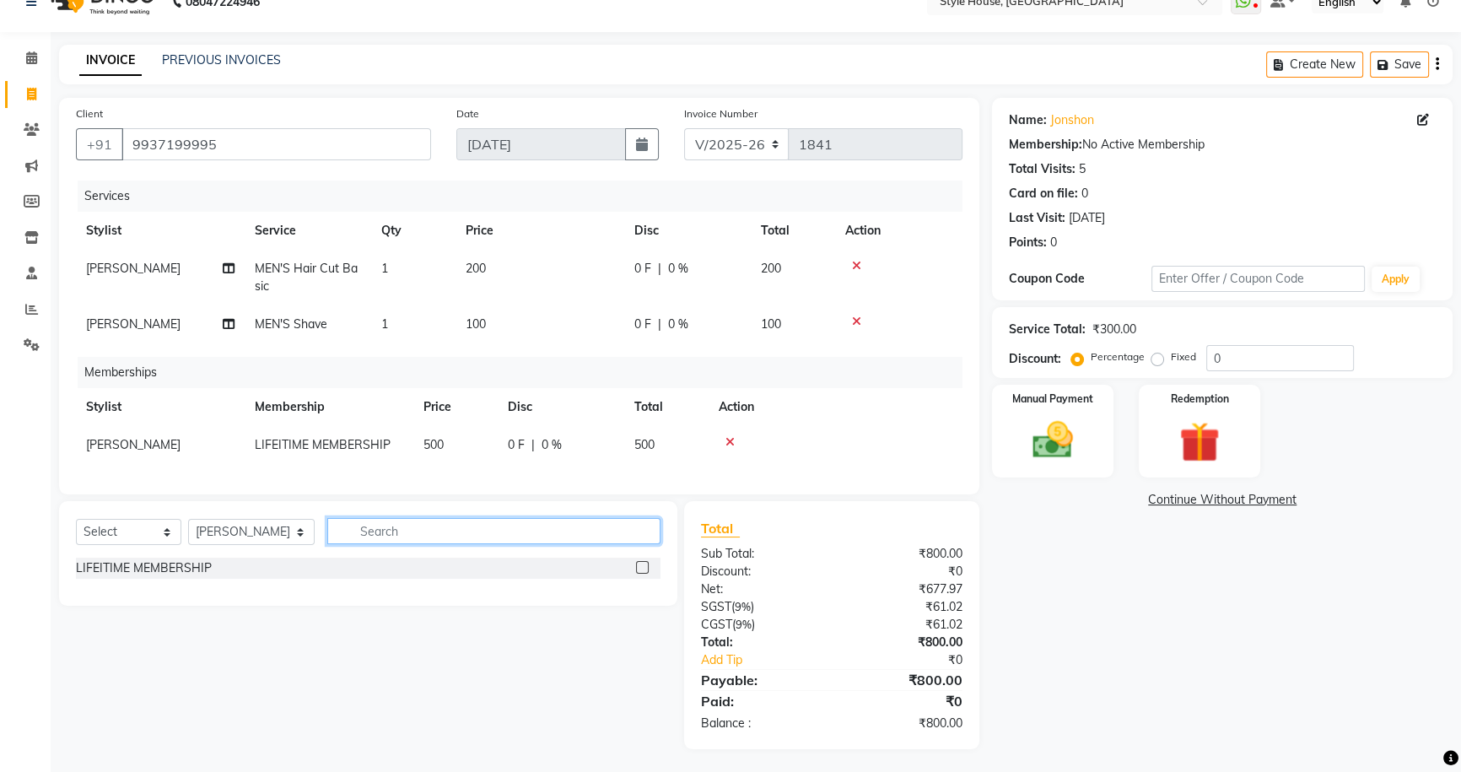
scroll to position [43, 0]
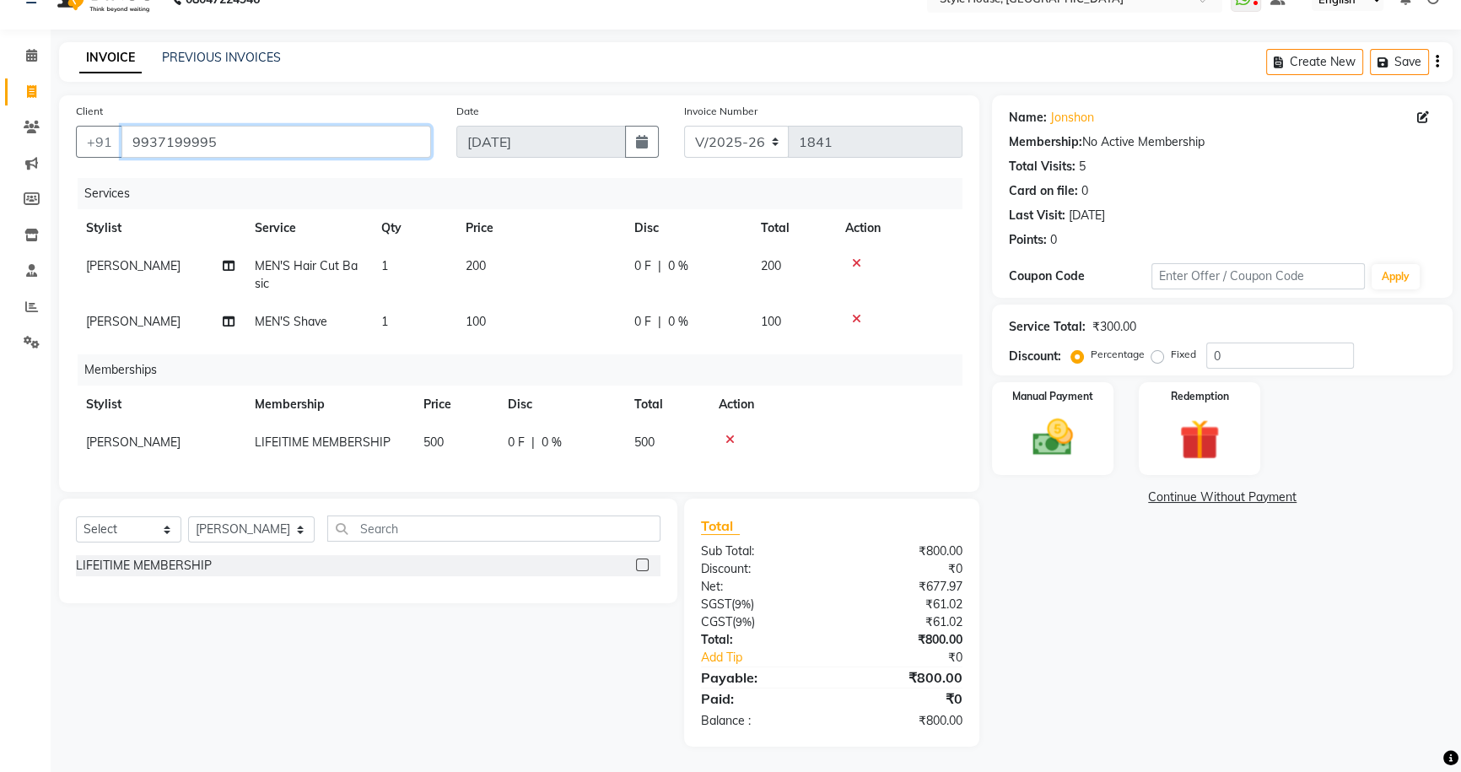
click at [185, 137] on input "9937199995" at bounding box center [276, 142] width 310 height 32
click at [1081, 413] on img at bounding box center [1053, 437] width 68 height 48
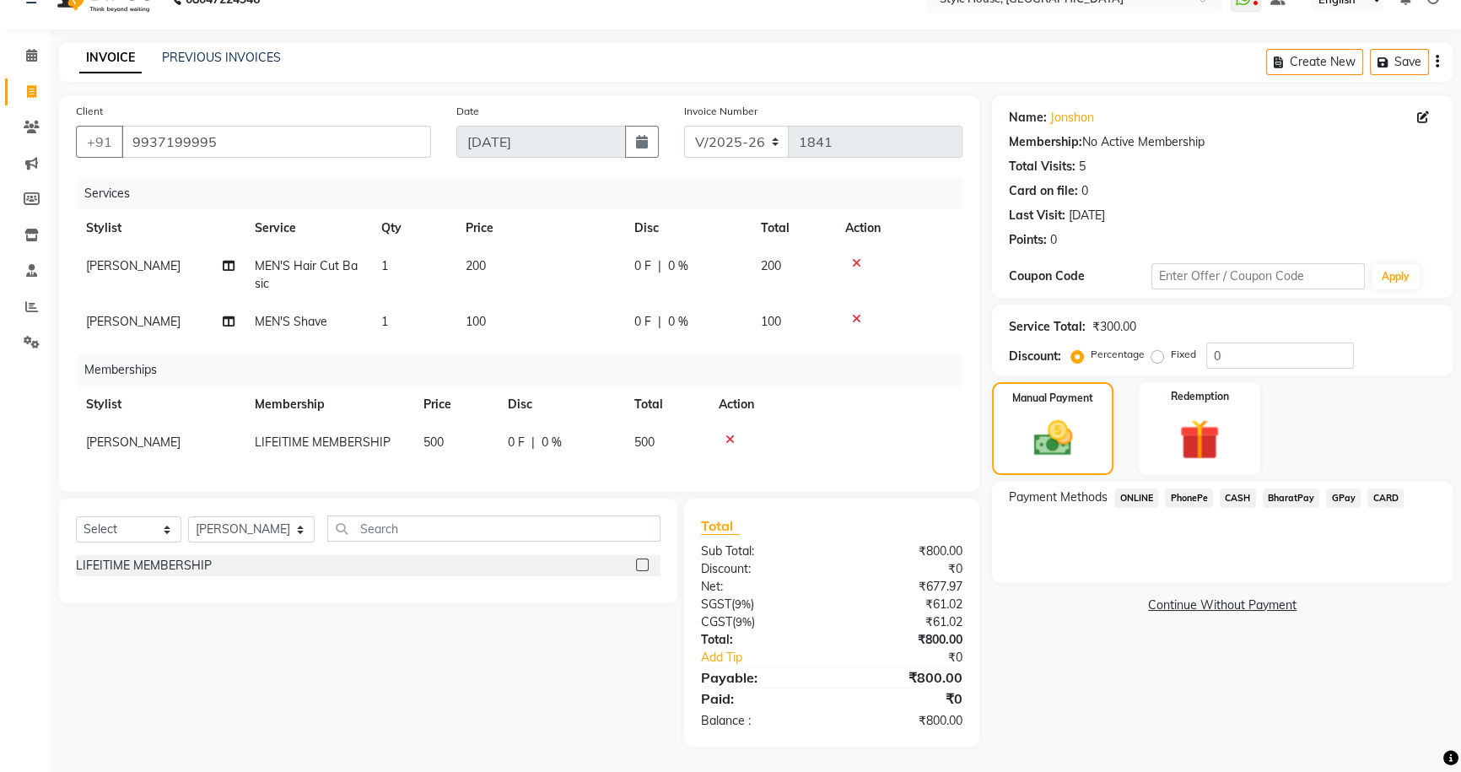
click at [1182, 488] on span "PhonePe" at bounding box center [1189, 497] width 48 height 19
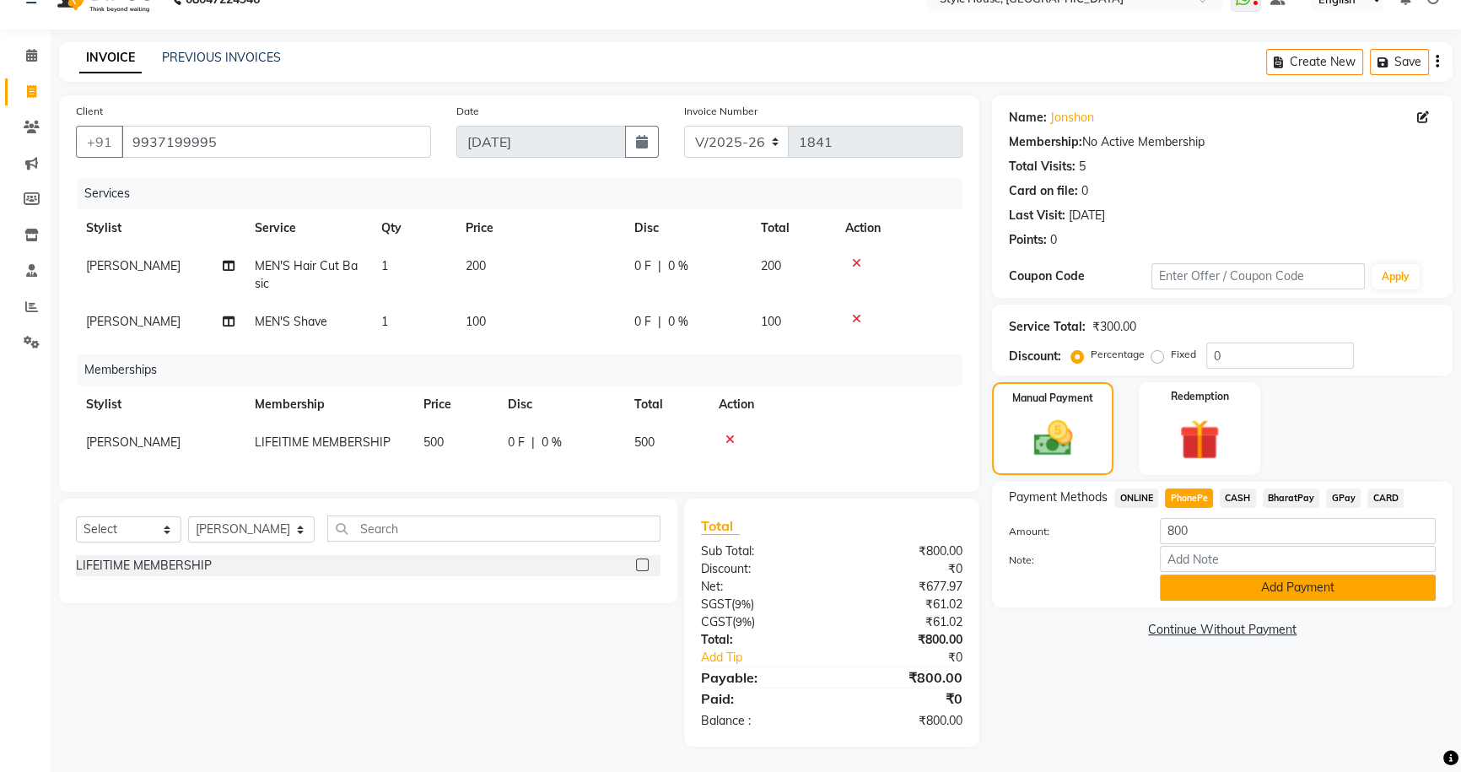
click at [1299, 574] on button "Add Payment" at bounding box center [1298, 587] width 276 height 26
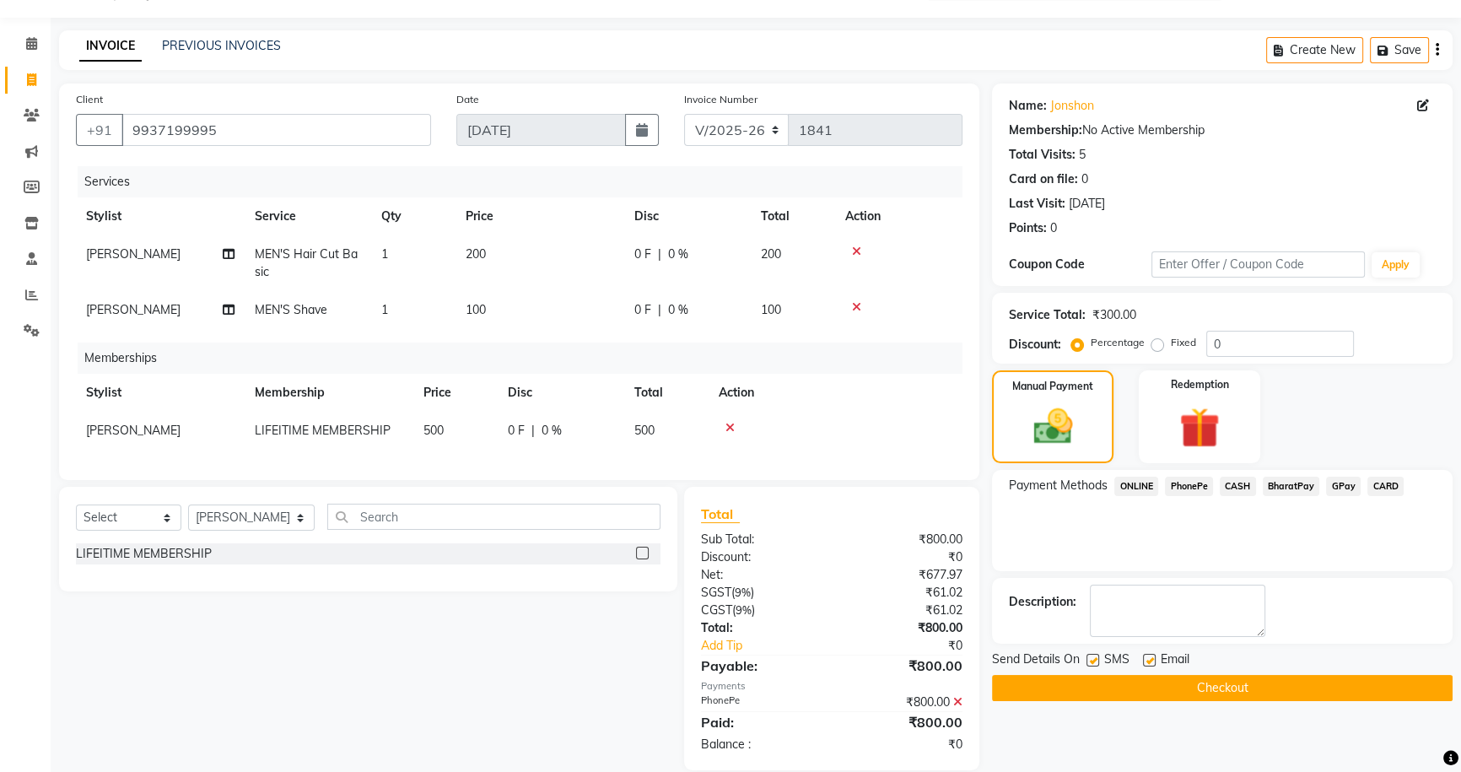
click at [1274, 685] on button "Checkout" at bounding box center [1222, 688] width 461 height 26
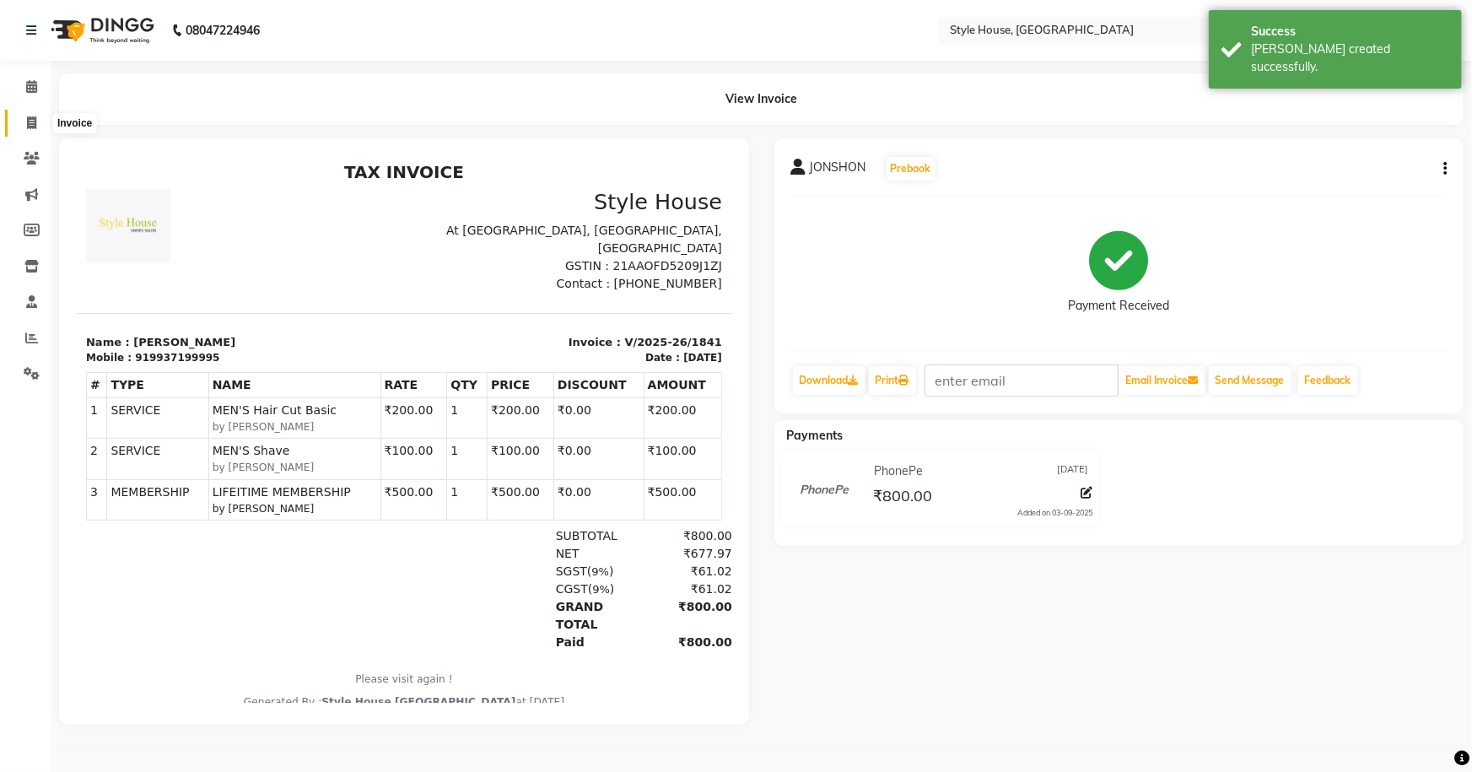
drag, startPoint x: 34, startPoint y: 123, endPoint x: 79, endPoint y: 118, distance: 45.8
click at [34, 123] on icon at bounding box center [31, 122] width 9 height 13
select select "service"
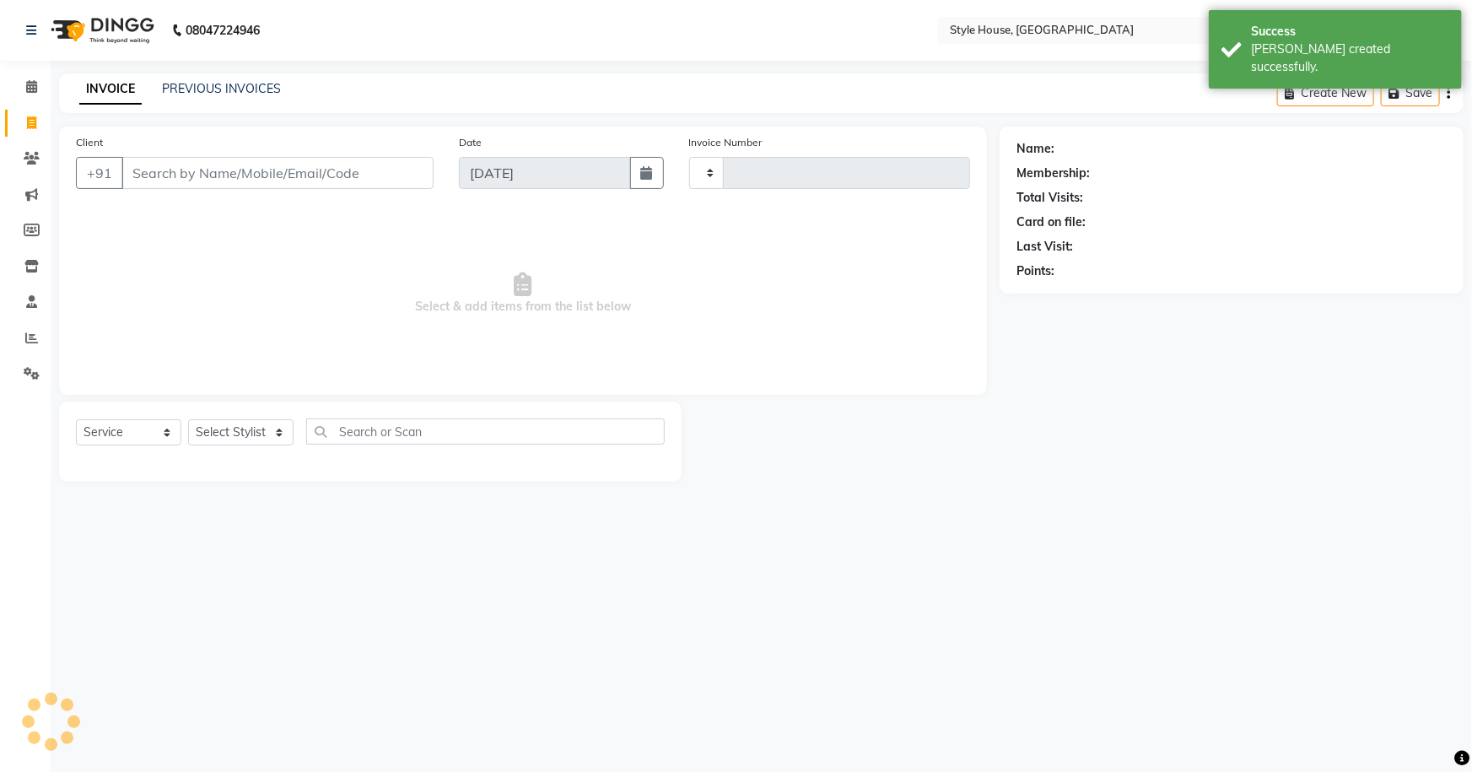
type input "1842"
select select "4237"
click at [209, 87] on link "PREVIOUS INVOICES" at bounding box center [221, 88] width 119 height 15
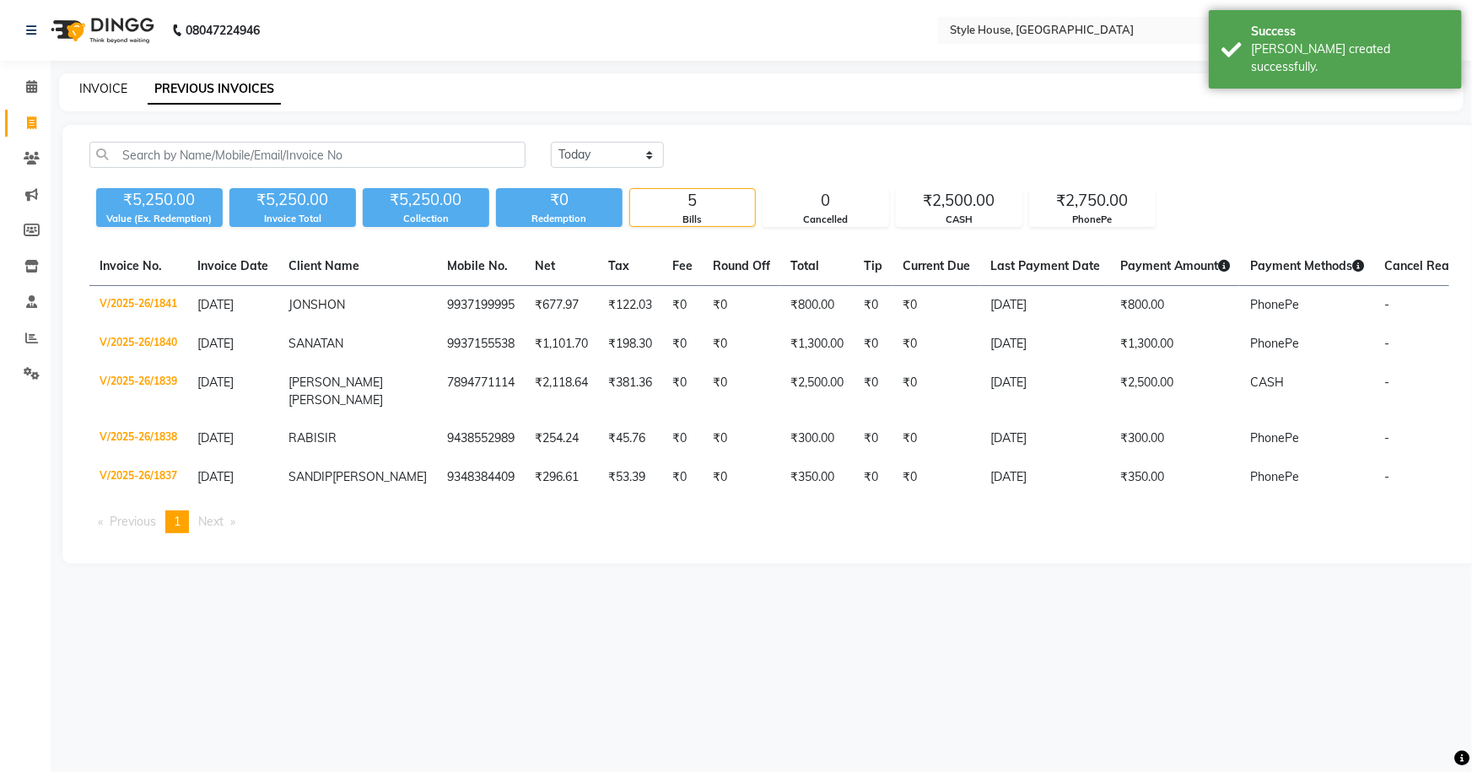
click at [118, 85] on link "INVOICE" at bounding box center [103, 88] width 48 height 15
select select "4237"
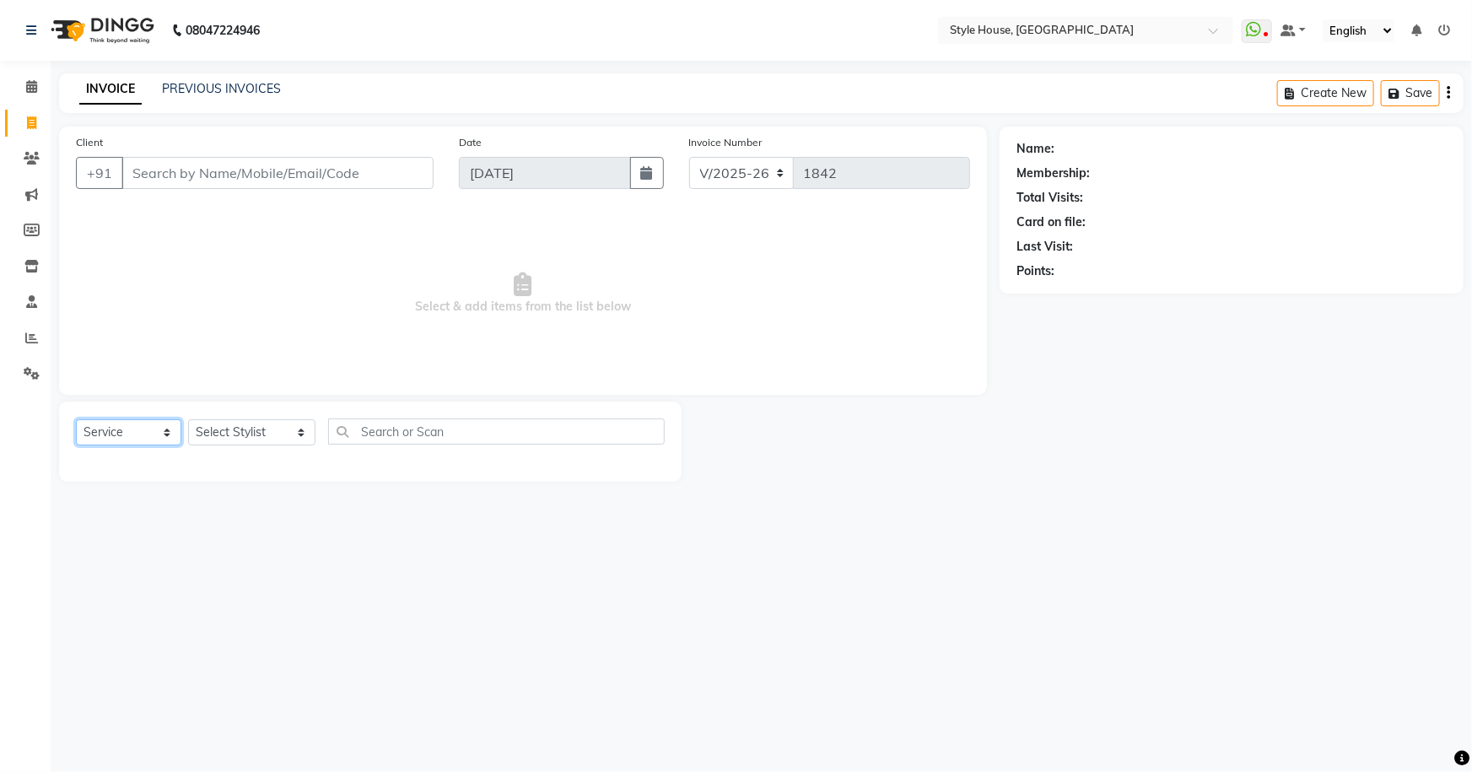
click at [170, 426] on select "Select Service Product Membership Package Voucher Prepaid Gift Card" at bounding box center [128, 432] width 105 height 26
select select "membership"
click at [76, 419] on select "Select Service Product Membership Package Voucher Prepaid Gift Card" at bounding box center [128, 432] width 105 height 26
click at [645, 467] on label at bounding box center [646, 467] width 13 height 13
click at [645, 467] on input "checkbox" at bounding box center [645, 468] width 11 height 11
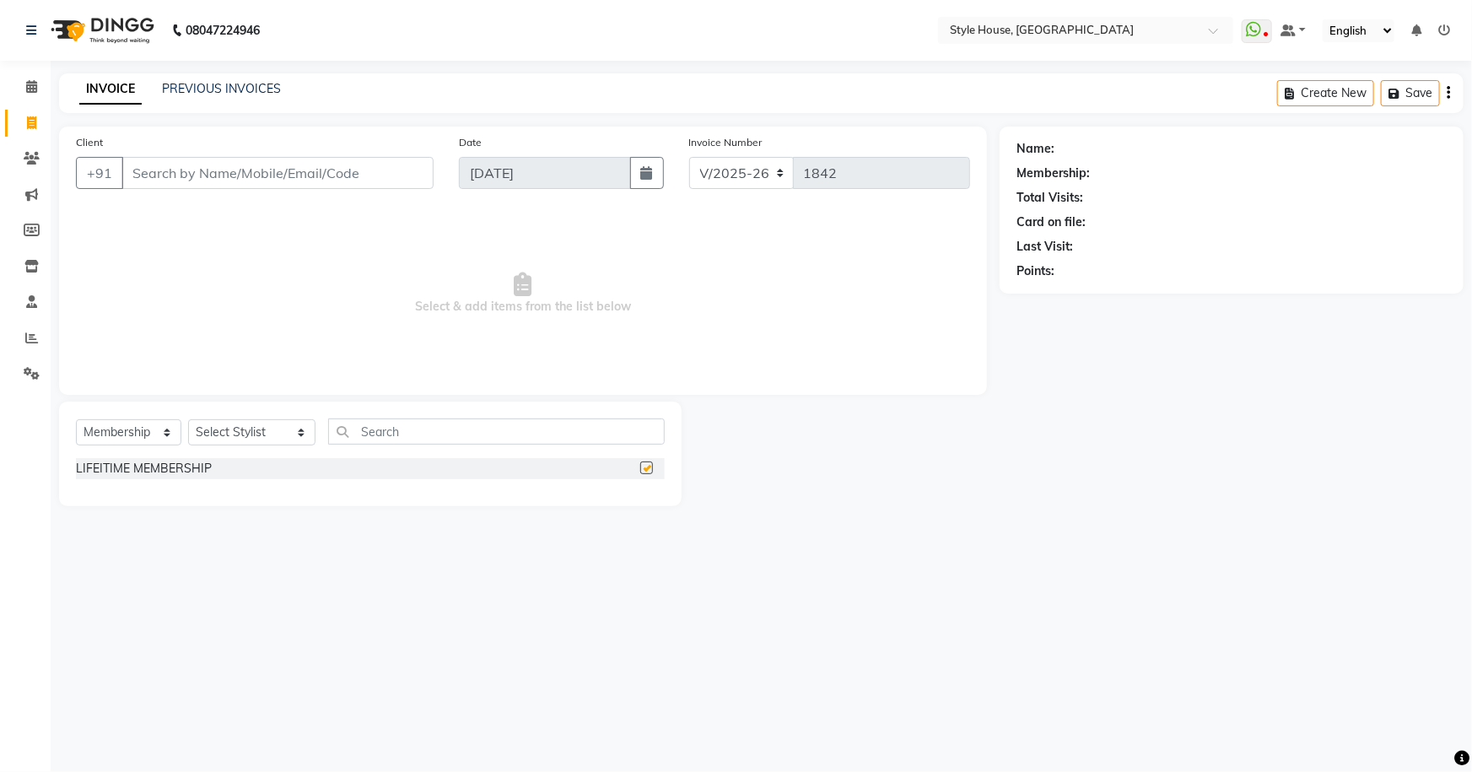
checkbox input "false"
click at [315, 590] on div "08047224946 Select Location × Style House, Jk Road WhatsApp Status ✕ Status: Di…" at bounding box center [736, 386] width 1472 height 772
click at [277, 432] on select "Select Stylist [PERSON_NAME] [PERSON_NAME] [PERSON_NAME] [PERSON_NAME]([PERSON_…" at bounding box center [251, 432] width 127 height 26
select select "49165"
click at [188, 419] on select "Select Stylist [PERSON_NAME] [PERSON_NAME] [PERSON_NAME] [PERSON_NAME]([PERSON_…" at bounding box center [251, 432] width 127 height 26
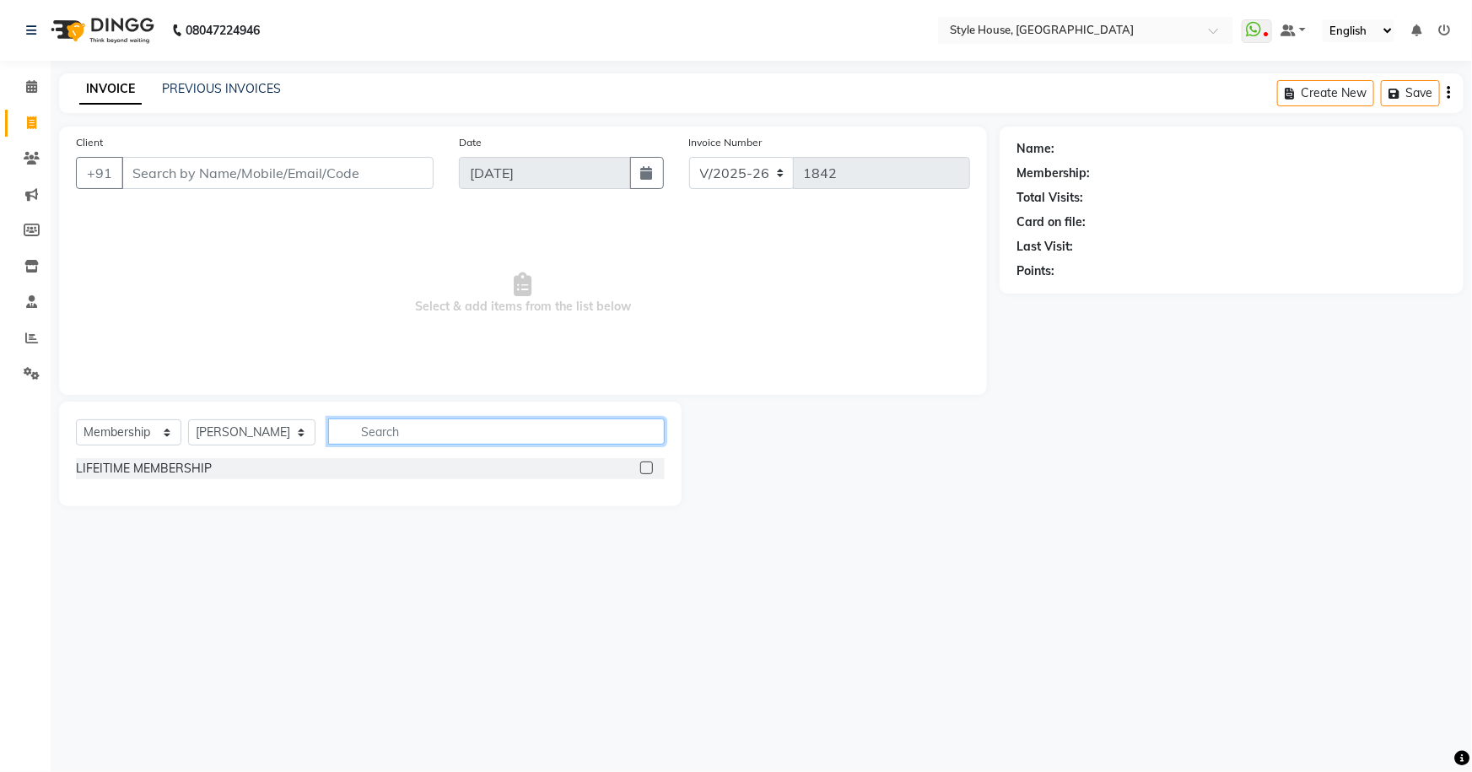
click at [470, 423] on input "text" at bounding box center [496, 431] width 337 height 26
click at [506, 658] on div "08047224946 Select Location × Style House, Jk Road WhatsApp Status ✕ Status: Di…" at bounding box center [736, 386] width 1472 height 772
drag, startPoint x: 193, startPoint y: 83, endPoint x: 856, endPoint y: 106, distance: 663.3
click at [193, 83] on link "PREVIOUS INVOICES" at bounding box center [221, 88] width 119 height 15
click at [40, 156] on span at bounding box center [32, 158] width 30 height 19
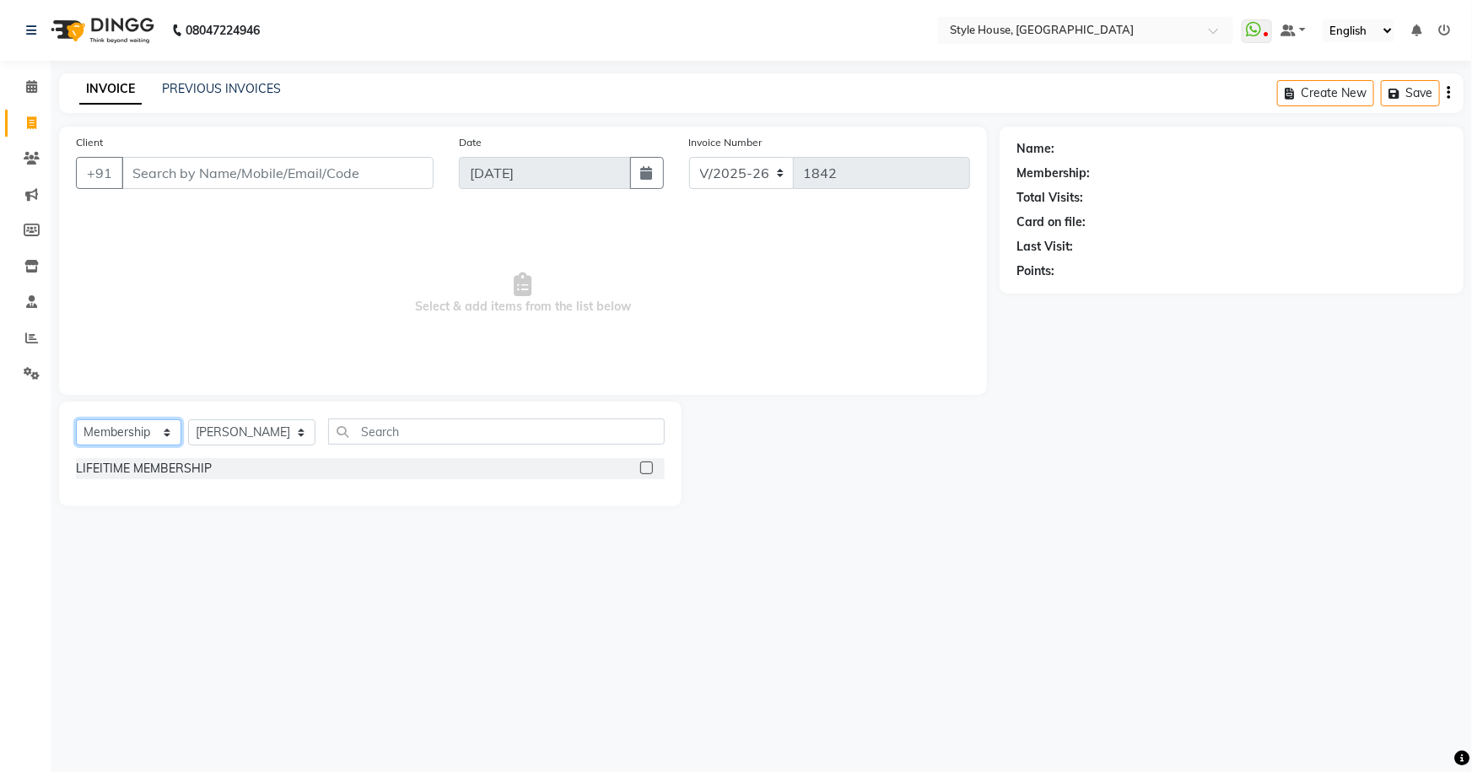
click at [171, 428] on select "Select Service Product Membership Package Voucher Prepaid Gift Card" at bounding box center [128, 432] width 105 height 26
select select "service"
click at [76, 419] on select "Select Service Product Membership Package Voucher Prepaid Gift Card" at bounding box center [128, 432] width 105 height 26
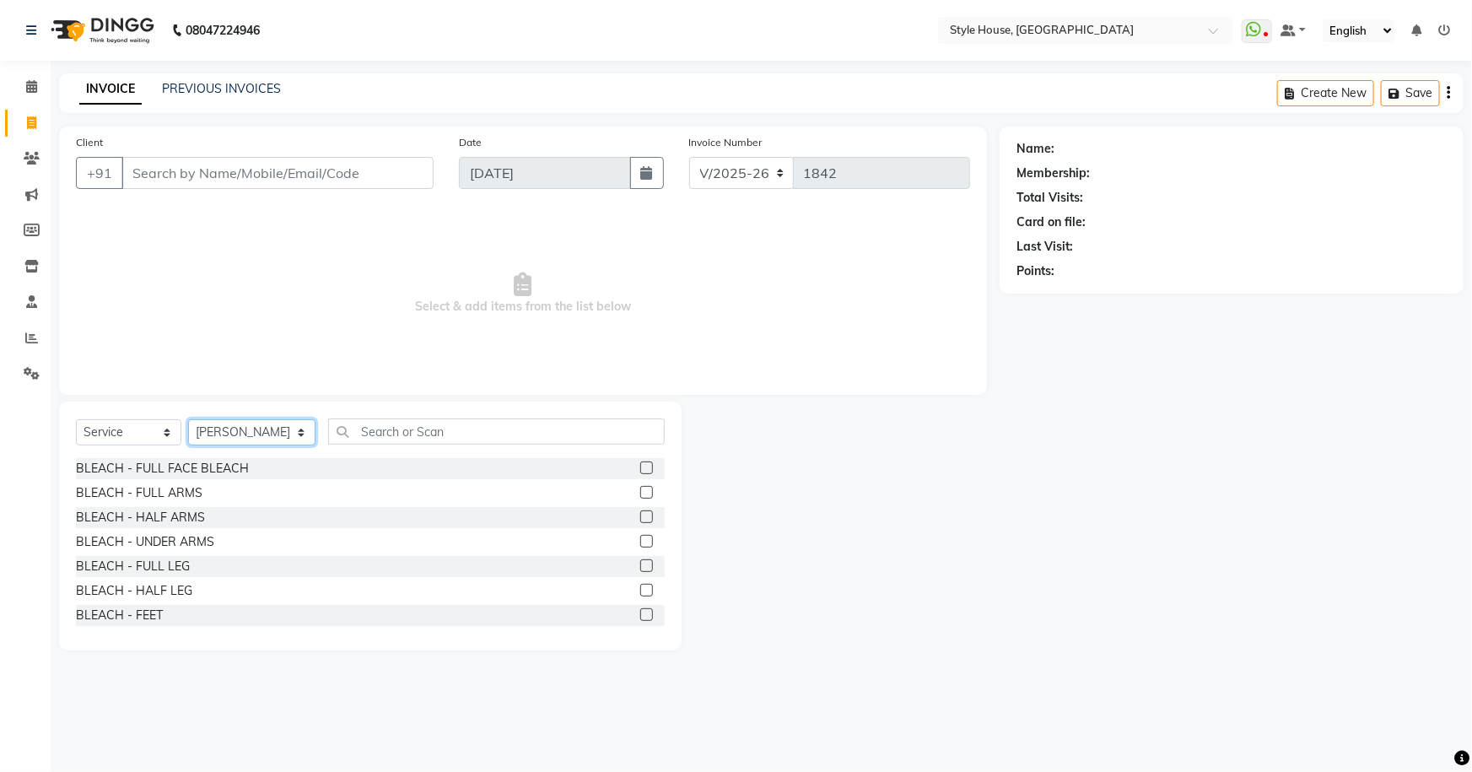
click at [280, 429] on select "Select Stylist [PERSON_NAME] [PERSON_NAME] [PERSON_NAME] [PERSON_NAME]([PERSON_…" at bounding box center [251, 432] width 127 height 26
select select
click at [188, 419] on select "Select Stylist [PERSON_NAME] [PERSON_NAME] [PERSON_NAME] [PERSON_NAME]([PERSON_…" at bounding box center [251, 432] width 127 height 26
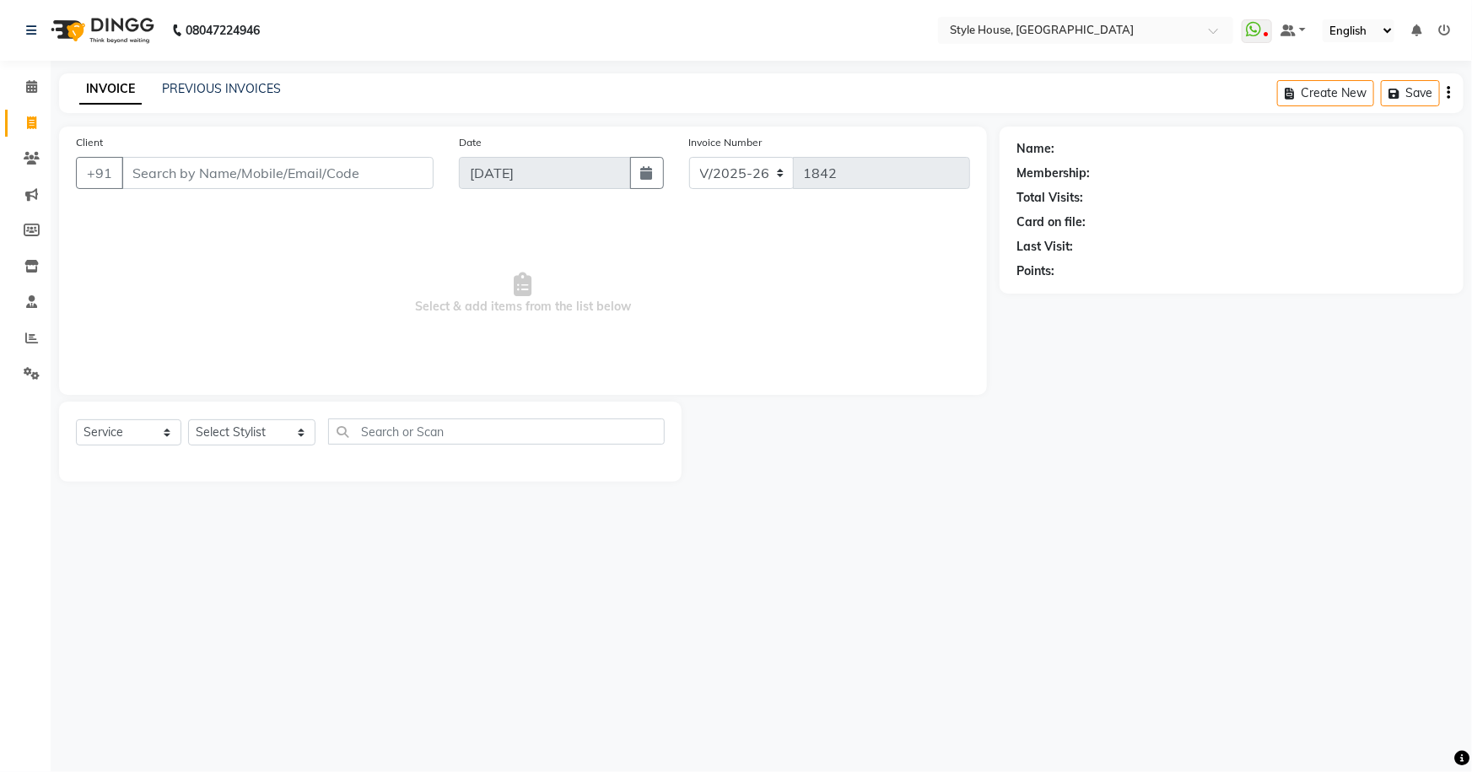
click at [628, 521] on div "08047224946 Select Location × Style House, Jk Road WhatsApp Status ✕ Status: Di…" at bounding box center [736, 386] width 1472 height 772
drag, startPoint x: 294, startPoint y: 168, endPoint x: 298, endPoint y: 159, distance: 9.1
click at [294, 166] on input "Client" at bounding box center [277, 173] width 312 height 32
click at [278, 172] on input "Client" at bounding box center [277, 173] width 312 height 32
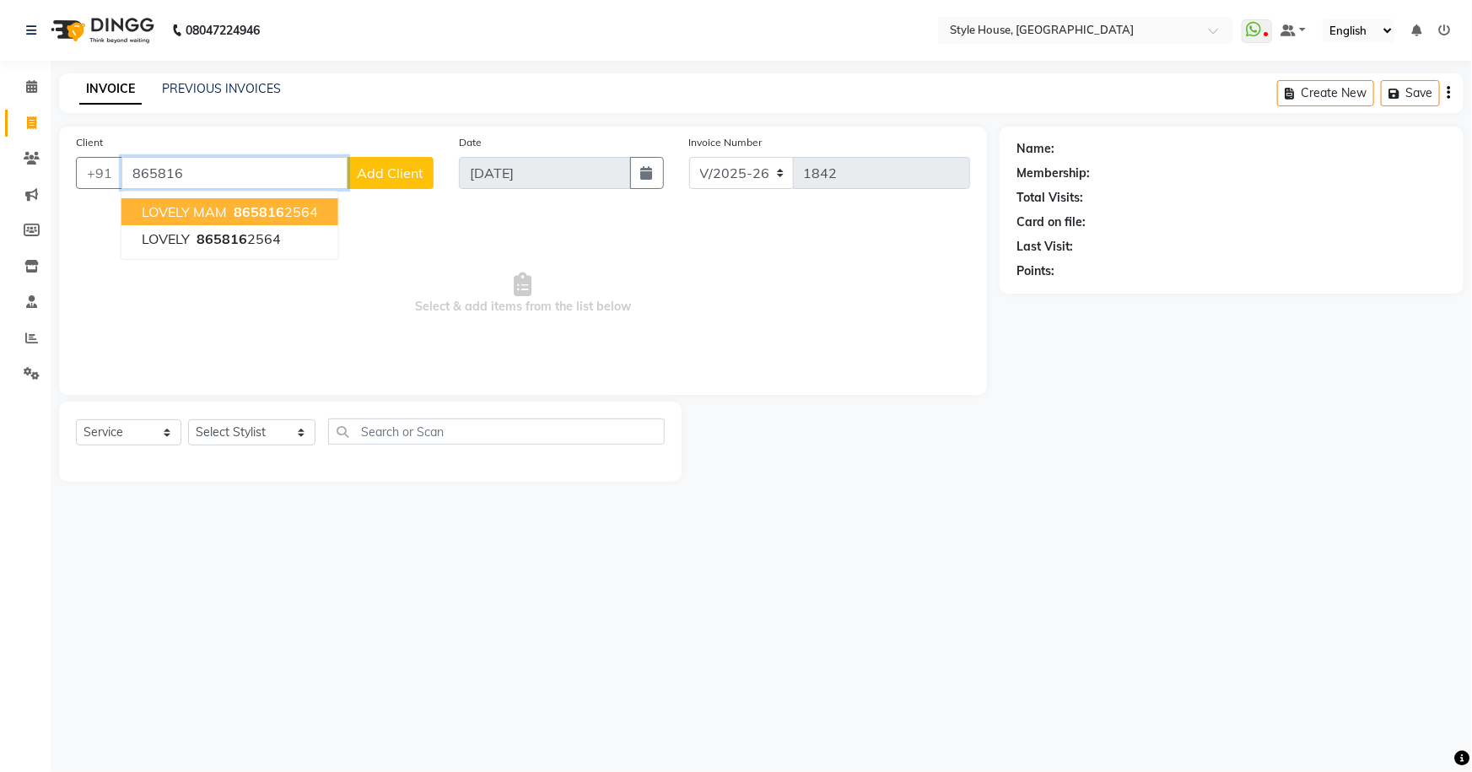
click at [226, 215] on button "LOVELY MAM 865816 2564" at bounding box center [229, 211] width 217 height 27
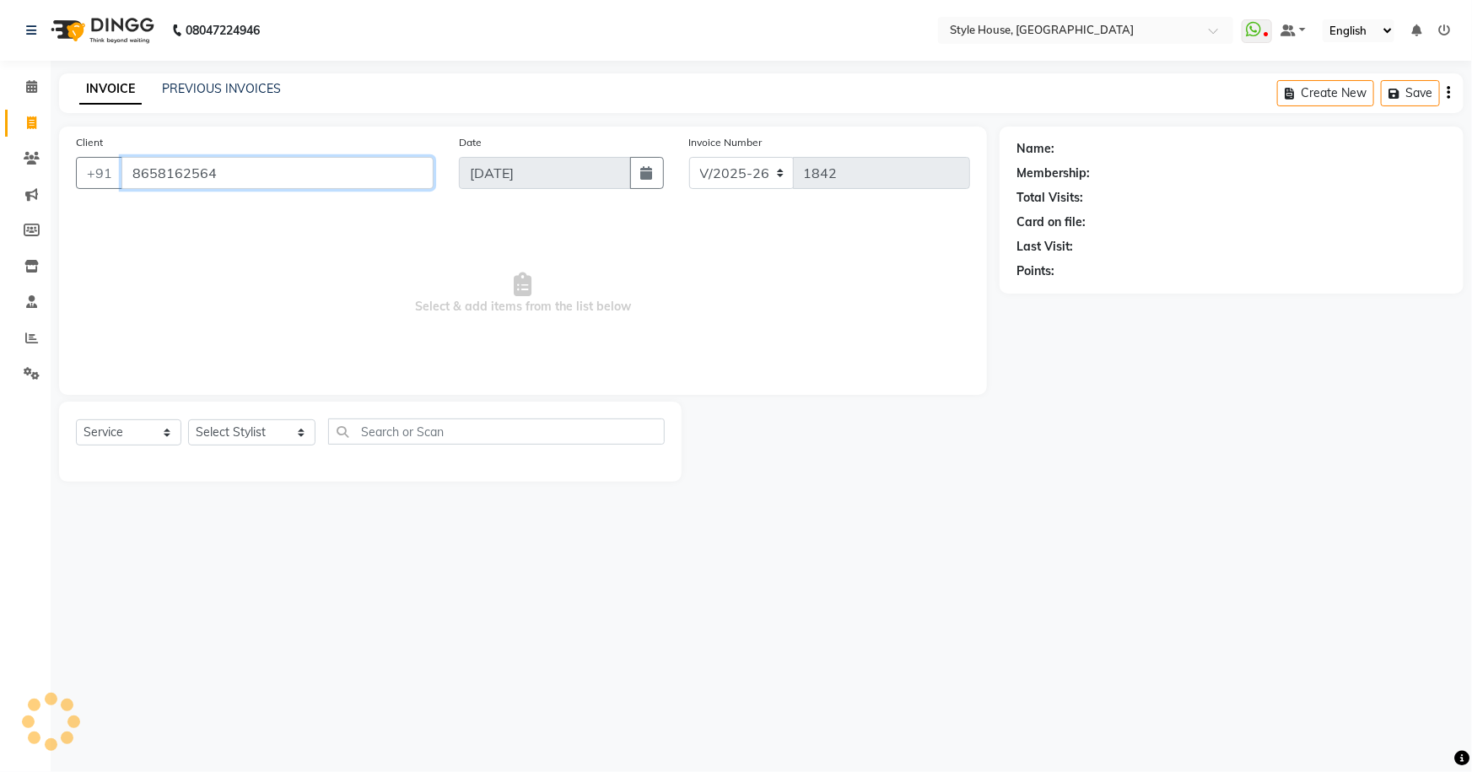
type input "8658162564"
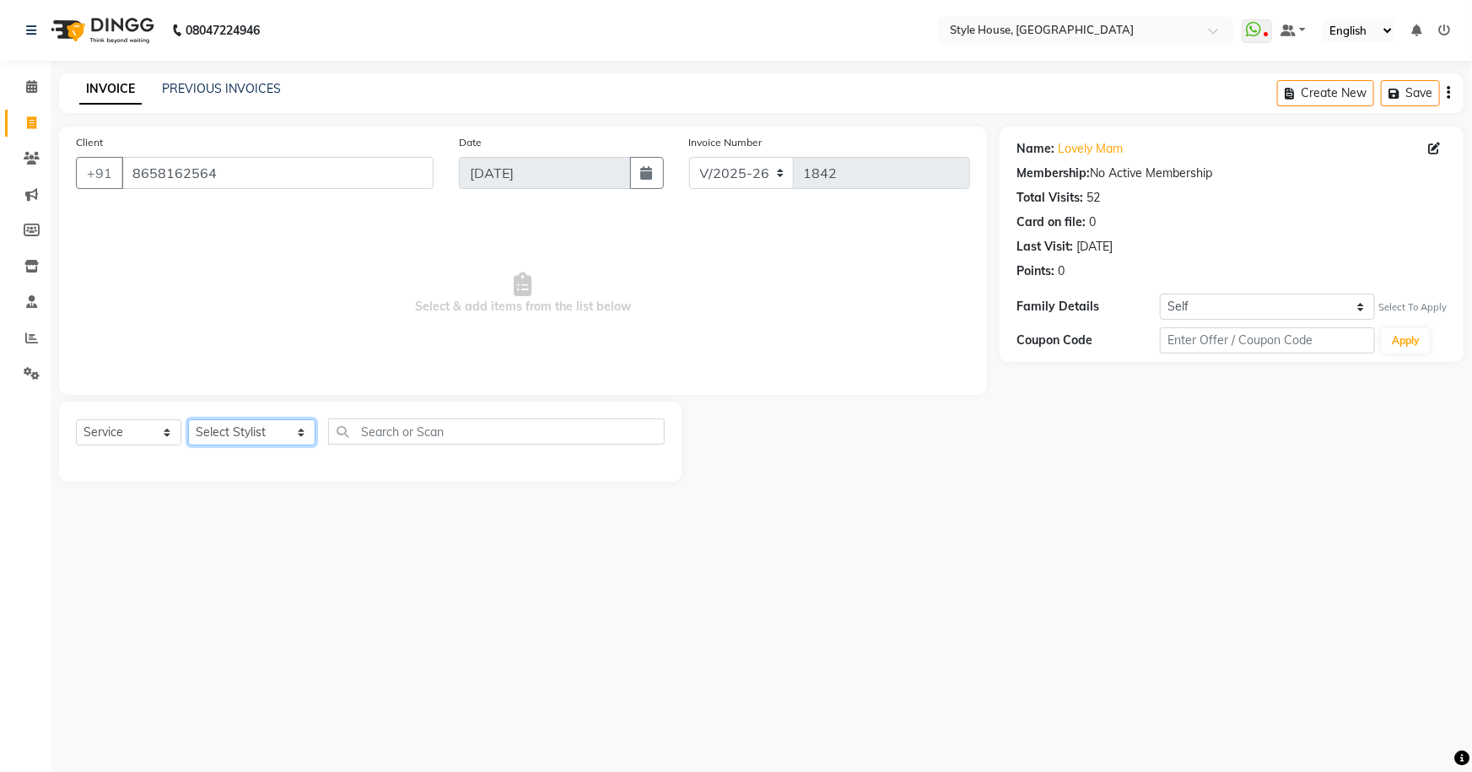
click at [281, 429] on select "Select Stylist [PERSON_NAME] [PERSON_NAME] [PERSON_NAME] [PERSON_NAME]([PERSON_…" at bounding box center [251, 432] width 127 height 26
click at [377, 641] on div "08047224946 Select Location × Style House, Jk Road WhatsApp Status ✕ Status: Di…" at bounding box center [736, 386] width 1472 height 772
click at [281, 430] on select "Select Stylist [PERSON_NAME] [PERSON_NAME] [PERSON_NAME] [PERSON_NAME]([PERSON_…" at bounding box center [251, 432] width 127 height 26
select select "22368"
click at [188, 419] on select "Select Stylist [PERSON_NAME] [PERSON_NAME] [PERSON_NAME] [PERSON_NAME]([PERSON_…" at bounding box center [251, 432] width 127 height 26
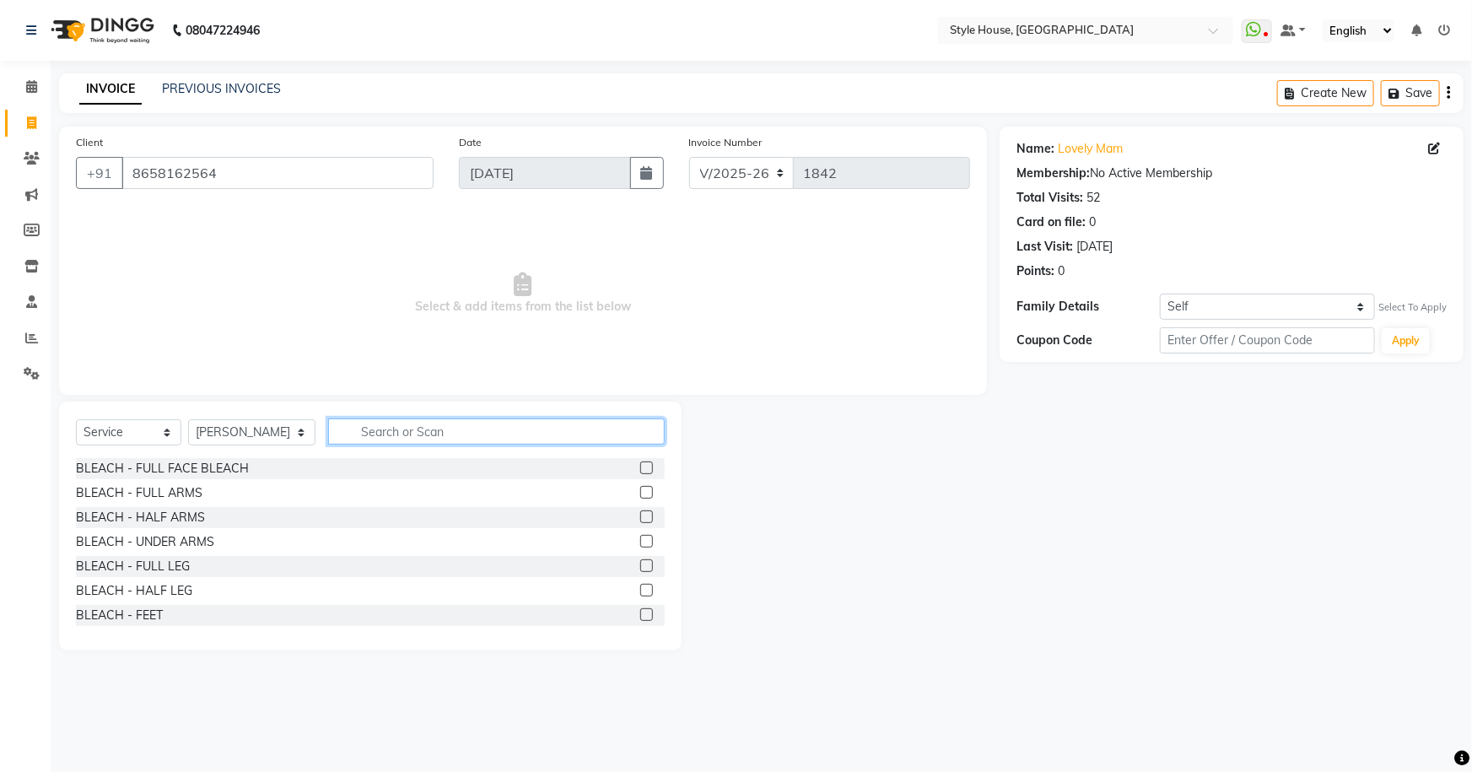
click at [497, 434] on input "text" at bounding box center [496, 431] width 337 height 26
type input "HAIR WASH"
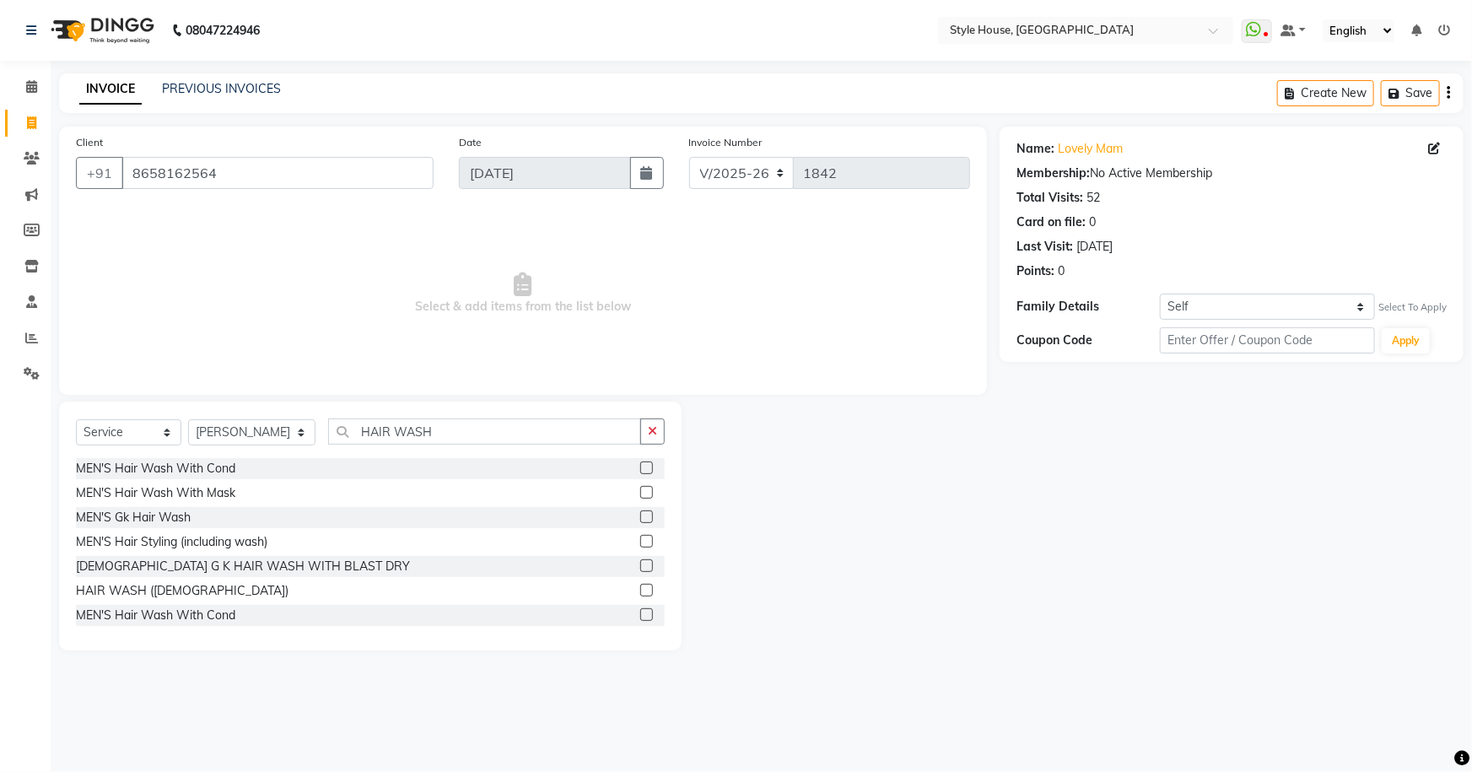
click at [640, 587] on label at bounding box center [646, 590] width 13 height 13
click at [640, 587] on input "checkbox" at bounding box center [645, 590] width 11 height 11
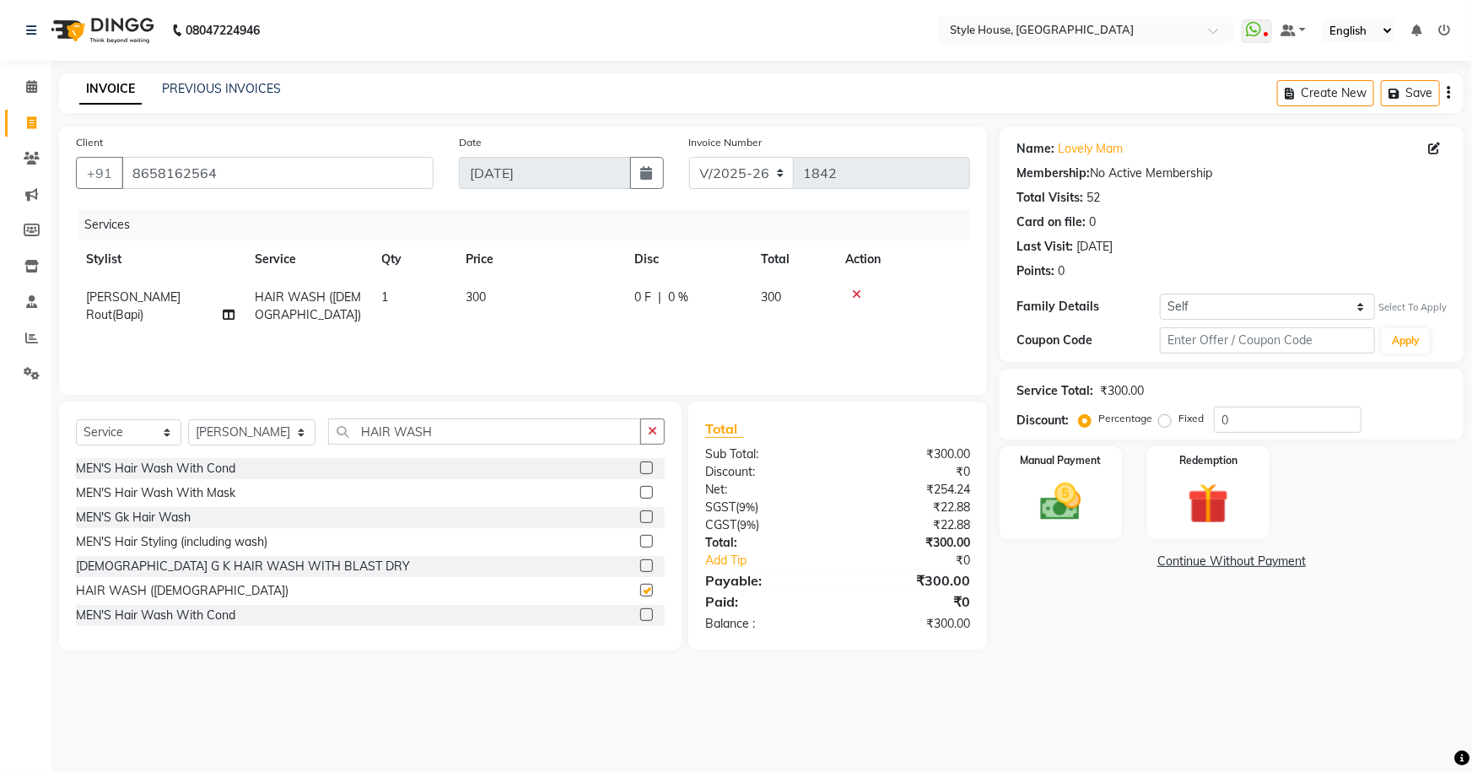
checkbox input "false"
click at [1056, 487] on img at bounding box center [1060, 501] width 69 height 49
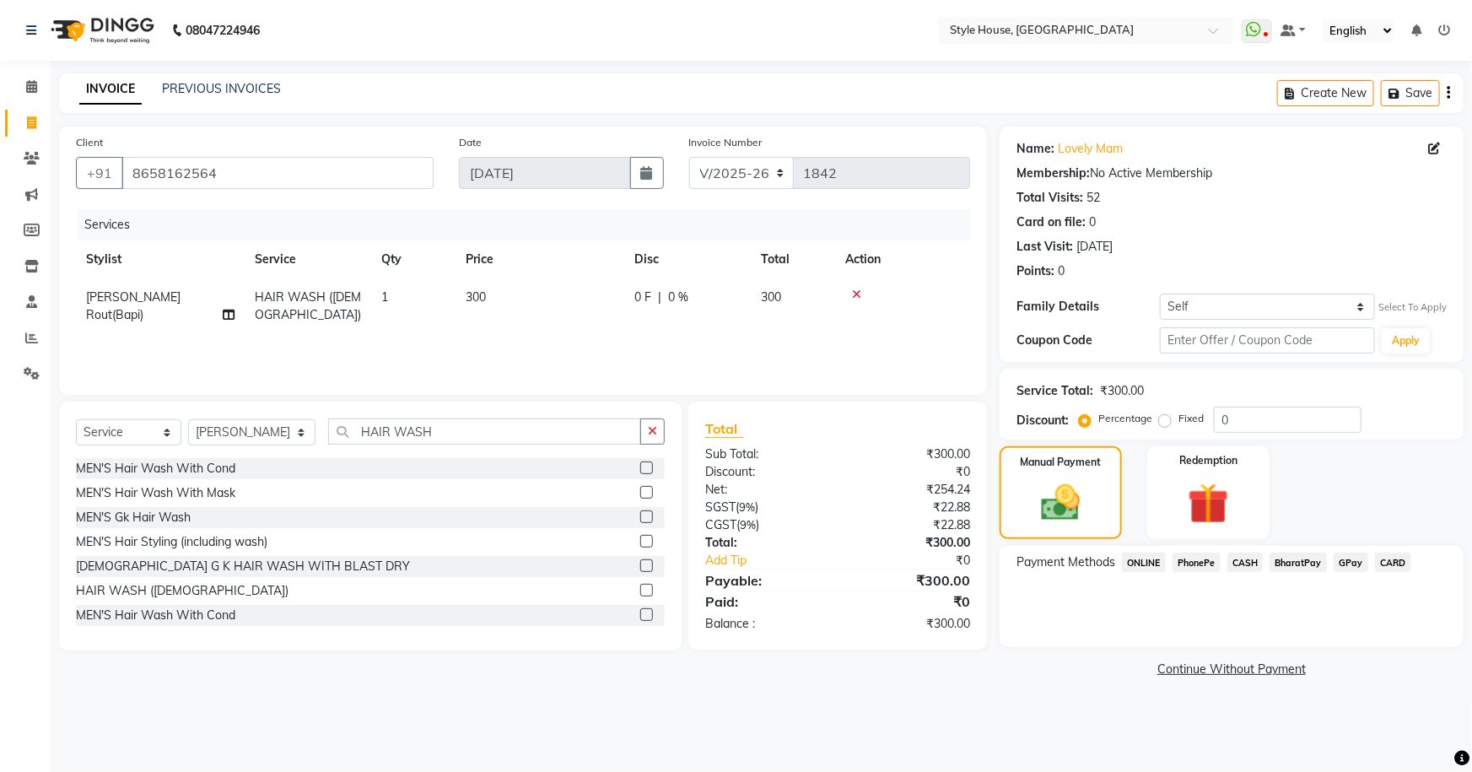
click at [1246, 563] on span "CASH" at bounding box center [1245, 561] width 36 height 19
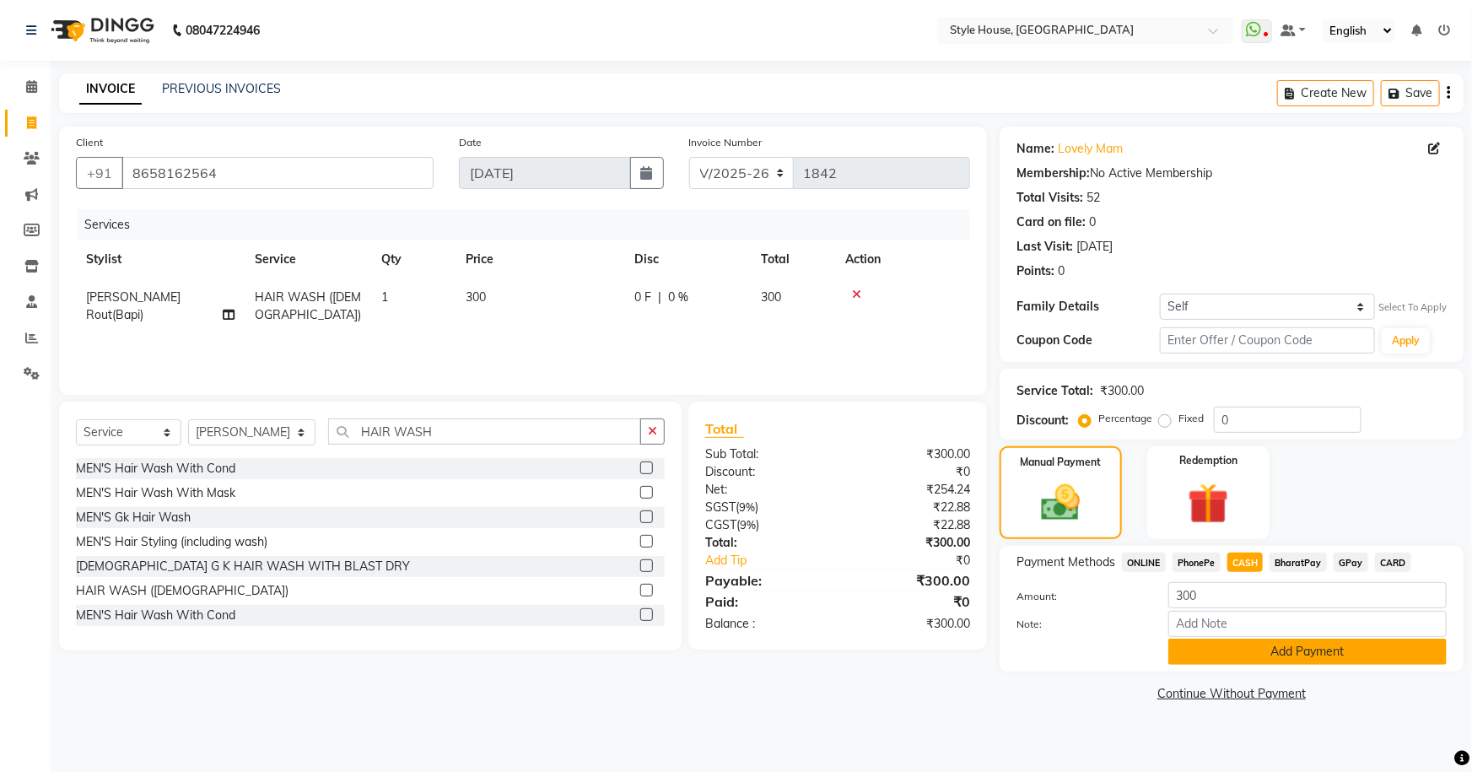
click at [1266, 650] on button "Add Payment" at bounding box center [1307, 651] width 278 height 26
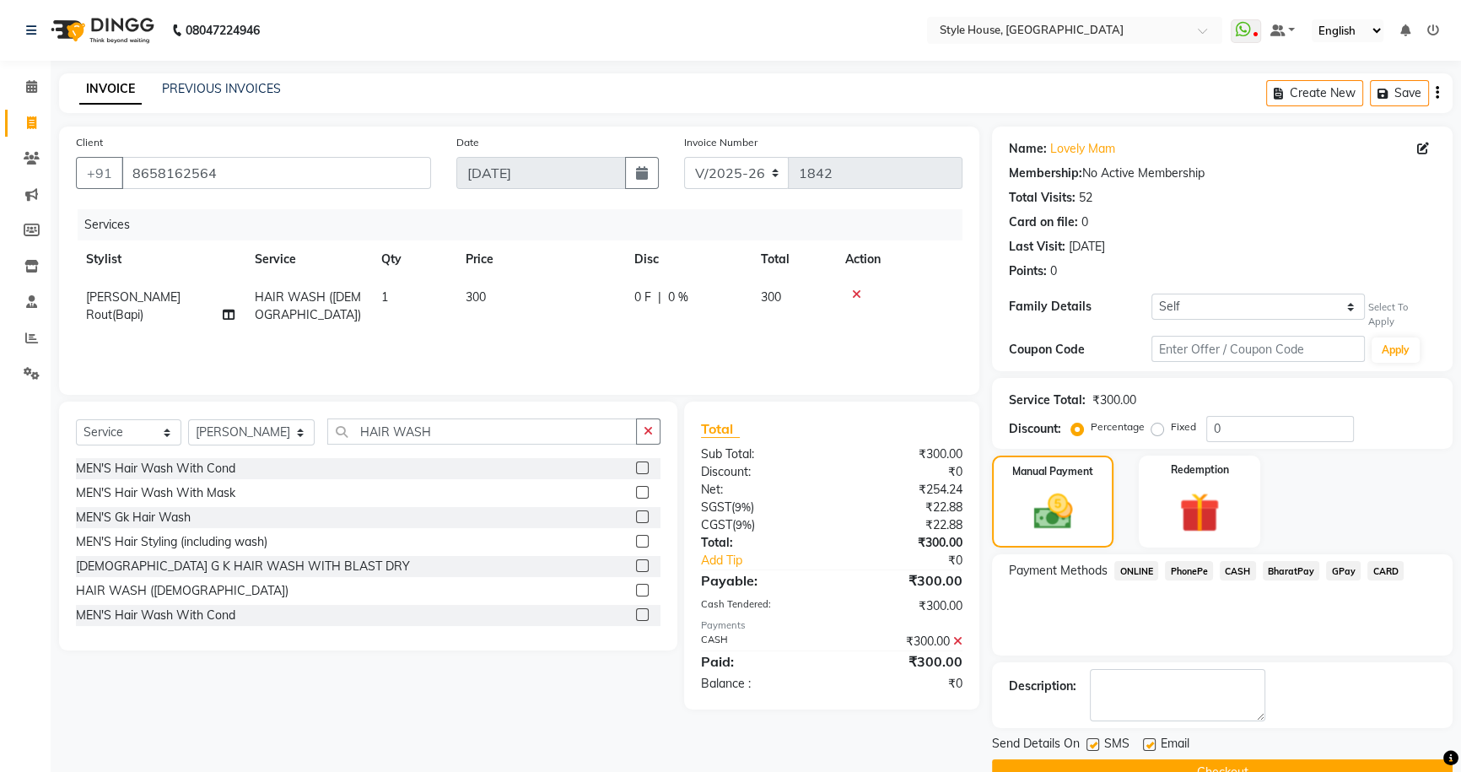
scroll to position [30, 0]
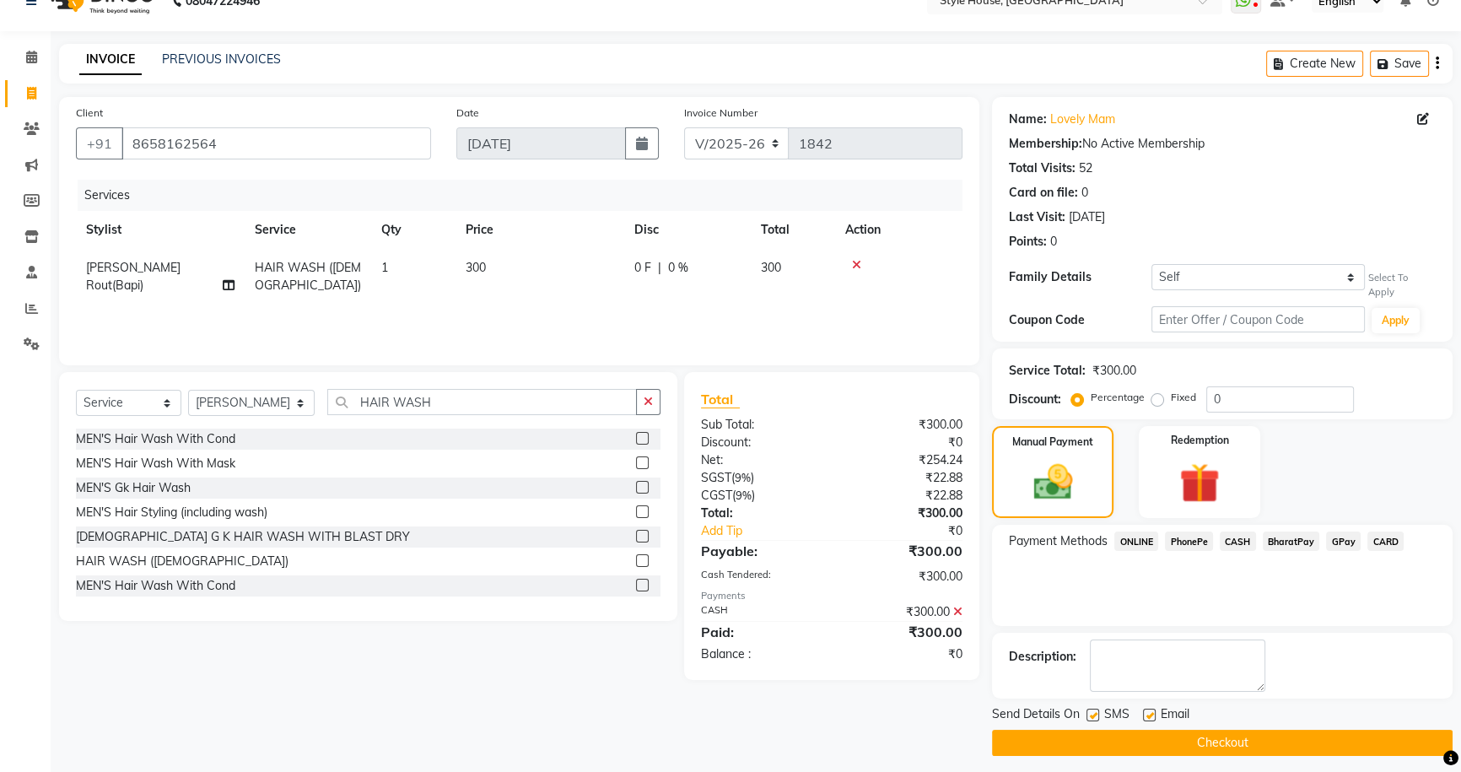
click at [1207, 738] on button "Checkout" at bounding box center [1222, 743] width 461 height 26
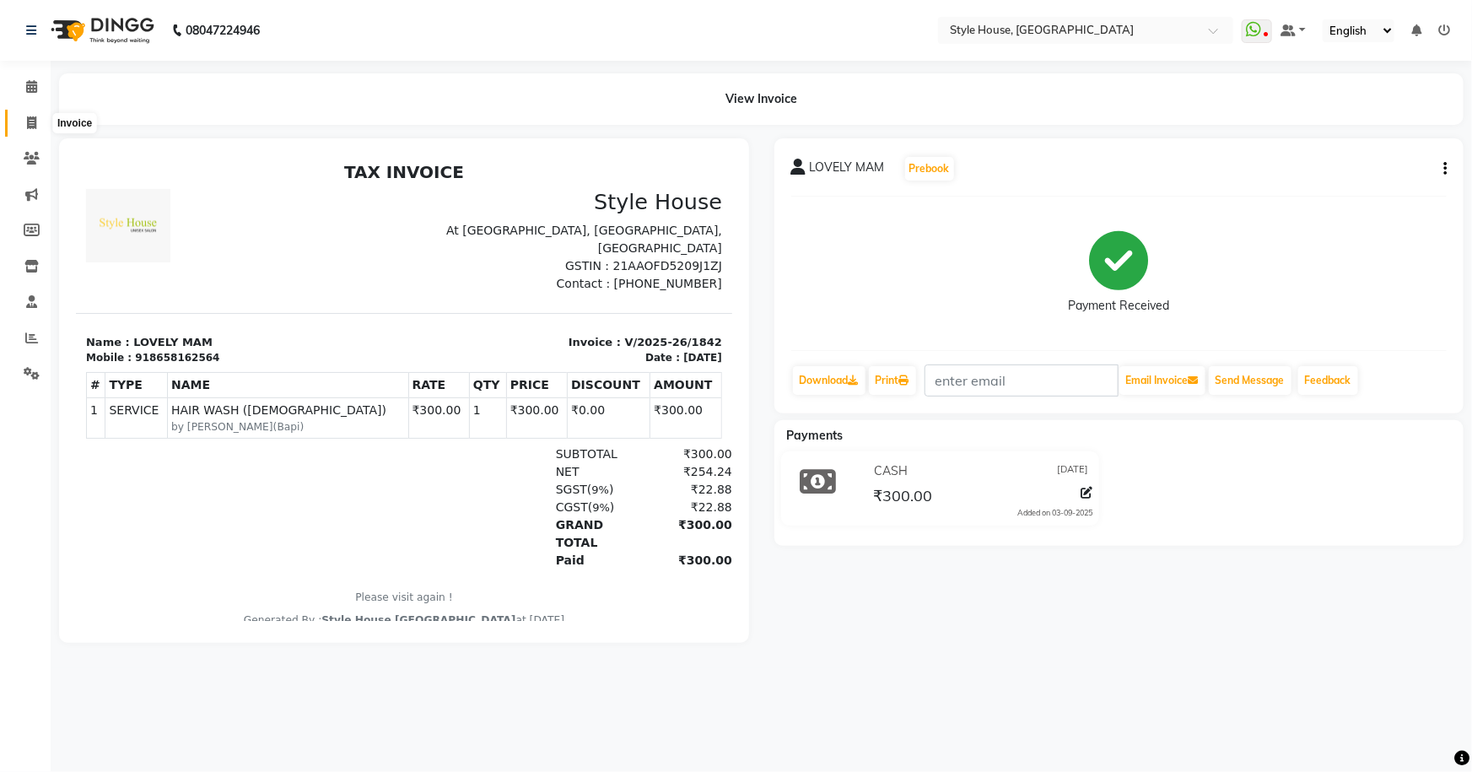
click at [34, 121] on icon at bounding box center [31, 122] width 9 height 13
select select "service"
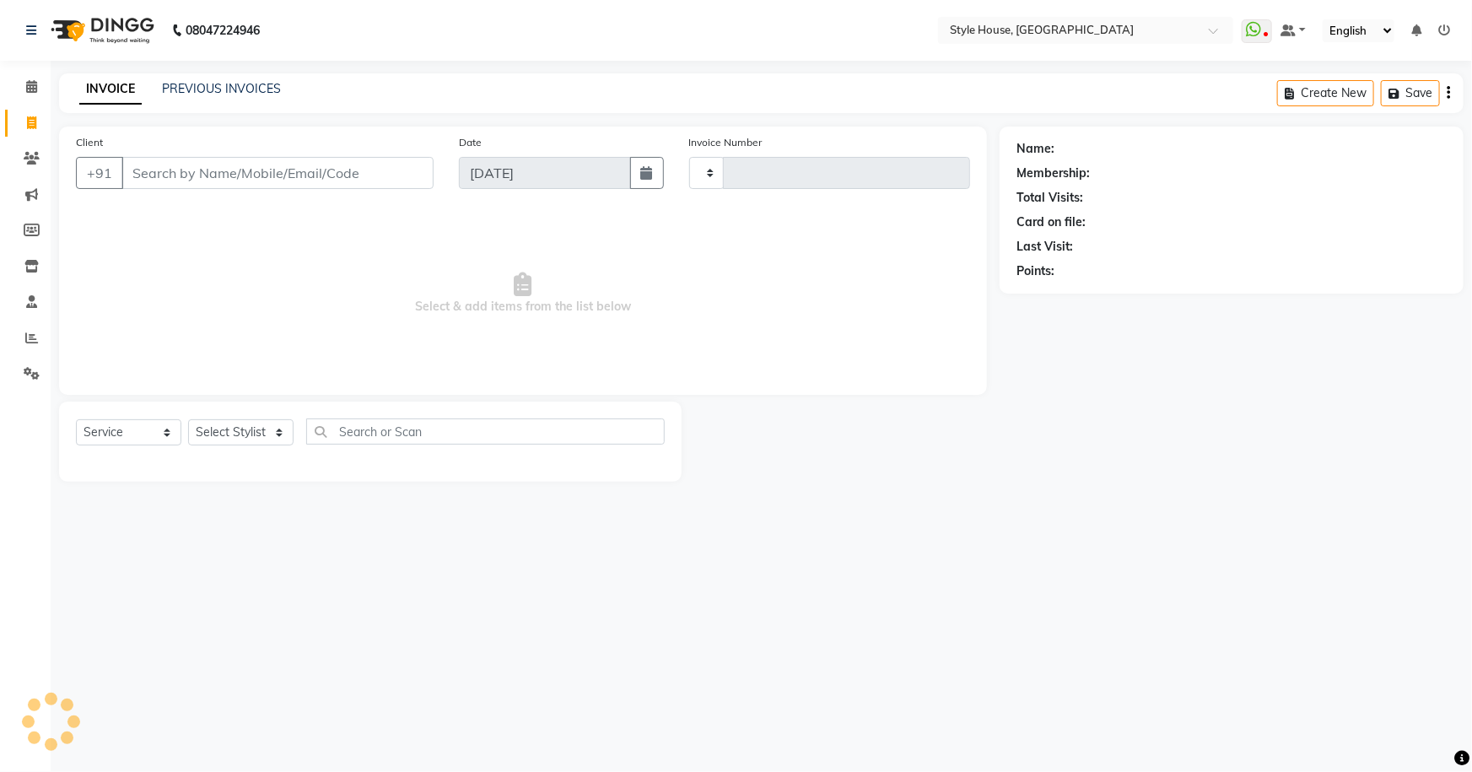
type input "1843"
select select "4237"
click at [301, 170] on input "Client" at bounding box center [277, 173] width 312 height 32
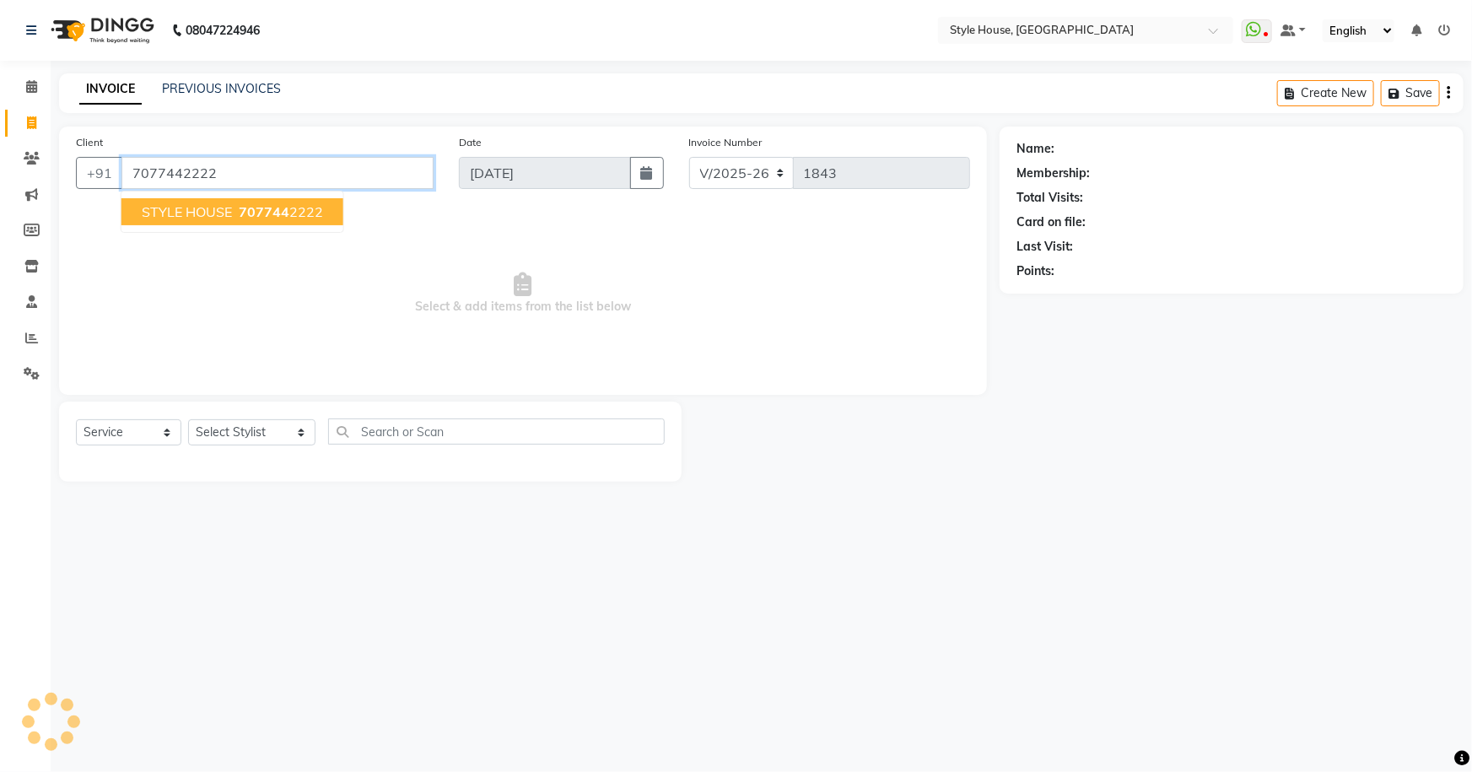
type input "7077442222"
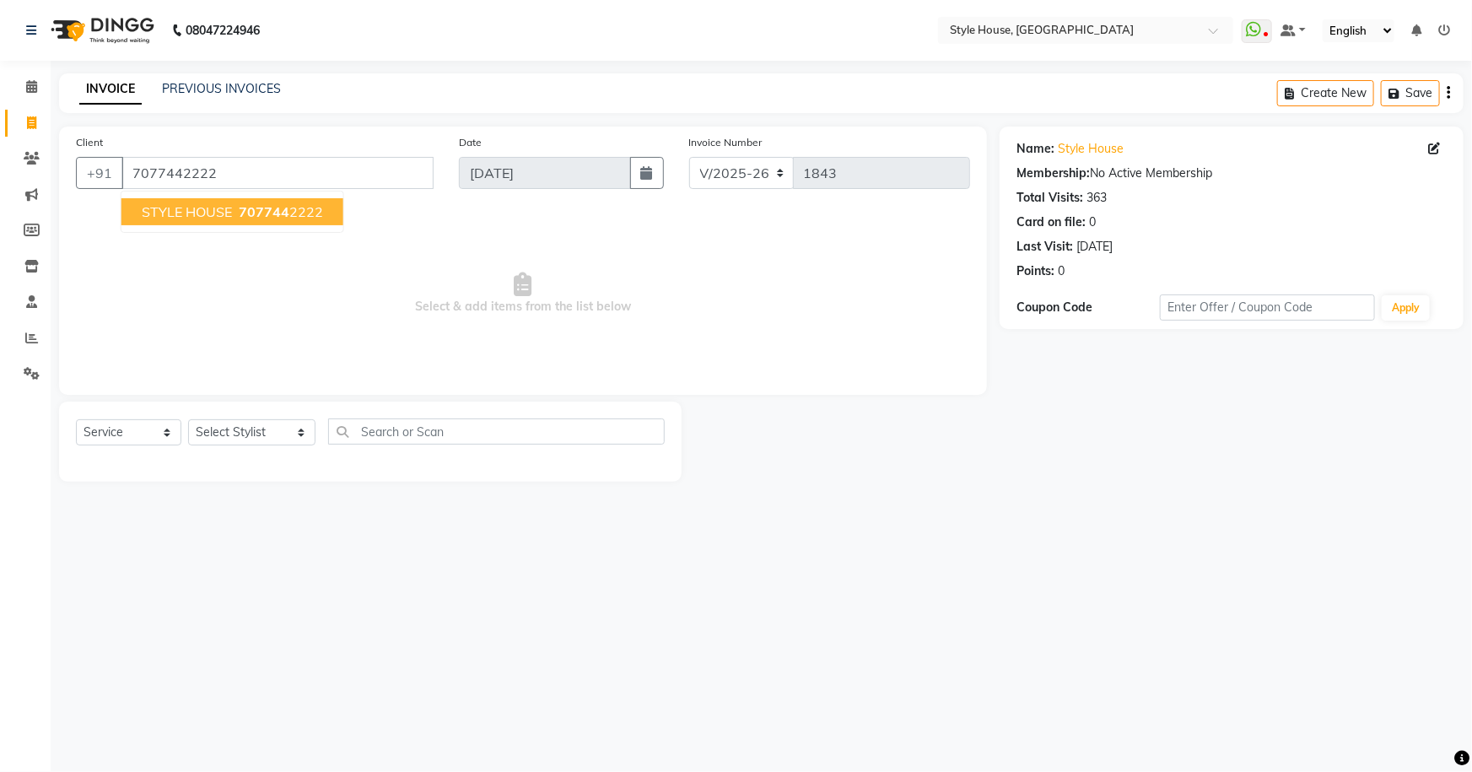
click at [269, 218] on span "707744" at bounding box center [264, 211] width 51 height 17
click at [281, 430] on select "Select Stylist [PERSON_NAME] [PERSON_NAME] [PERSON_NAME] [PERSON_NAME]([PERSON_…" at bounding box center [251, 432] width 127 height 26
select select "49165"
click at [188, 419] on select "Select Stylist [PERSON_NAME] [PERSON_NAME] [PERSON_NAME] [PERSON_NAME]([PERSON_…" at bounding box center [251, 432] width 127 height 26
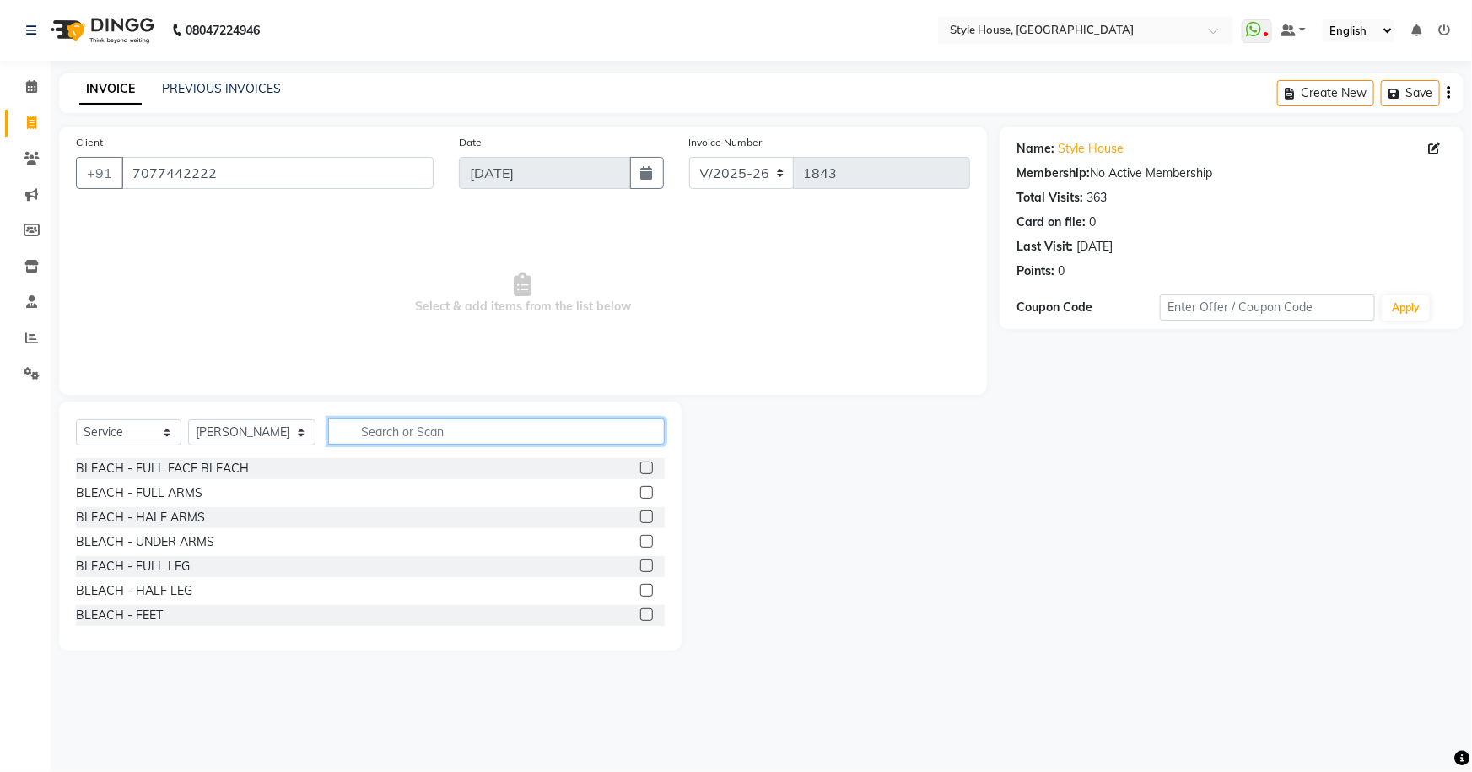
click at [388, 423] on input "text" at bounding box center [496, 431] width 337 height 26
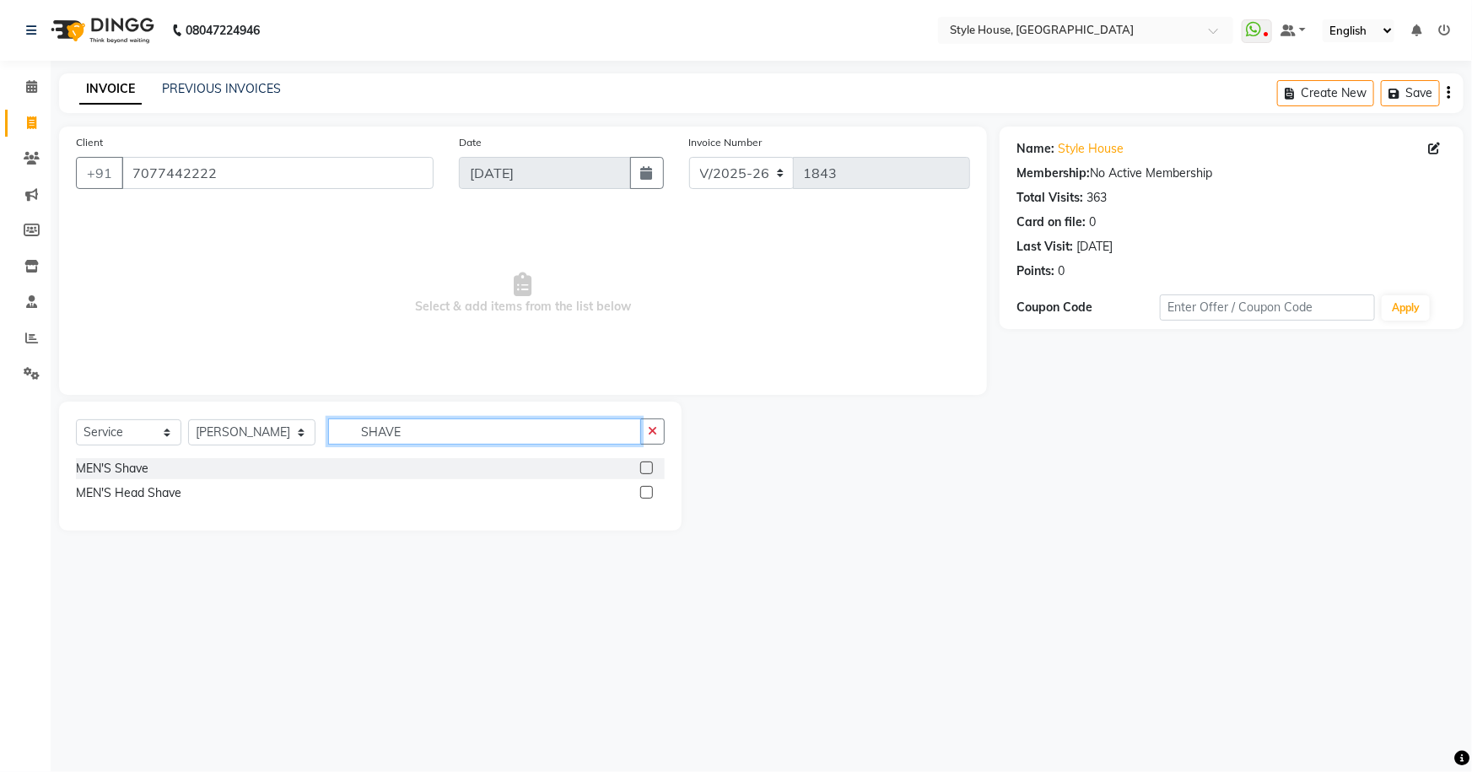
type input "SHAVE"
click at [649, 468] on label at bounding box center [646, 467] width 13 height 13
click at [649, 468] on input "checkbox" at bounding box center [645, 468] width 11 height 11
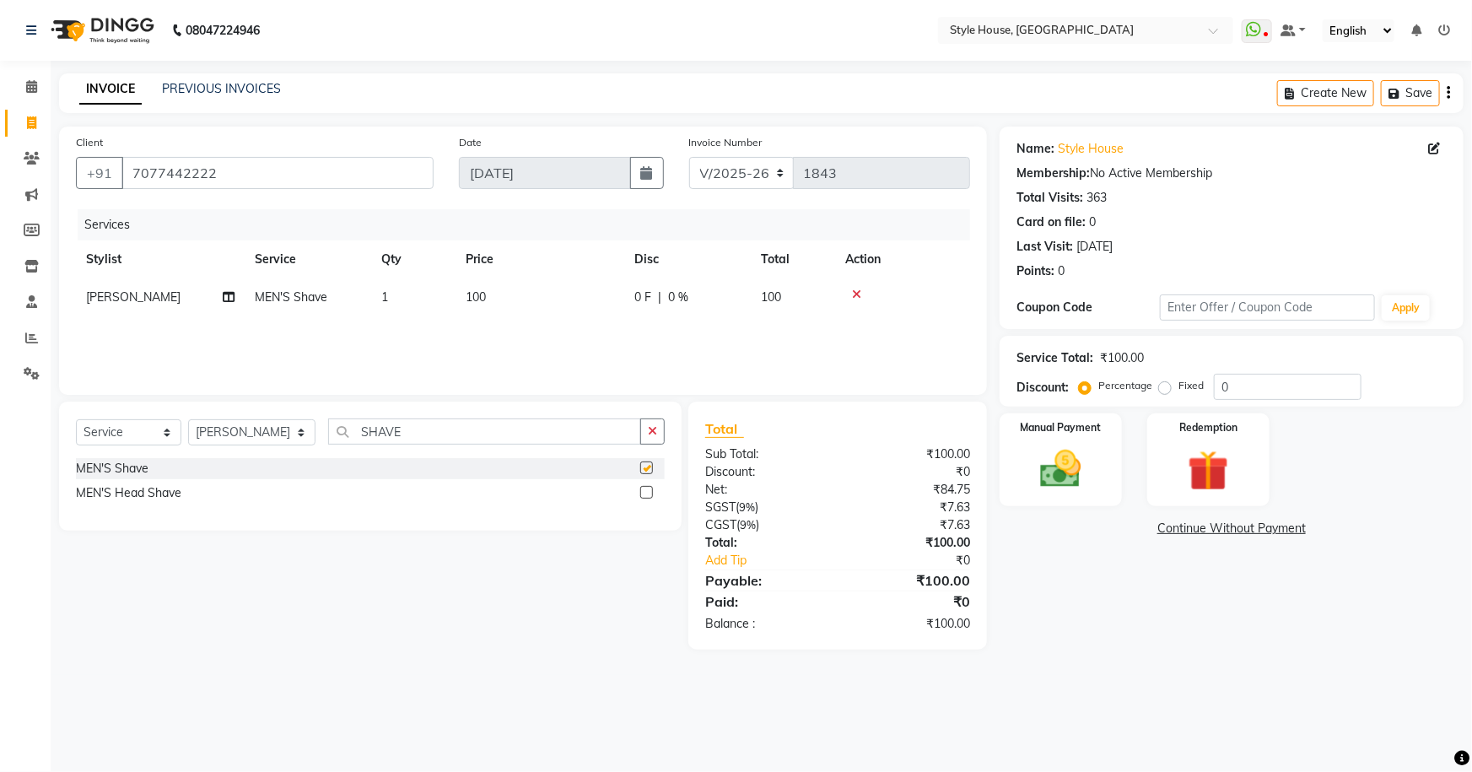
checkbox input "false"
click at [1055, 454] on img at bounding box center [1060, 468] width 69 height 49
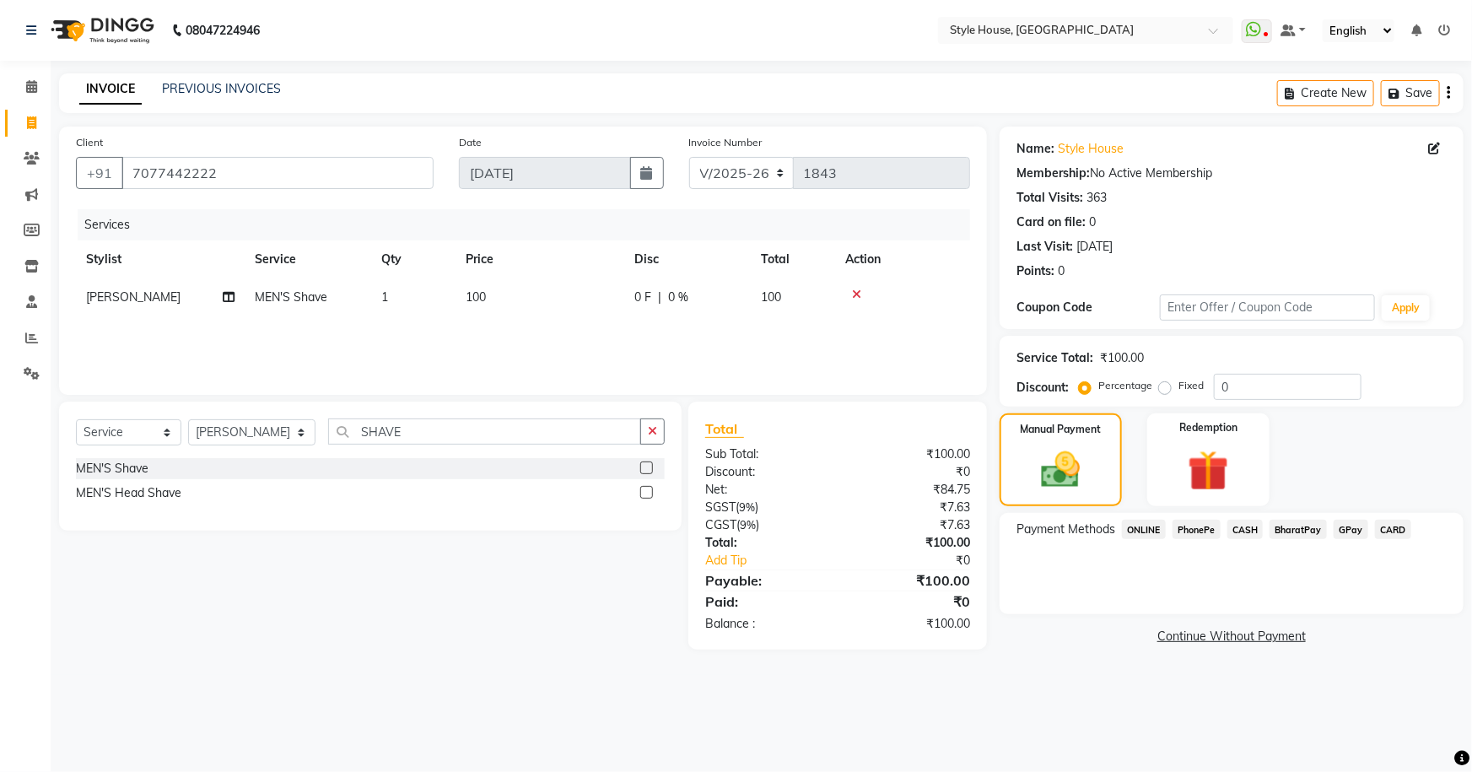
click at [1251, 532] on span "CASH" at bounding box center [1245, 529] width 36 height 19
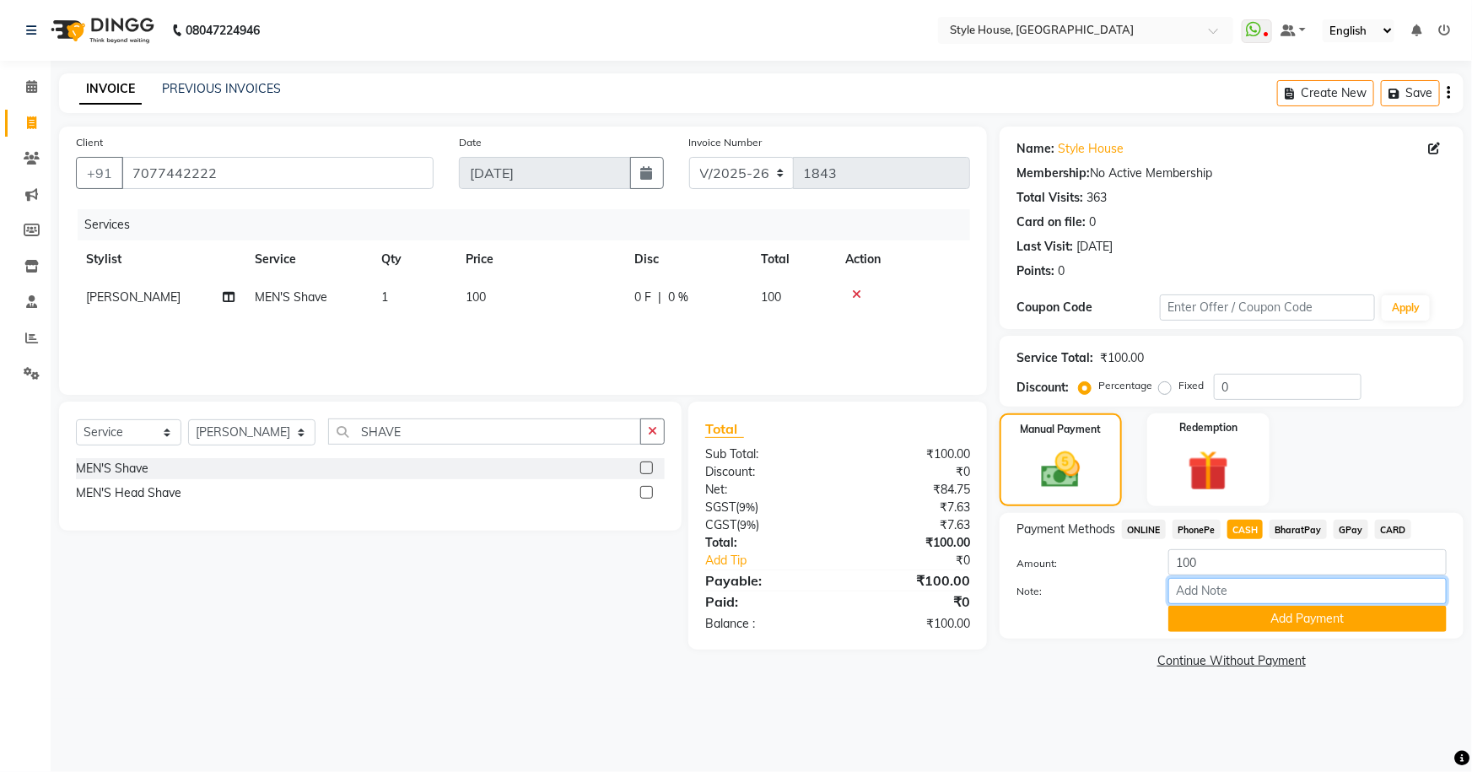
click at [1214, 594] on input "Note:" at bounding box center [1307, 591] width 278 height 26
click at [1151, 729] on div "08047224946 Select Location × Style House, Jk Road WhatsApp Status ✕ Status: Di…" at bounding box center [736, 386] width 1472 height 772
click at [1263, 623] on button "Add Payment" at bounding box center [1307, 619] width 278 height 26
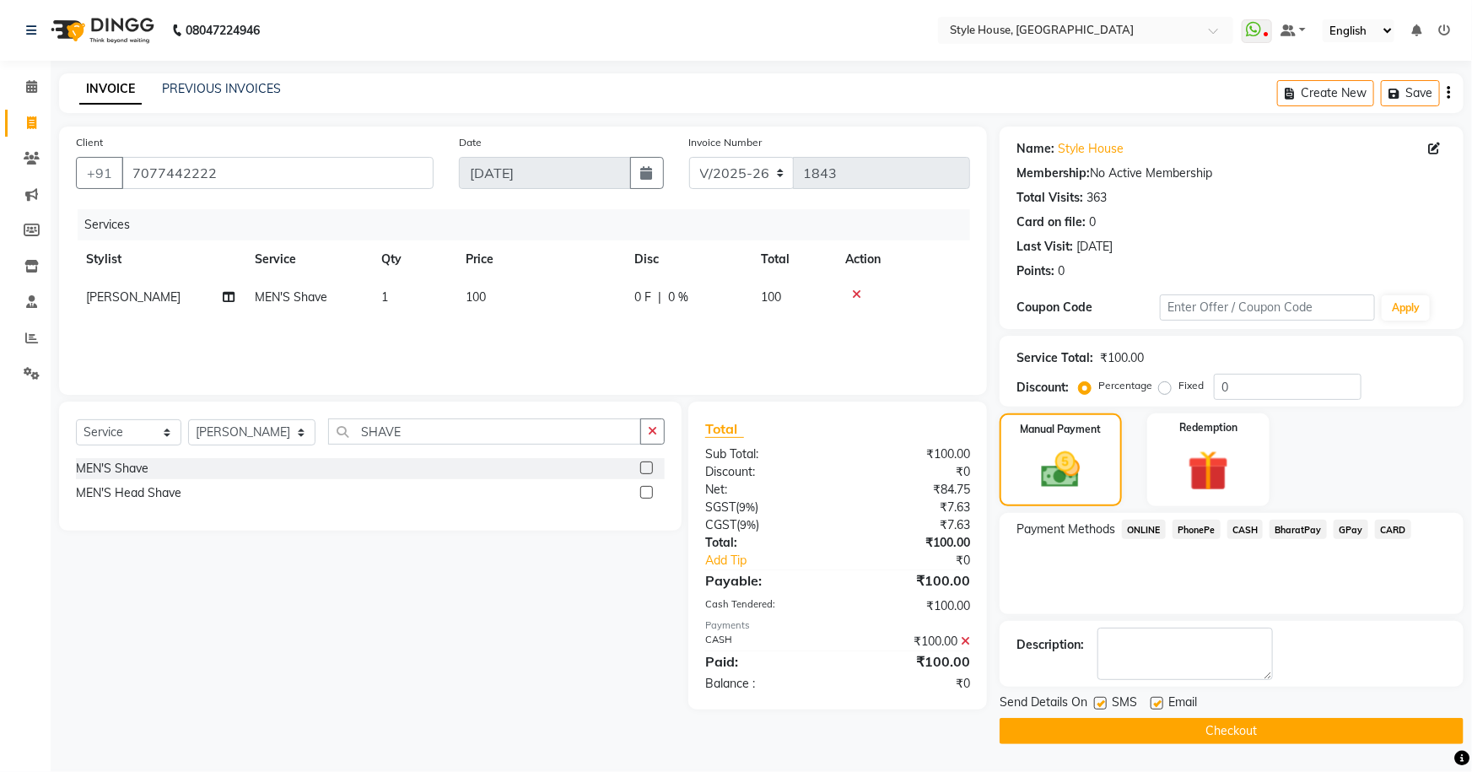
click at [1156, 727] on button "Checkout" at bounding box center [1231, 731] width 464 height 26
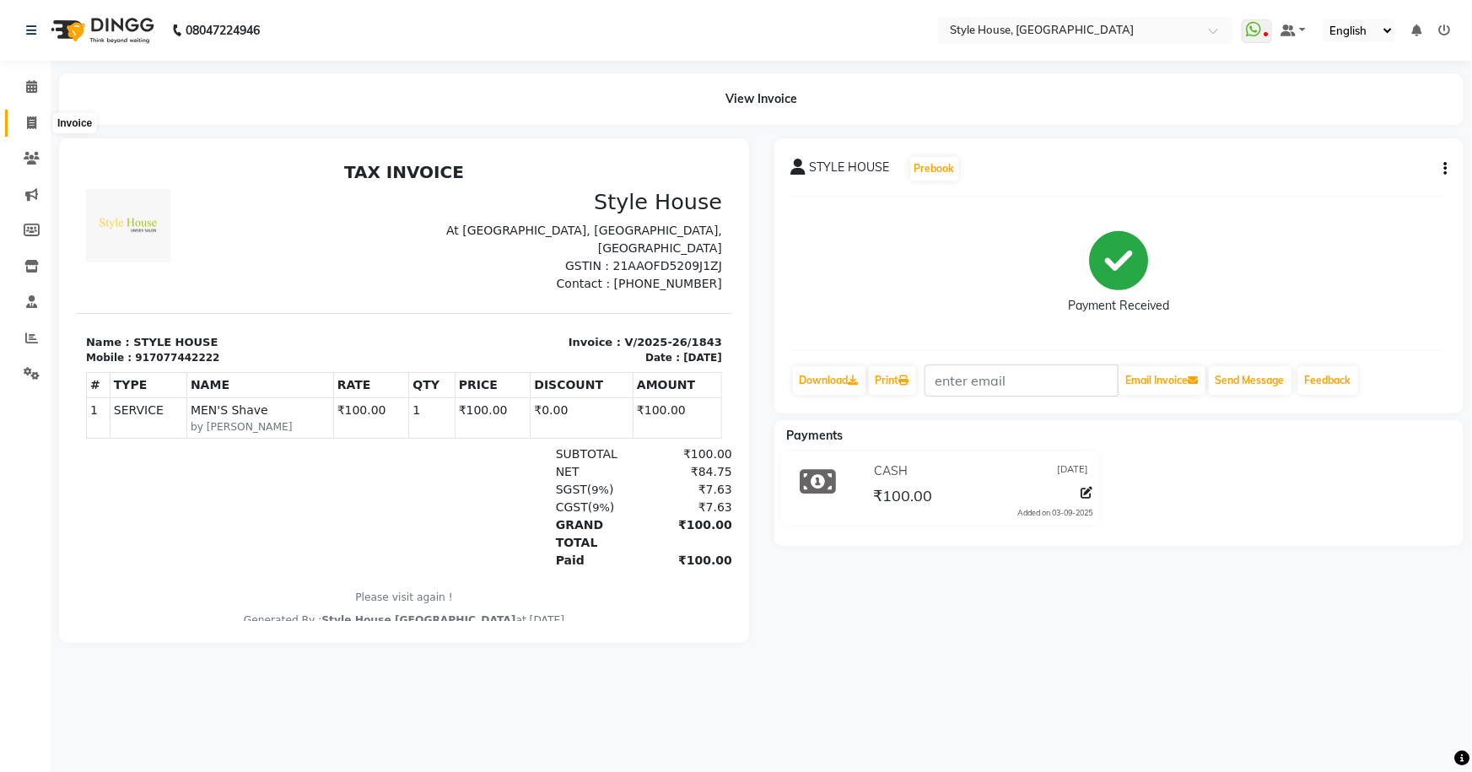
click at [35, 115] on span at bounding box center [32, 123] width 30 height 19
select select "service"
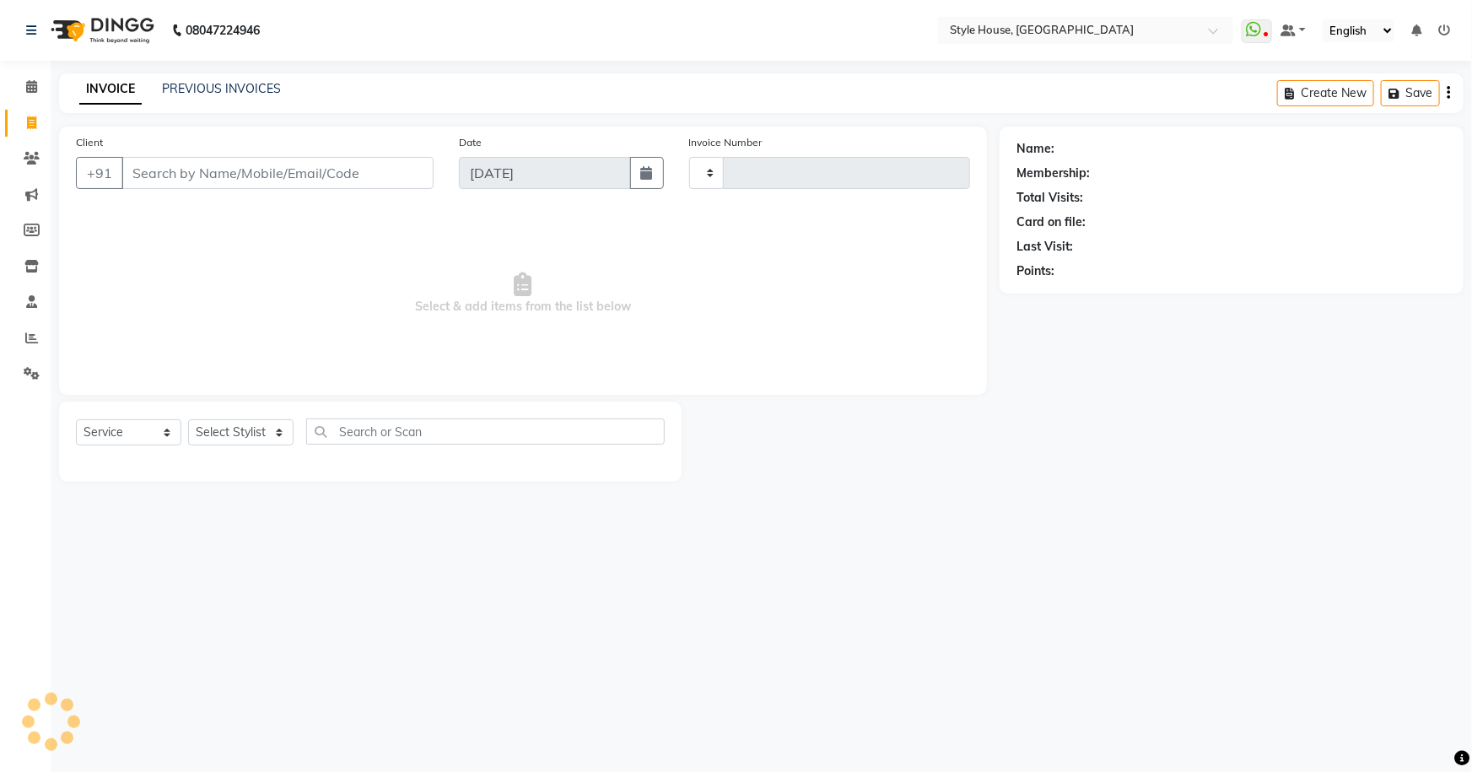
type input "1844"
select select "4237"
